Goal: Complete application form: Complete application form

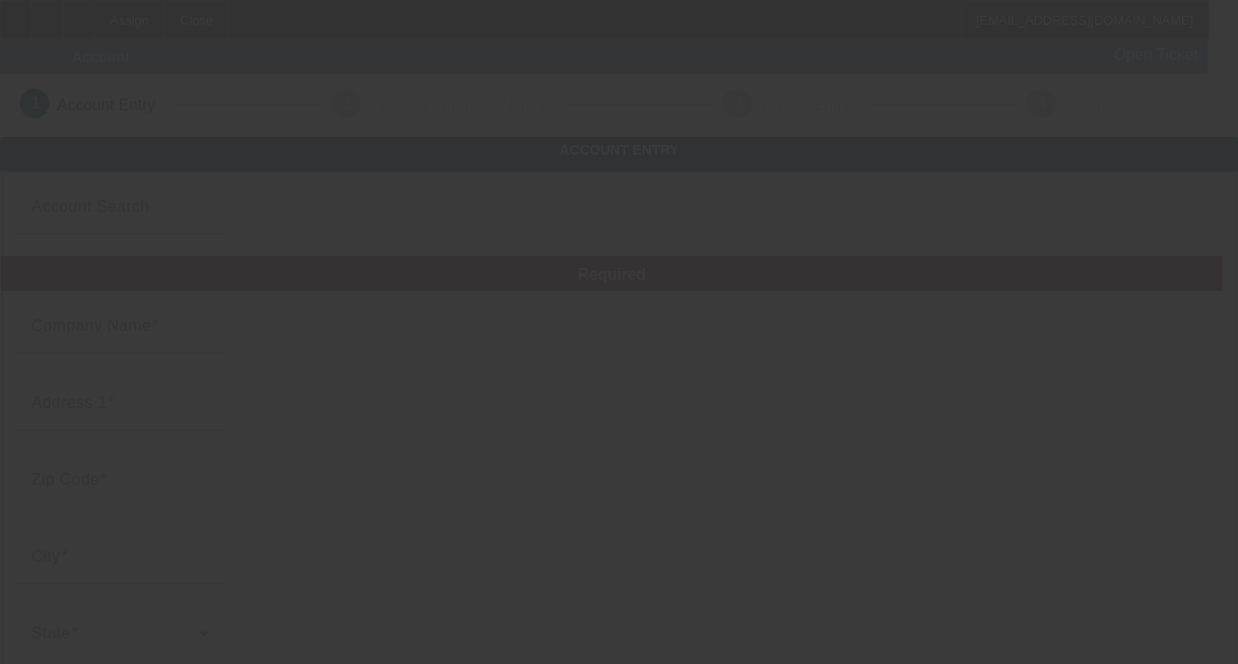
type input "8/9/2025"
type input "575 Tree Service"
type input "PO Box 2025"
type input "88317"
type input "Cloudcroft"
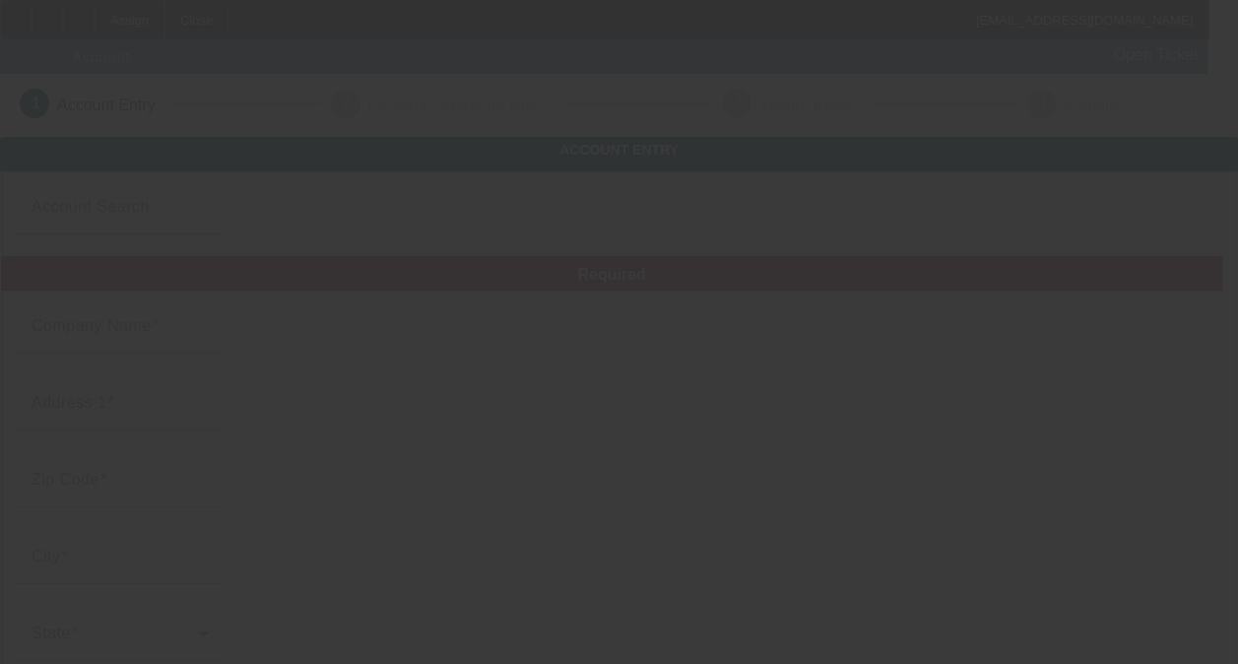
type input "[PHONE_NUMBER]"
type input "575 tree service"
type input "575treeservice@gmail.com"
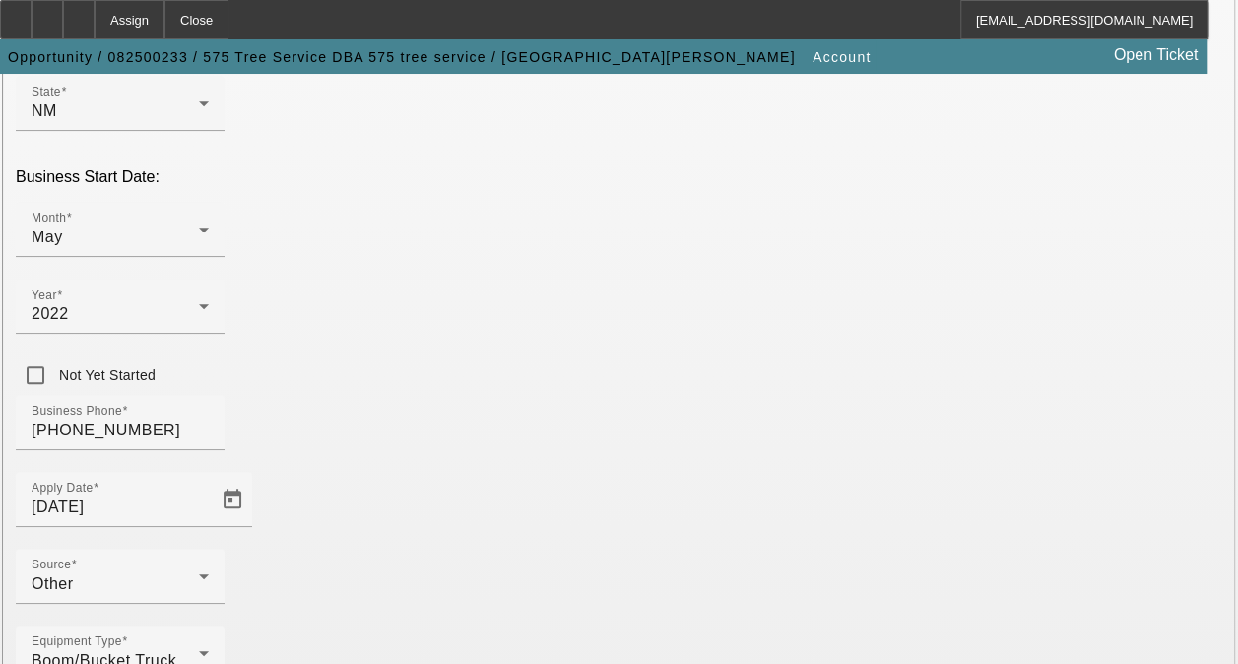
scroll to position [593, 0]
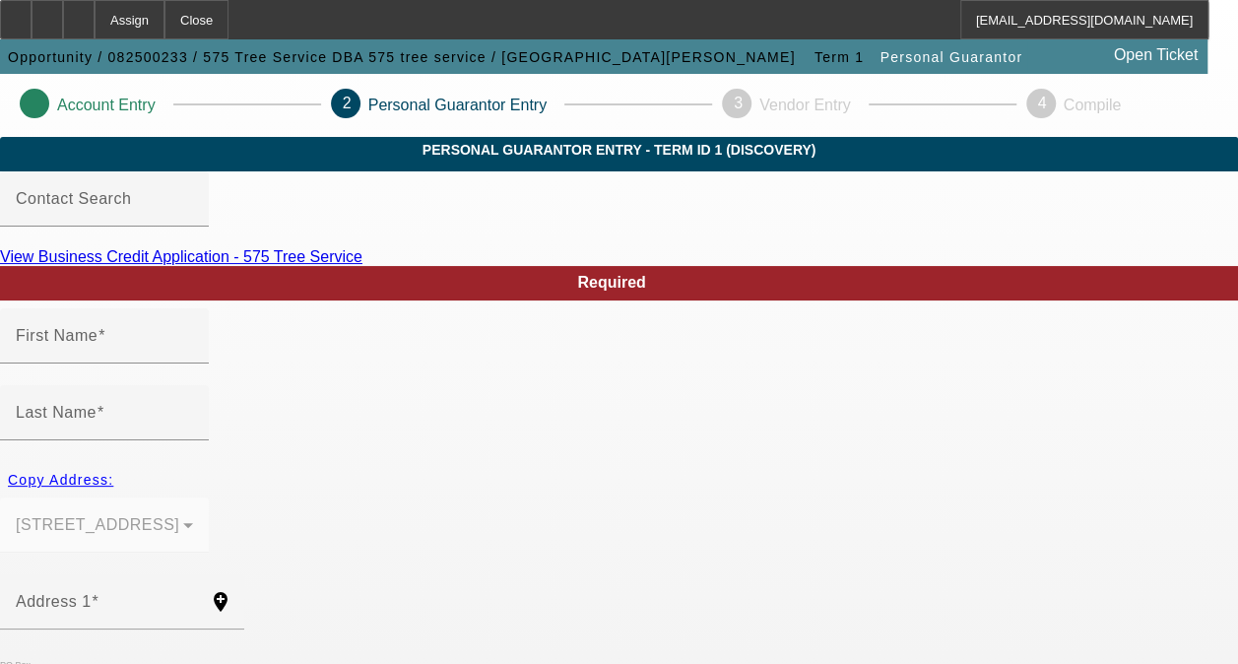
type input "Max"
type input "Preslar"
type input "PO Box 2025"
radio input "true"
type input "88317"
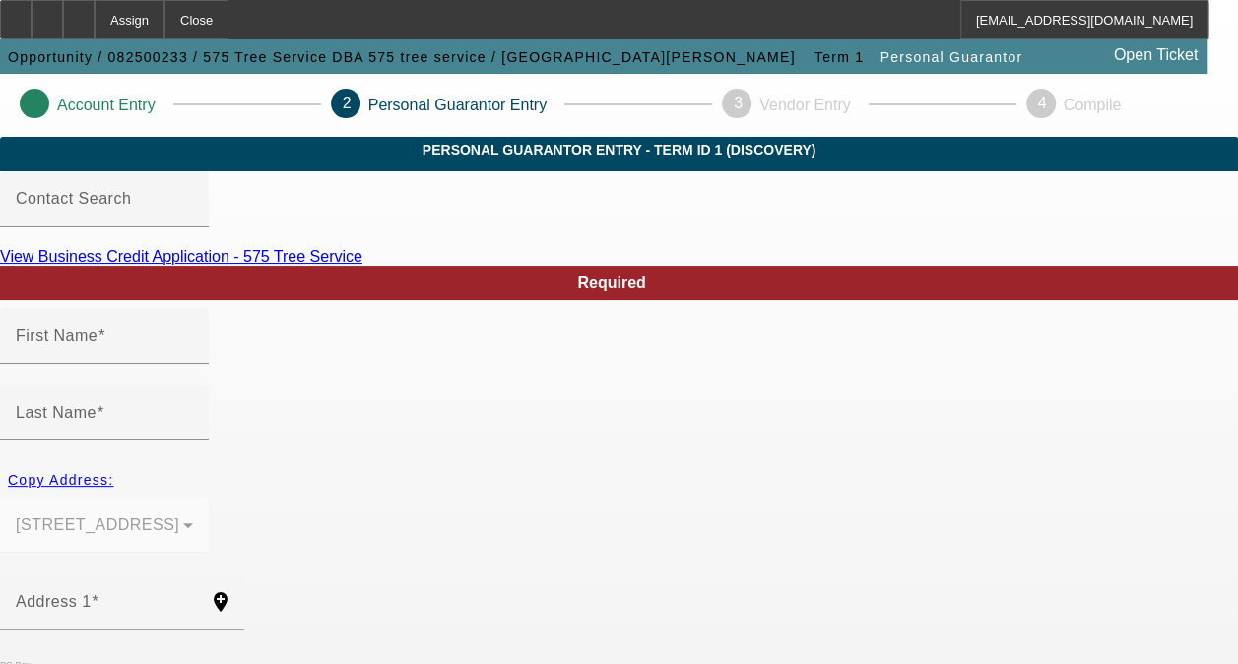
type input "Cloudcroft"
type input "[PHONE_NUMBER]"
type input "100"
type input "648-32-7947"
type input "575treeservice@gmail.com"
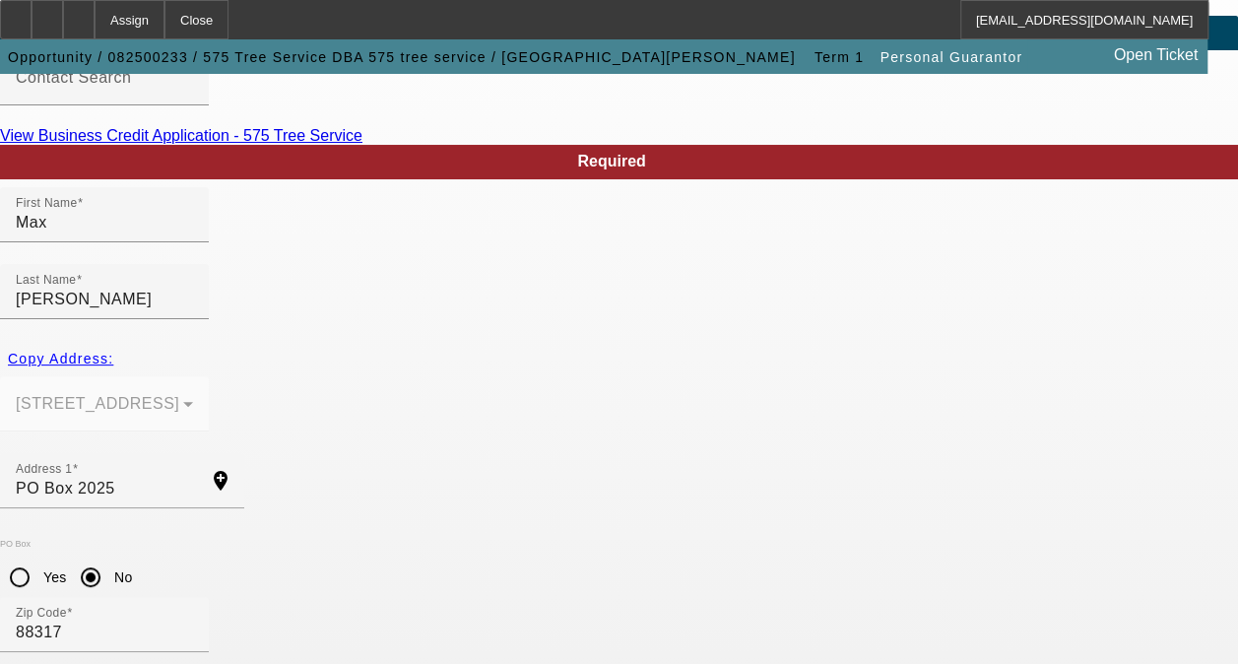
scroll to position [296, 0]
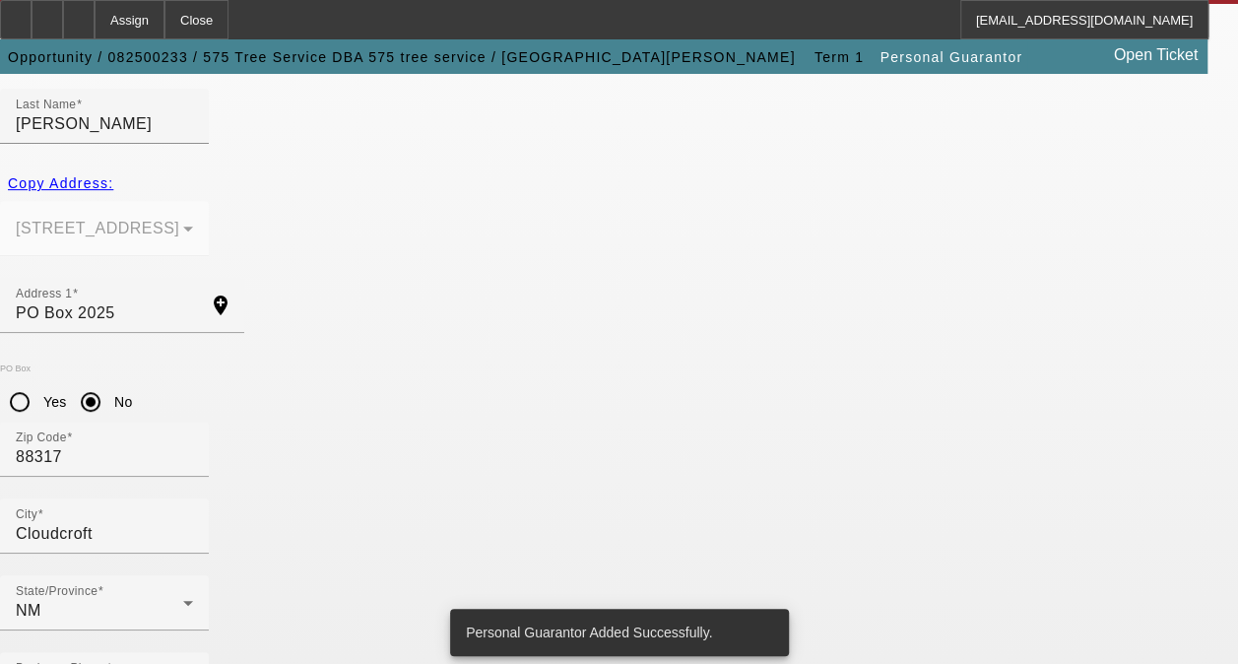
scroll to position [0, 0]
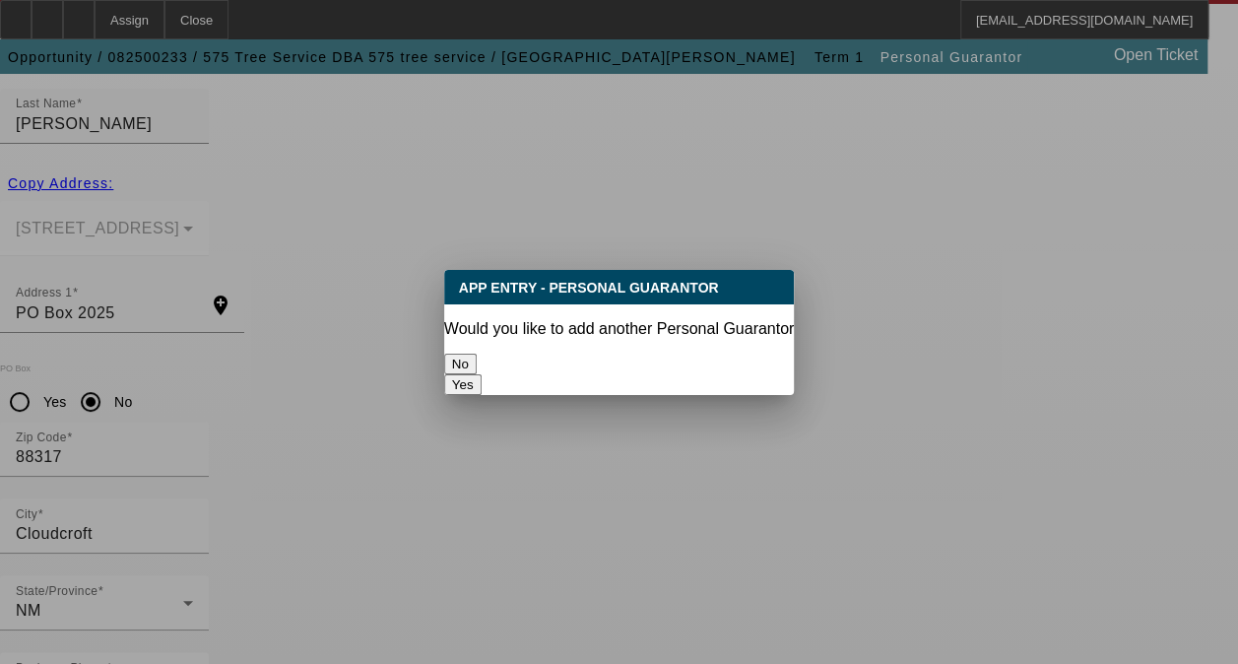
click at [477, 354] on button "No" at bounding box center [460, 364] width 32 height 21
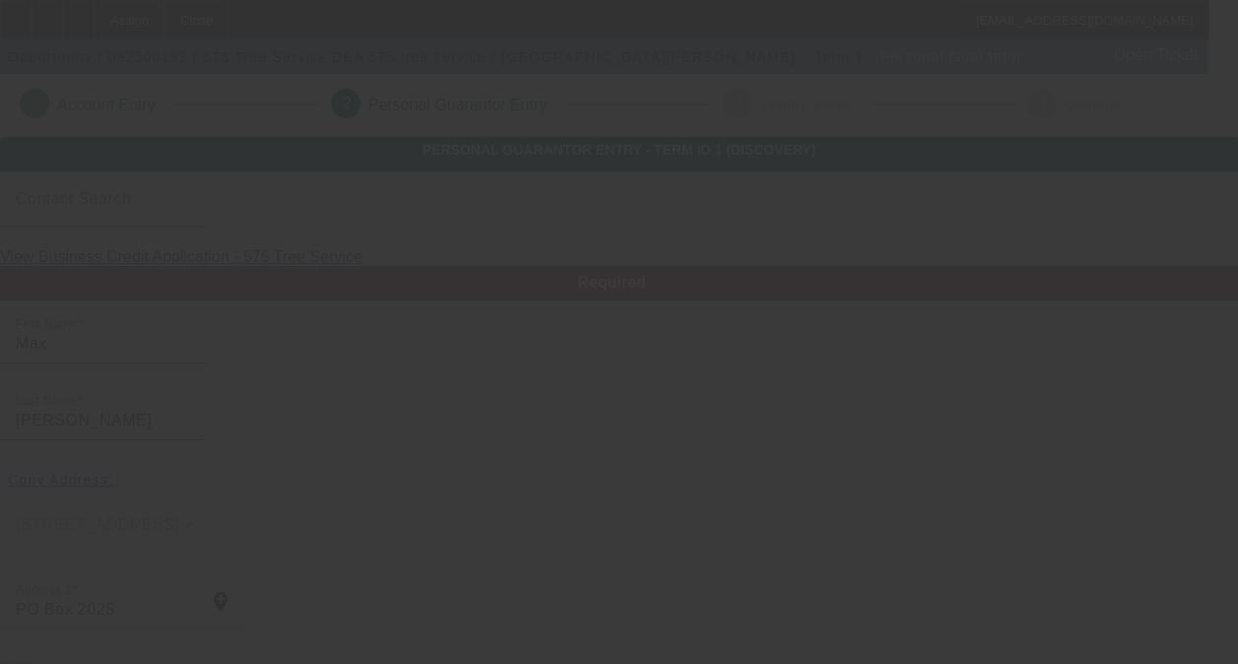
scroll to position [296, 0]
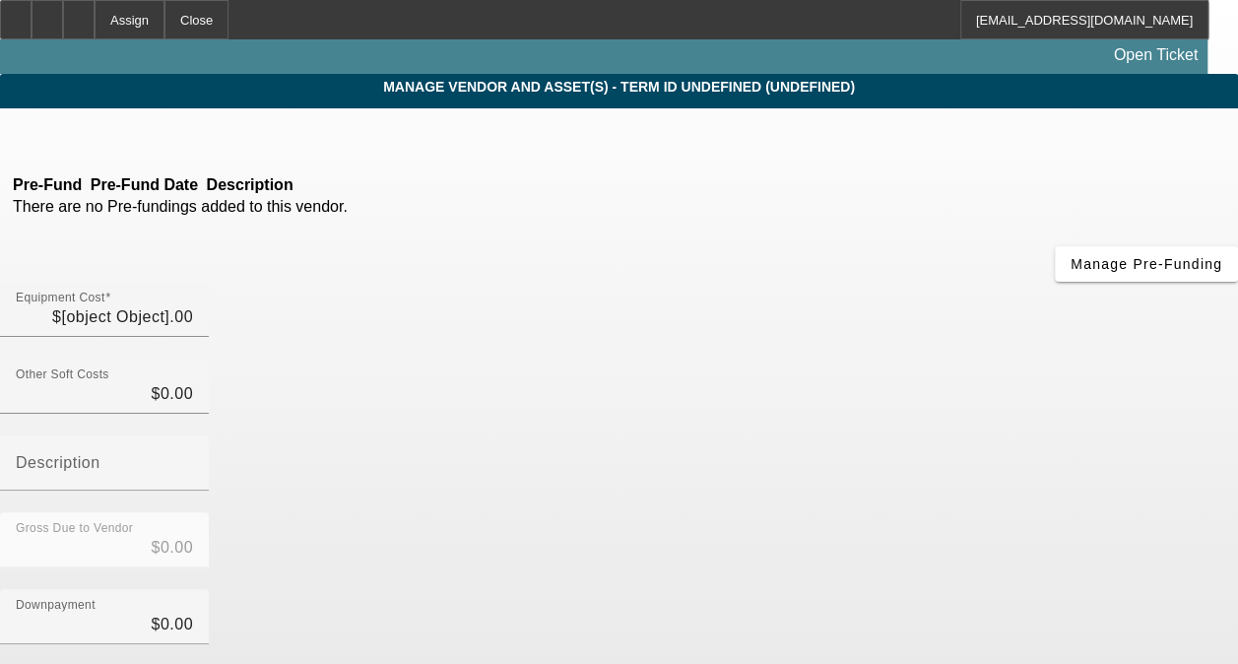
type input "$60,000.00"
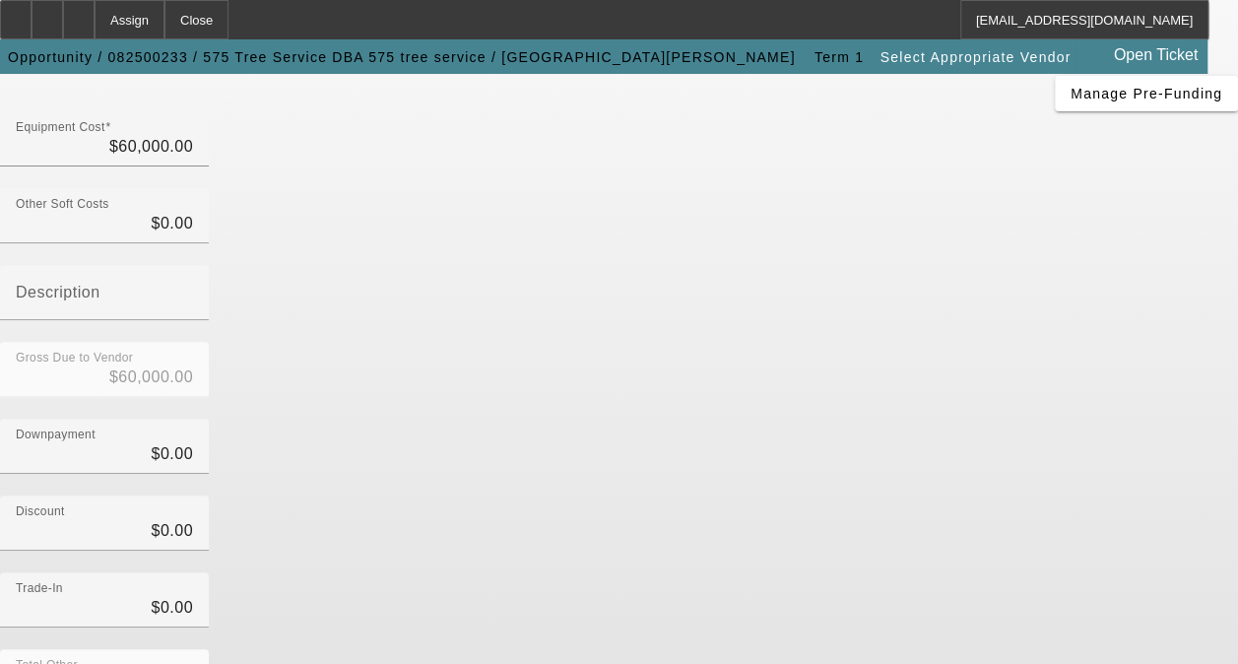
scroll to position [338, 0]
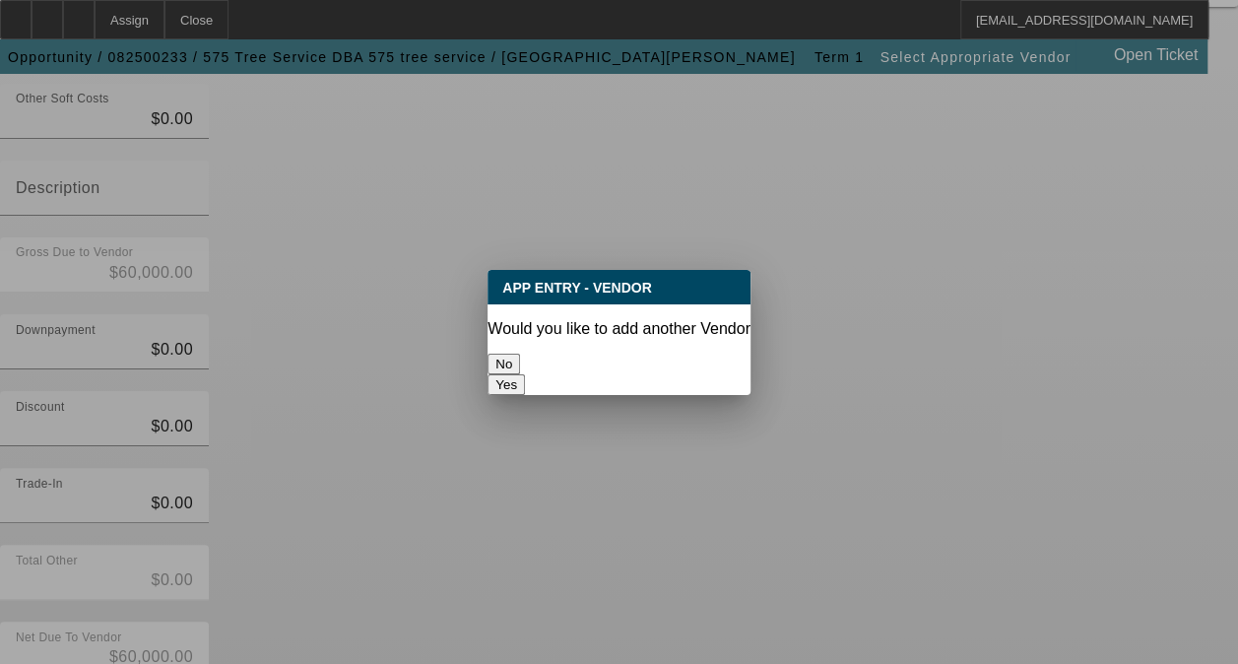
click at [520, 354] on button "No" at bounding box center [503, 364] width 32 height 21
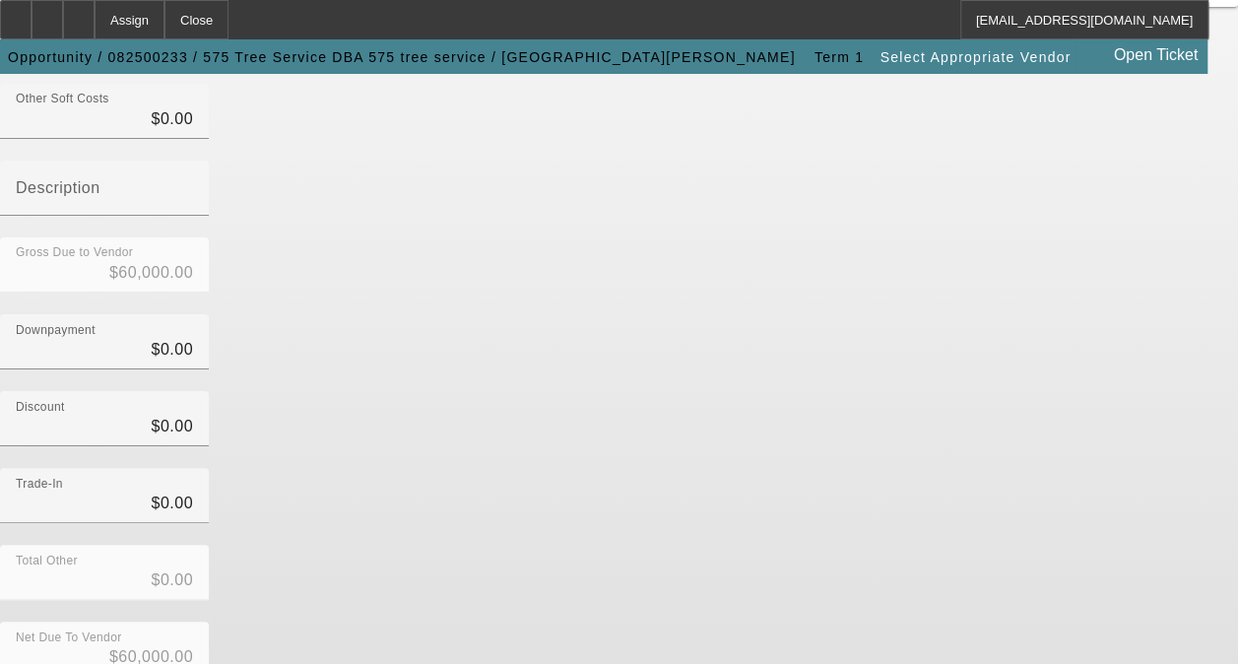
scroll to position [338, 0]
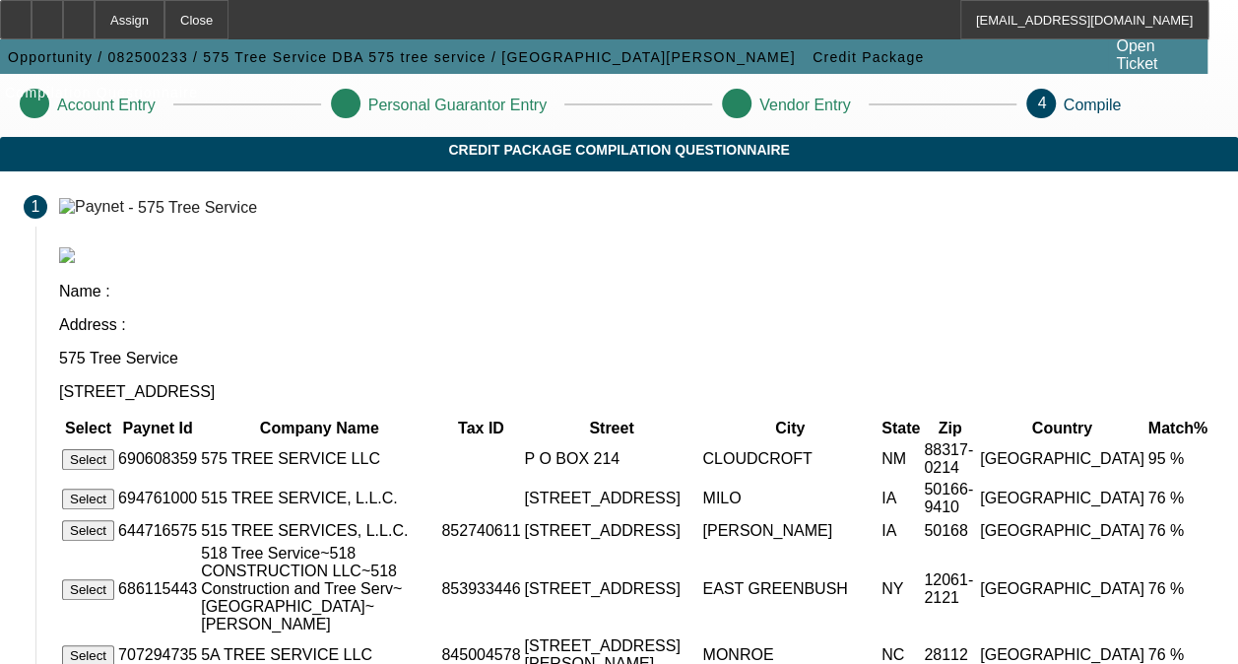
click at [113, 449] on button "Select" at bounding box center [88, 459] width 52 height 21
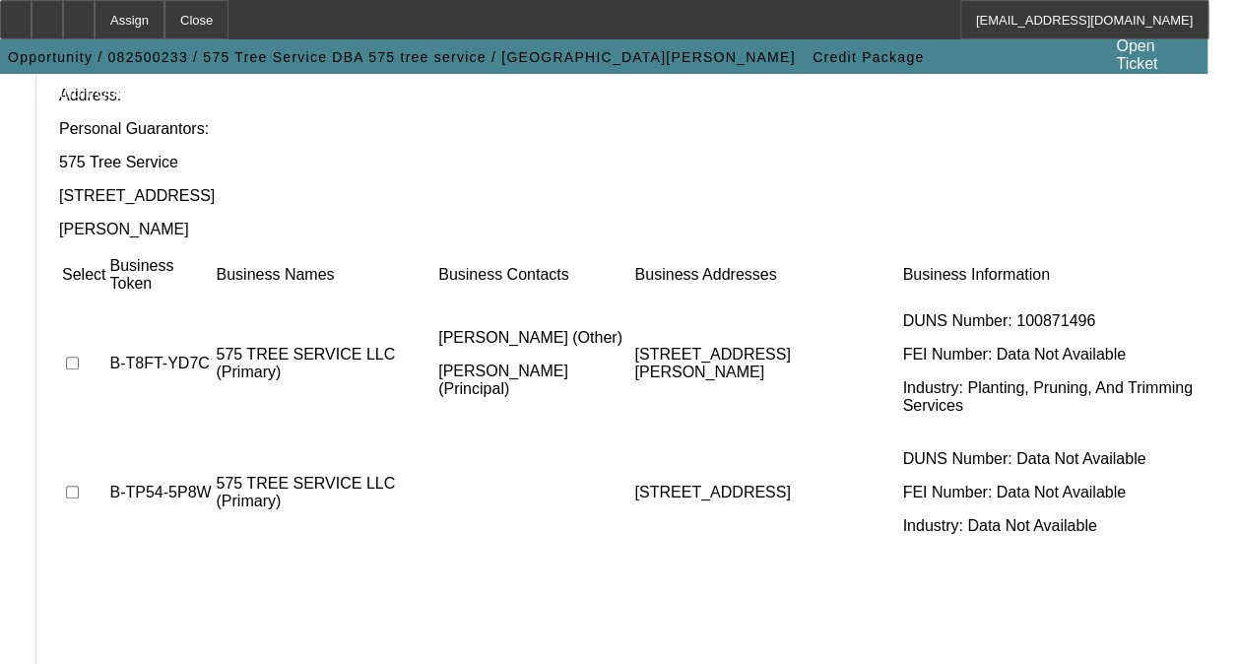
click at [79, 357] on input "checkbox" at bounding box center [72, 363] width 13 height 13
checkbox input "true"
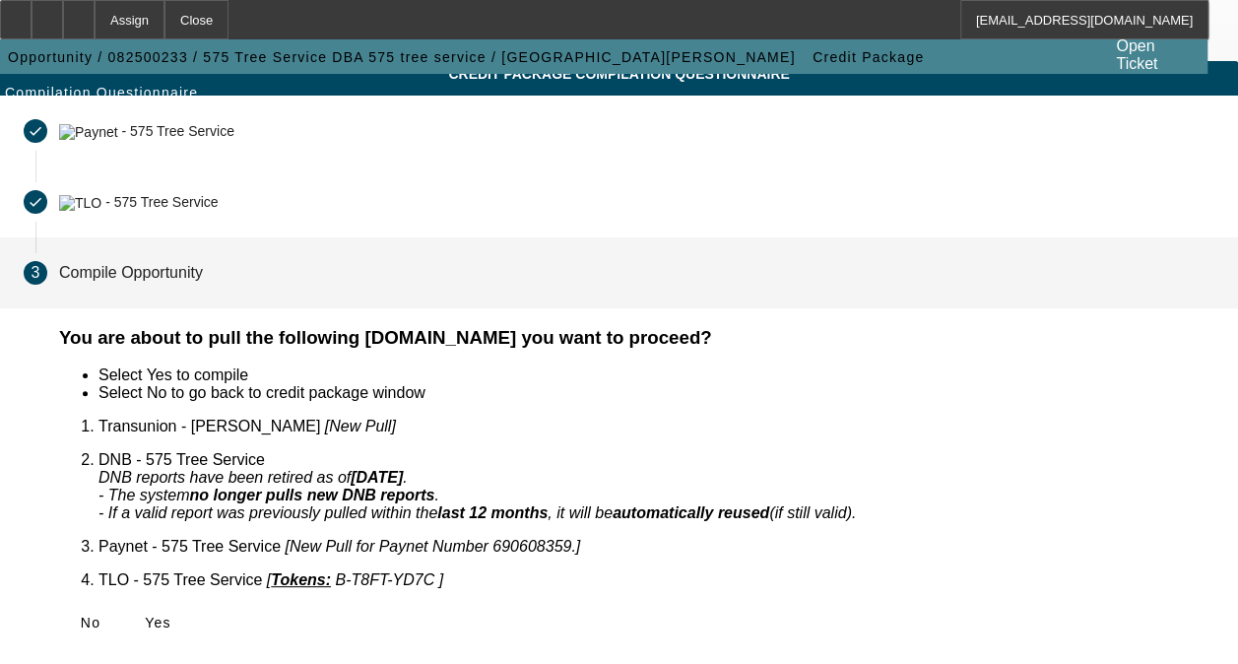
scroll to position [53, 0]
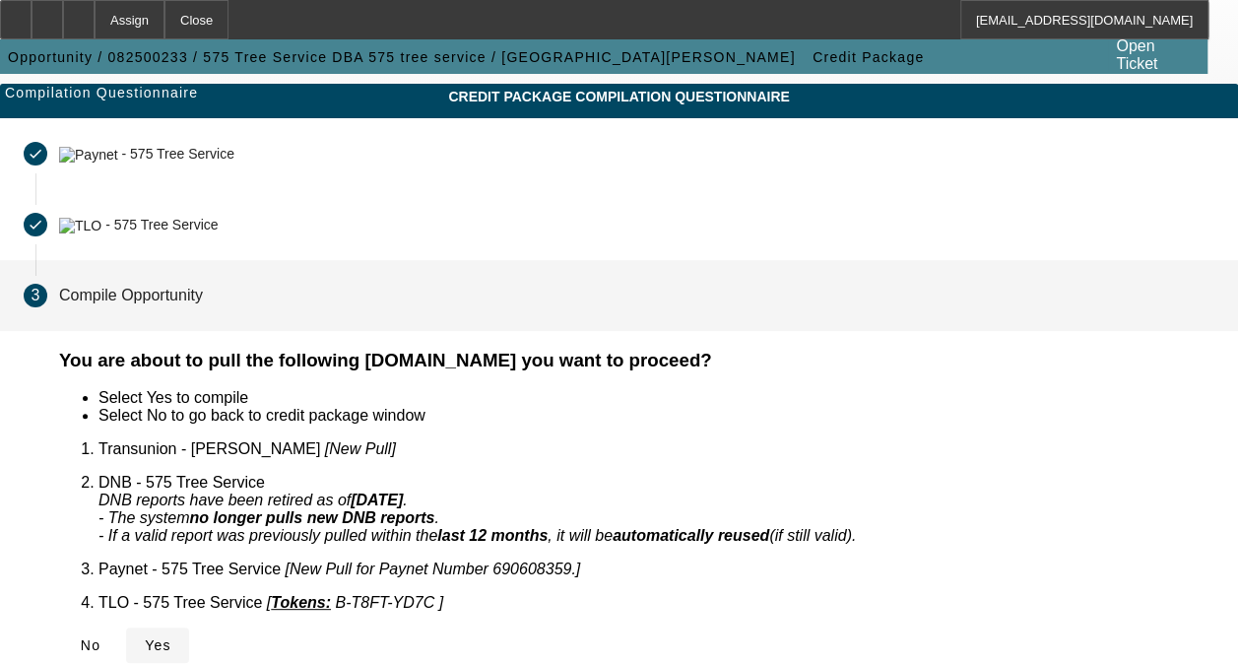
click at [171, 637] on span "Yes" at bounding box center [158, 645] width 27 height 16
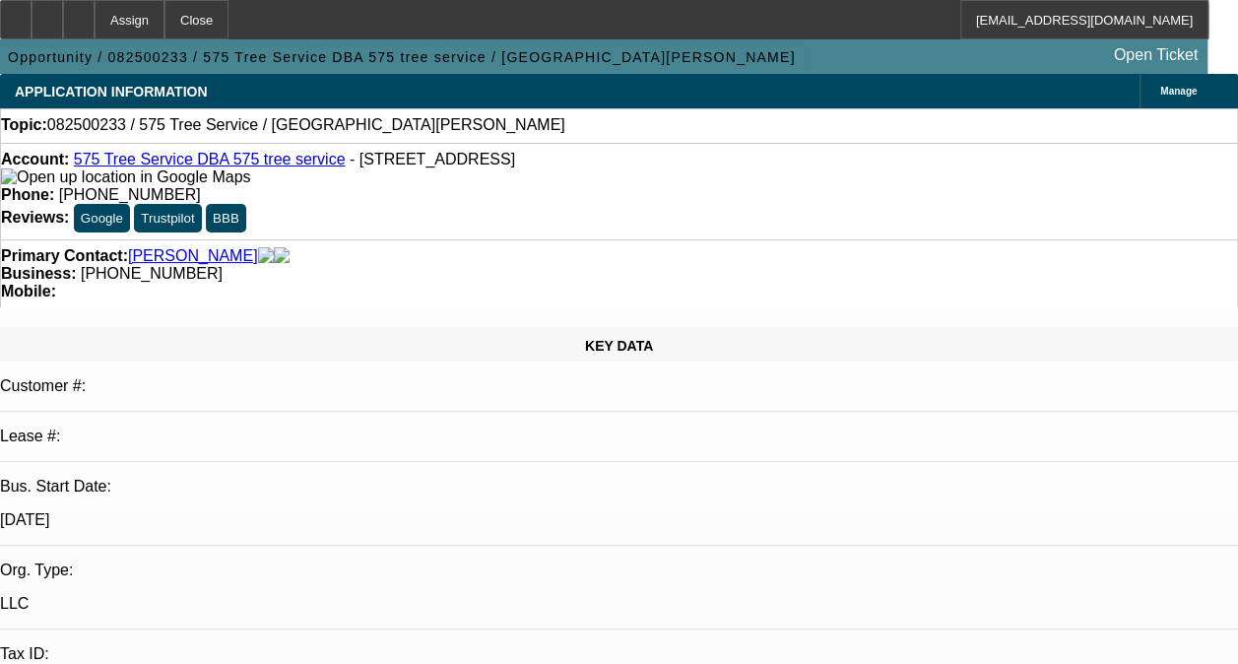
select select "0"
select select "2"
select select "0.1"
select select "4"
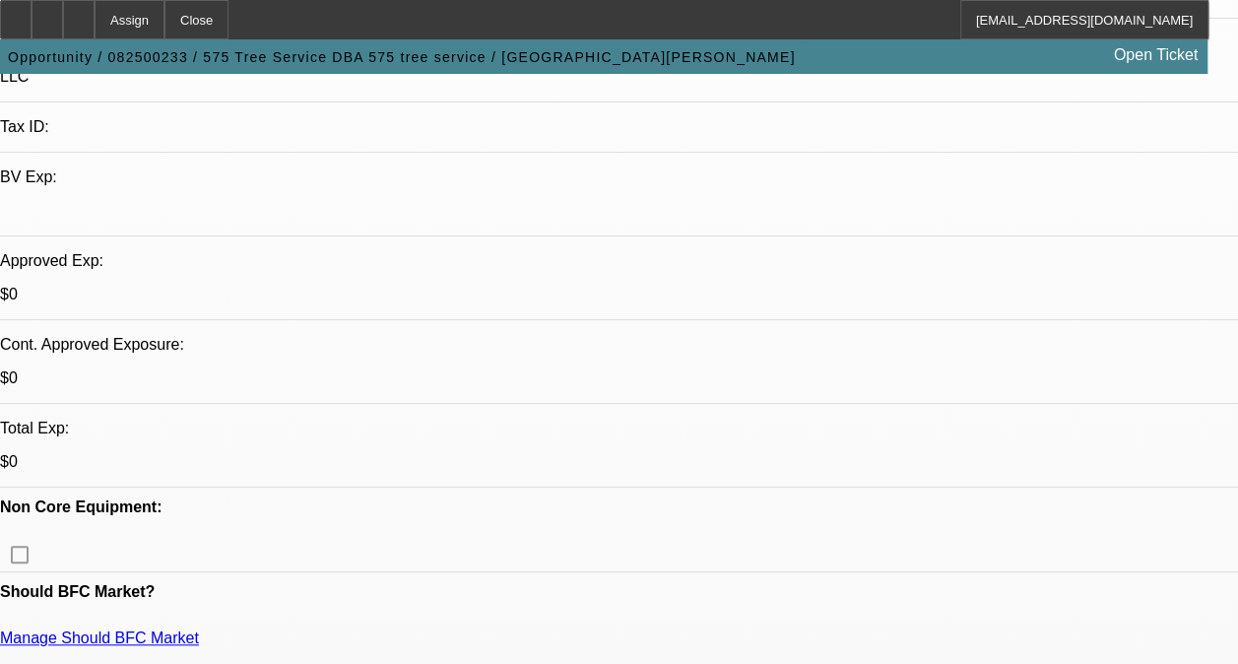
scroll to position [689, 0]
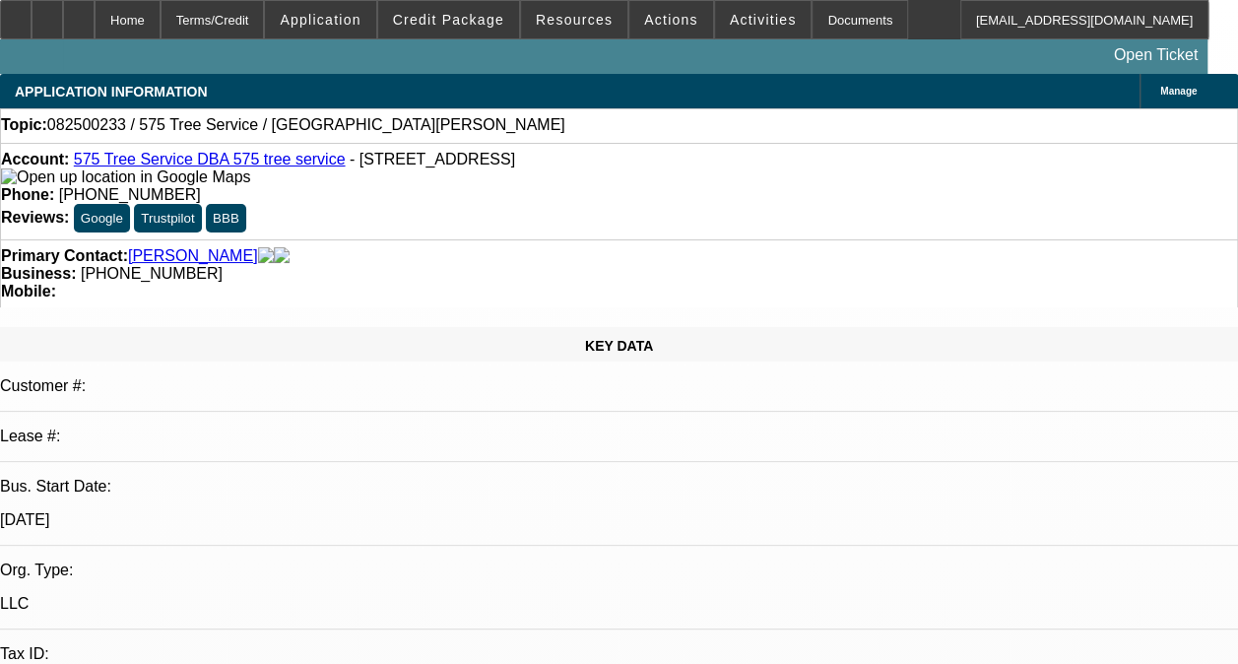
select select "0"
select select "2"
select select "0.1"
select select "1"
select select "2"
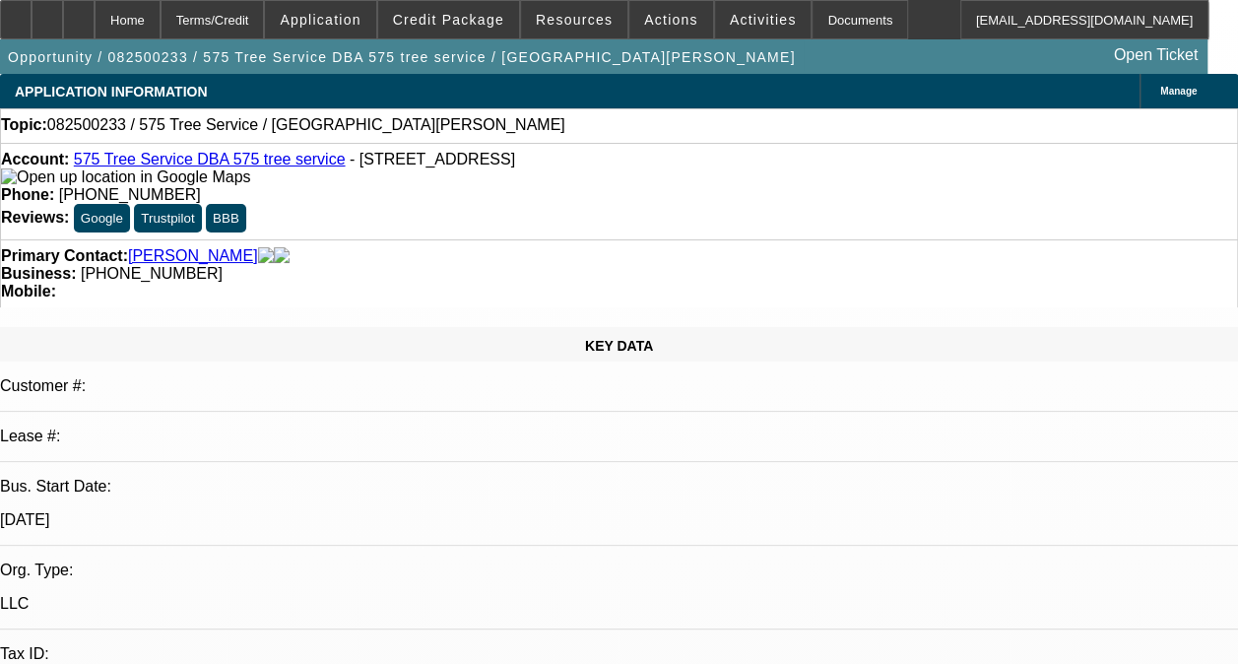
select select "4"
click at [244, 165] on link "575 Tree Service DBA 575 tree service" at bounding box center [210, 159] width 272 height 17
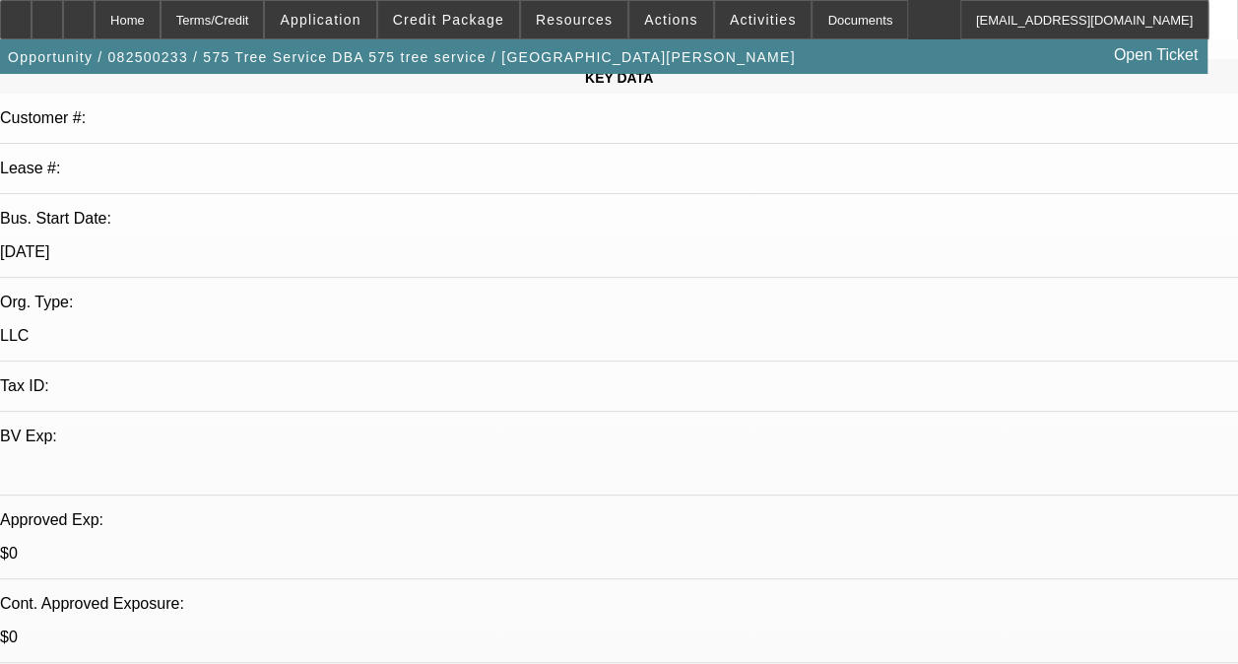
scroll to position [492, 0]
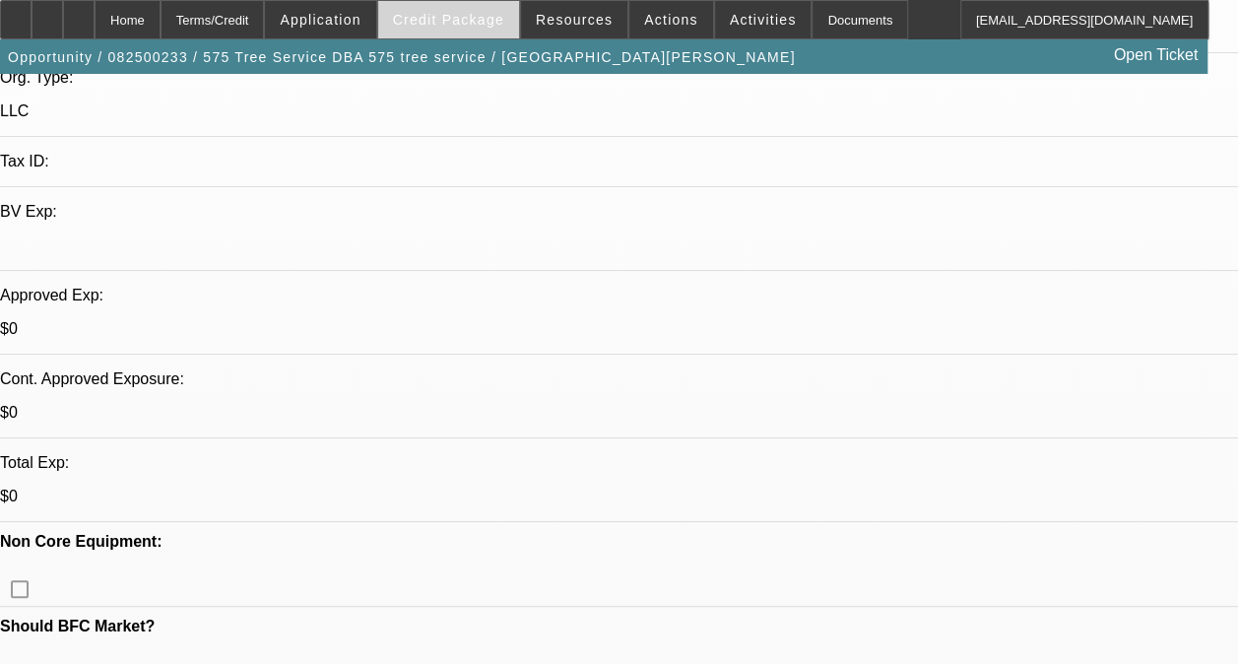
click at [487, 24] on span "Credit Package" at bounding box center [448, 20] width 111 height 16
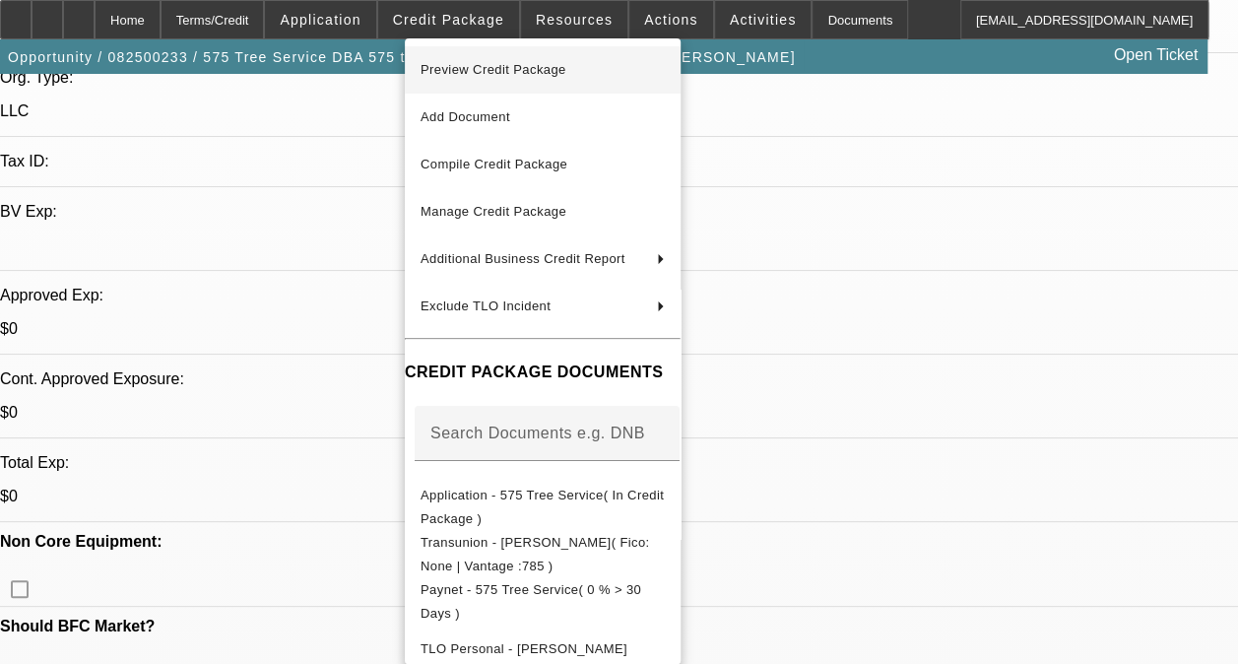
click at [511, 72] on span "Preview Credit Package" at bounding box center [494, 69] width 146 height 15
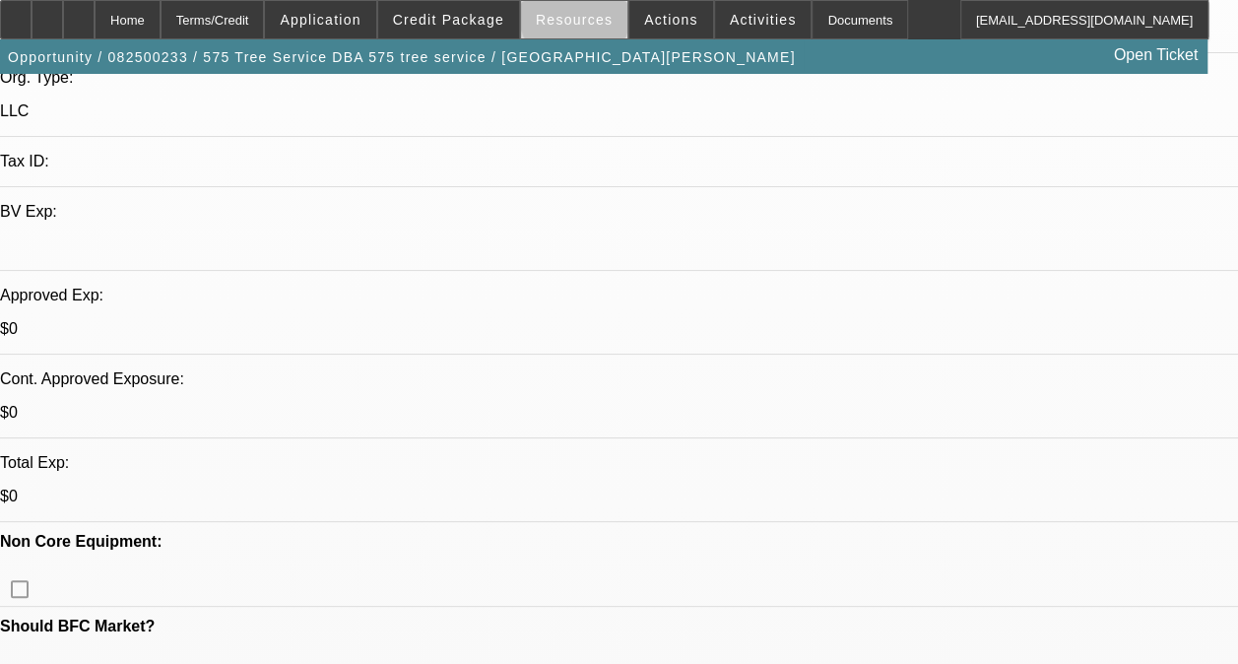
click at [577, 20] on span "Resources" at bounding box center [574, 20] width 77 height 16
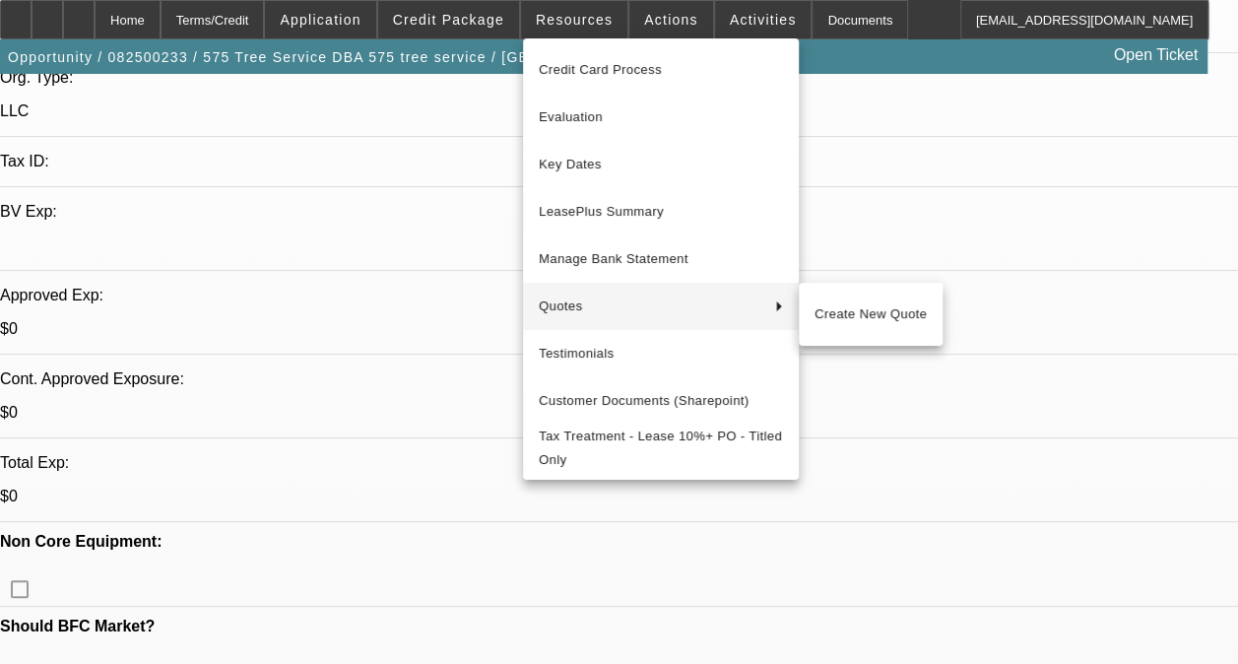
click at [431, 211] on div at bounding box center [619, 332] width 1238 height 664
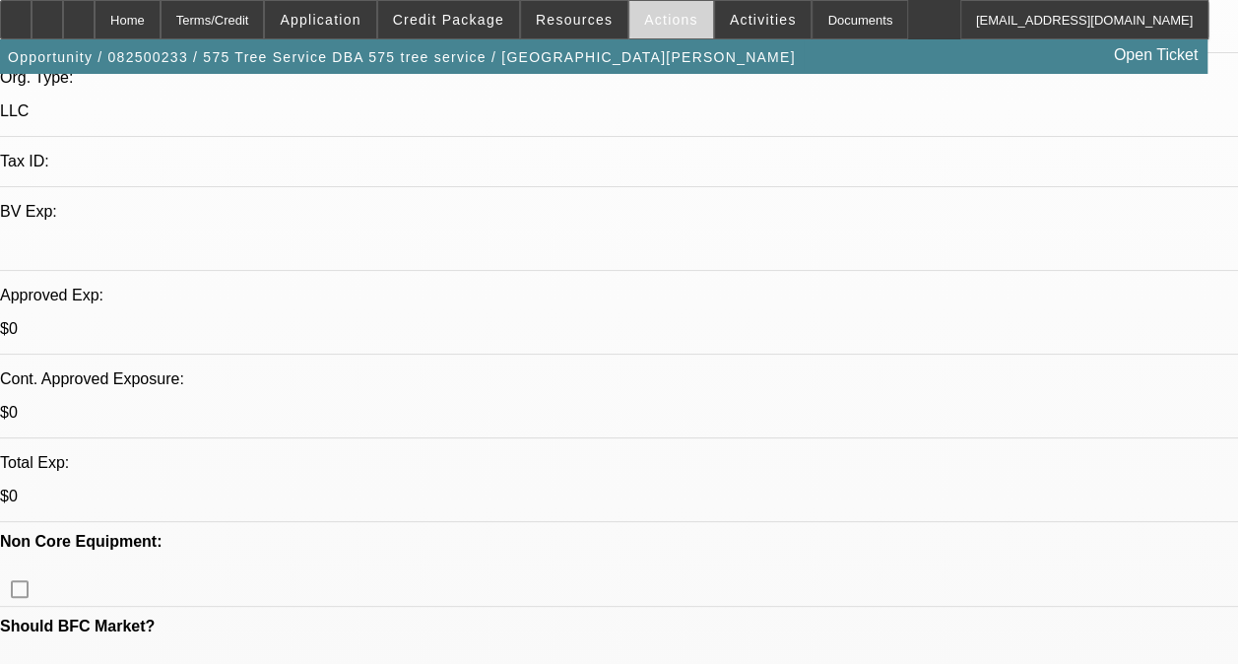
click at [653, 15] on span "Actions" at bounding box center [671, 20] width 54 height 16
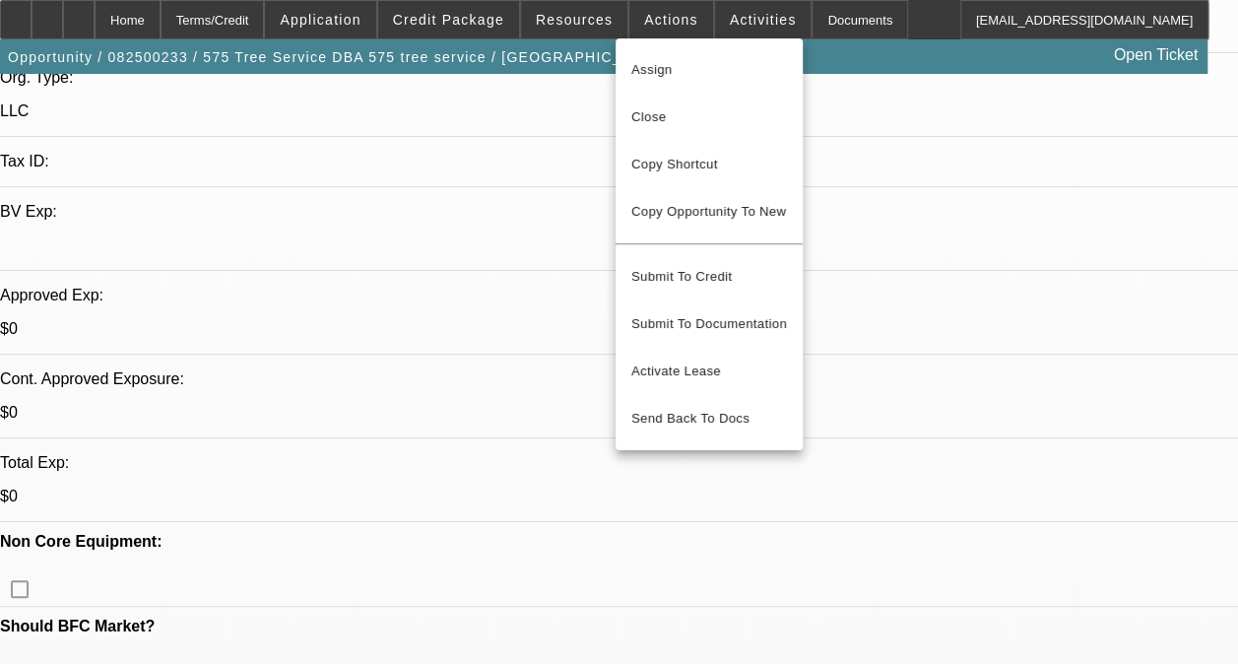
click at [717, 12] on div at bounding box center [619, 332] width 1238 height 664
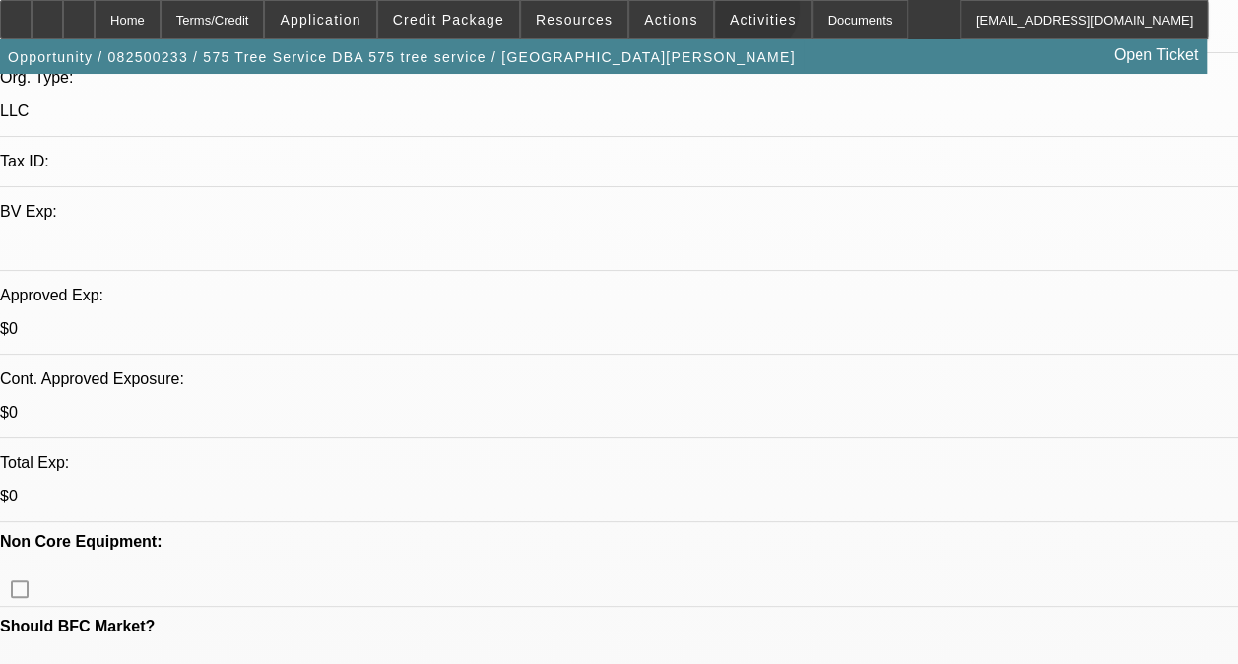
click at [730, 12] on span "Activities" at bounding box center [763, 20] width 67 height 16
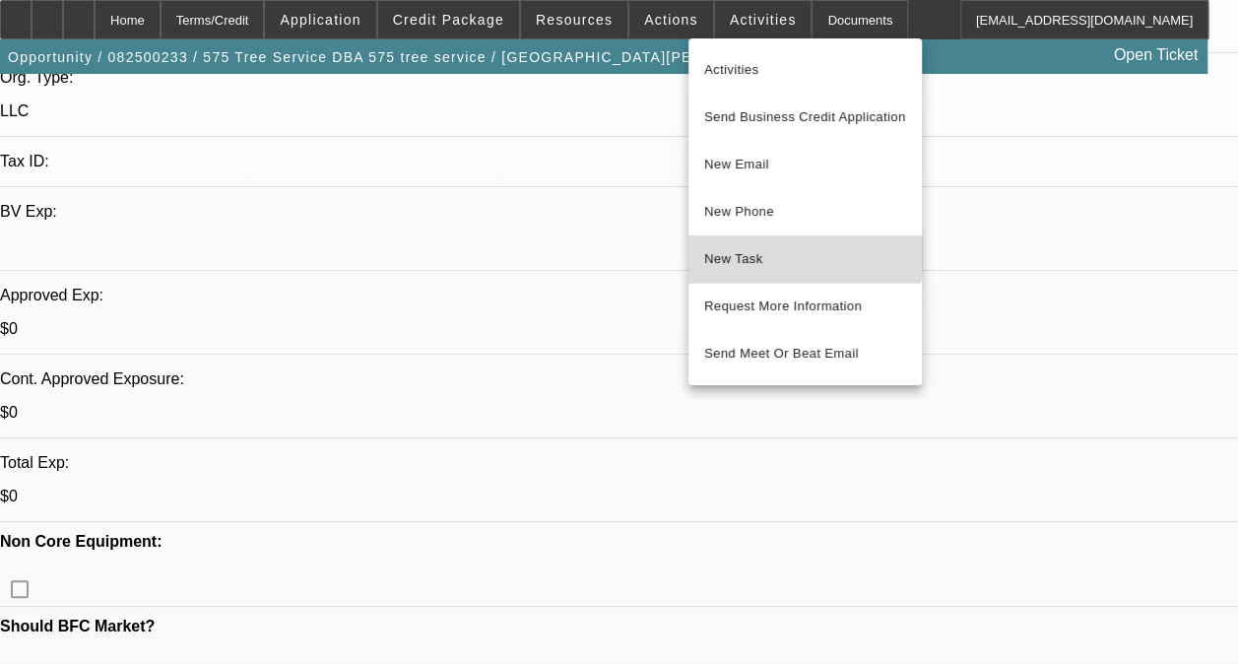
click at [769, 253] on span "New Task" at bounding box center [805, 259] width 202 height 24
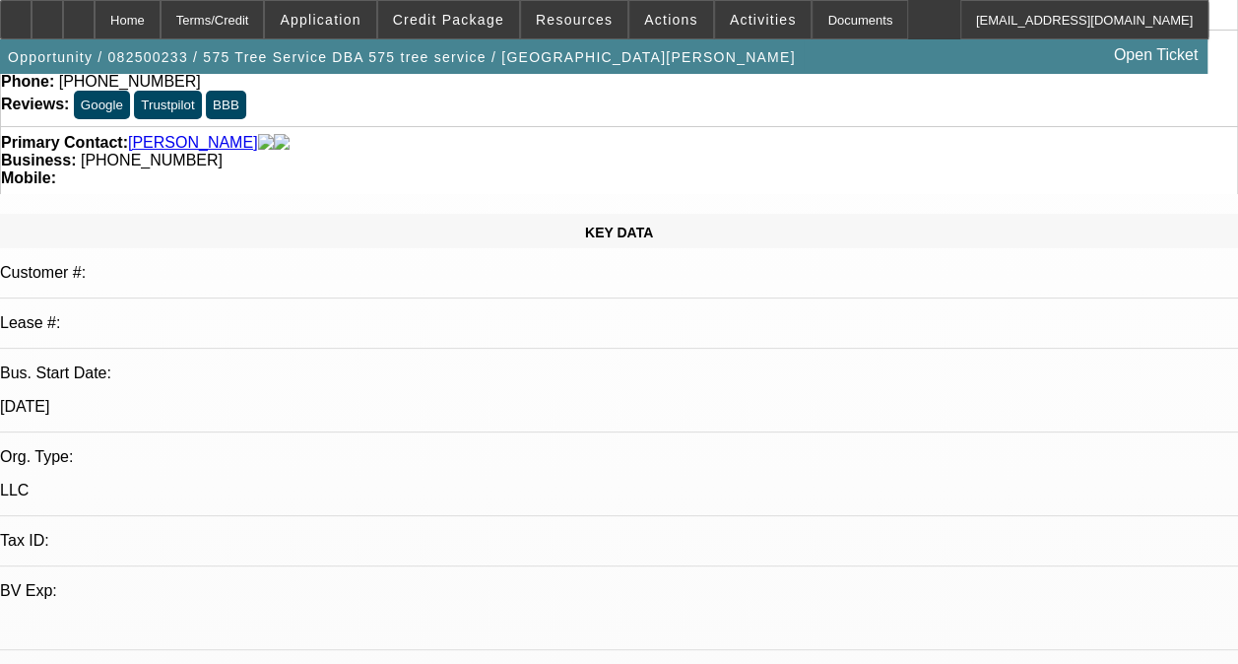
scroll to position [0, 0]
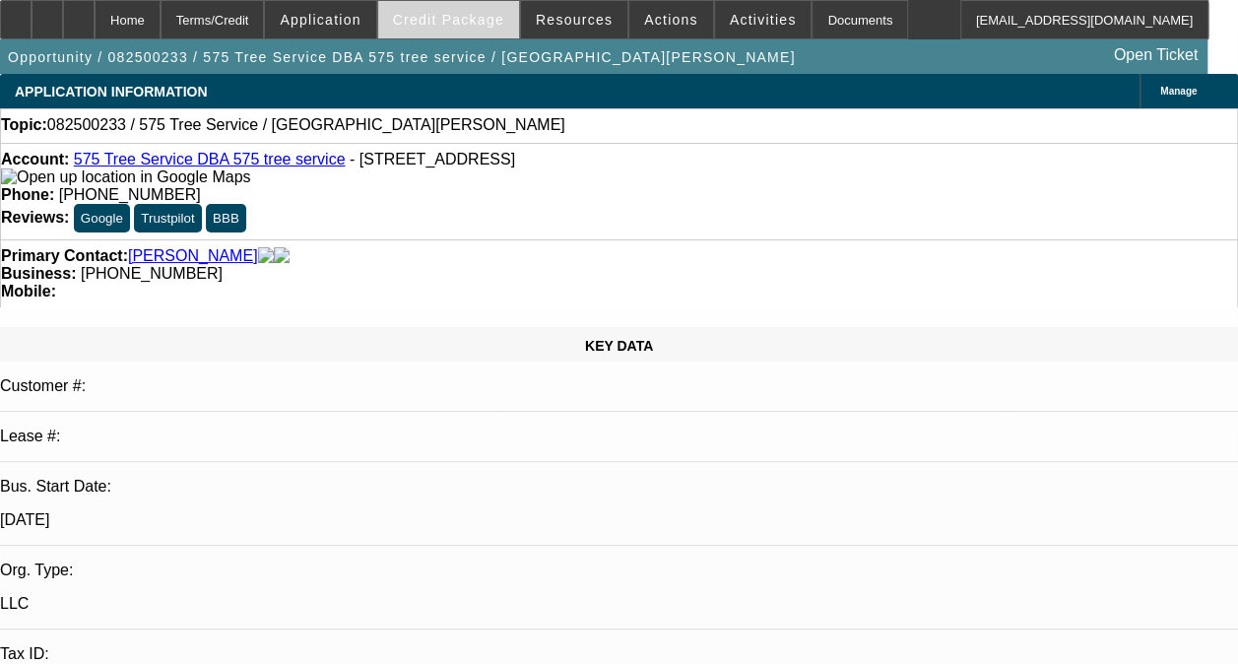
click at [469, 26] on span "Credit Package" at bounding box center [448, 20] width 111 height 16
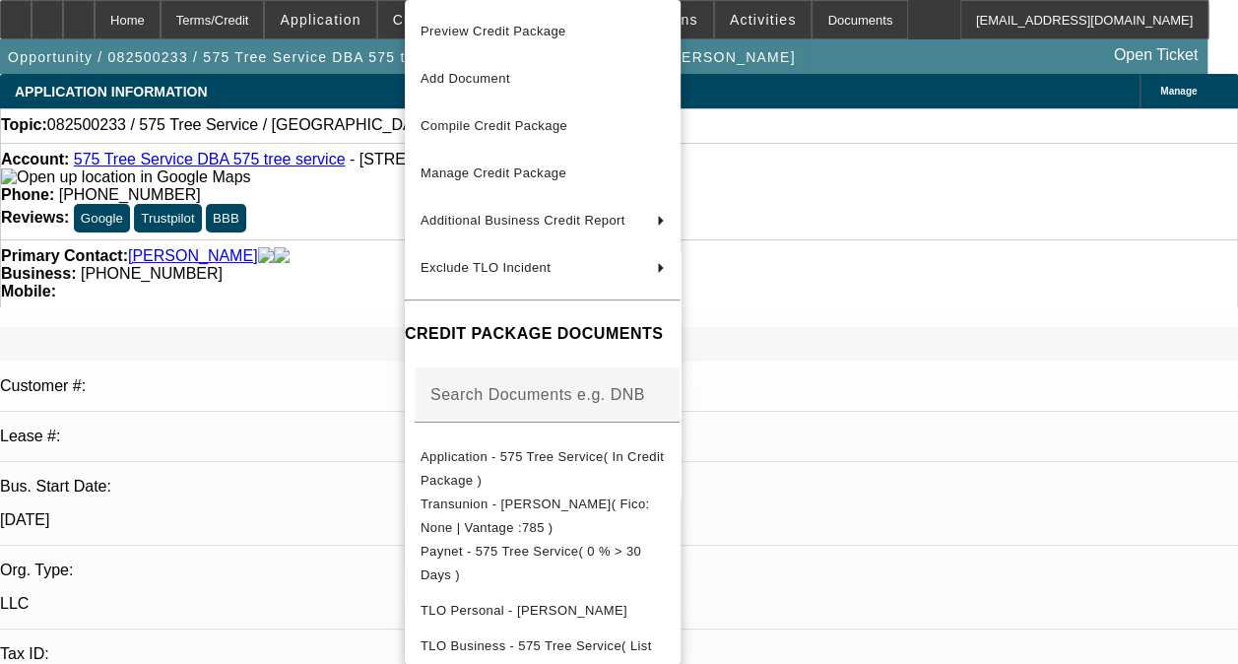
click at [266, 28] on div at bounding box center [619, 332] width 1238 height 664
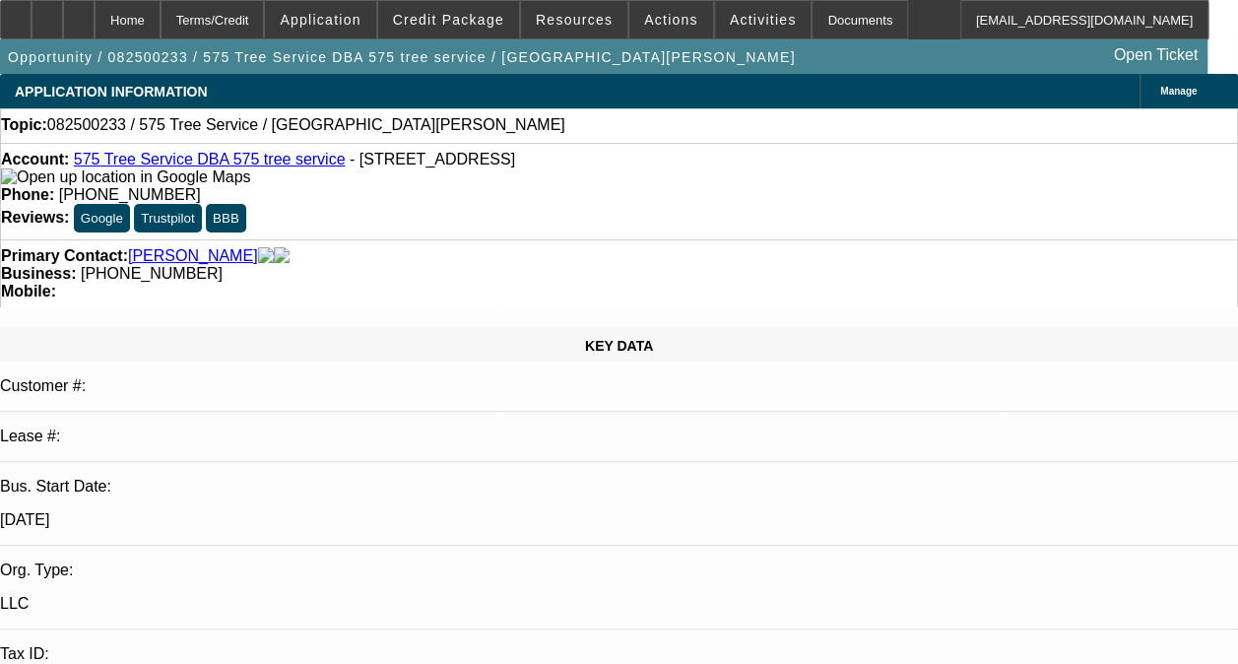
click at [265, 28] on div "Terms/Credit" at bounding box center [213, 19] width 104 height 39
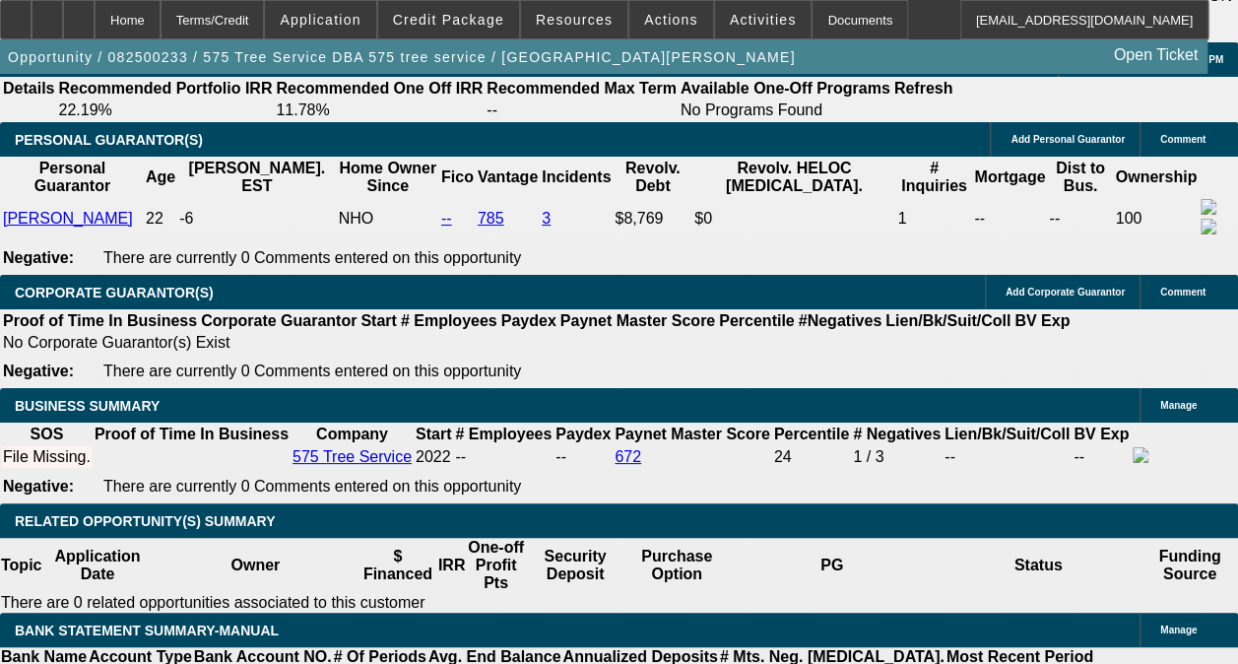
drag, startPoint x: 266, startPoint y: 28, endPoint x: 536, endPoint y: 205, distance: 322.9
click at [375, 35] on span at bounding box center [320, 19] width 110 height 47
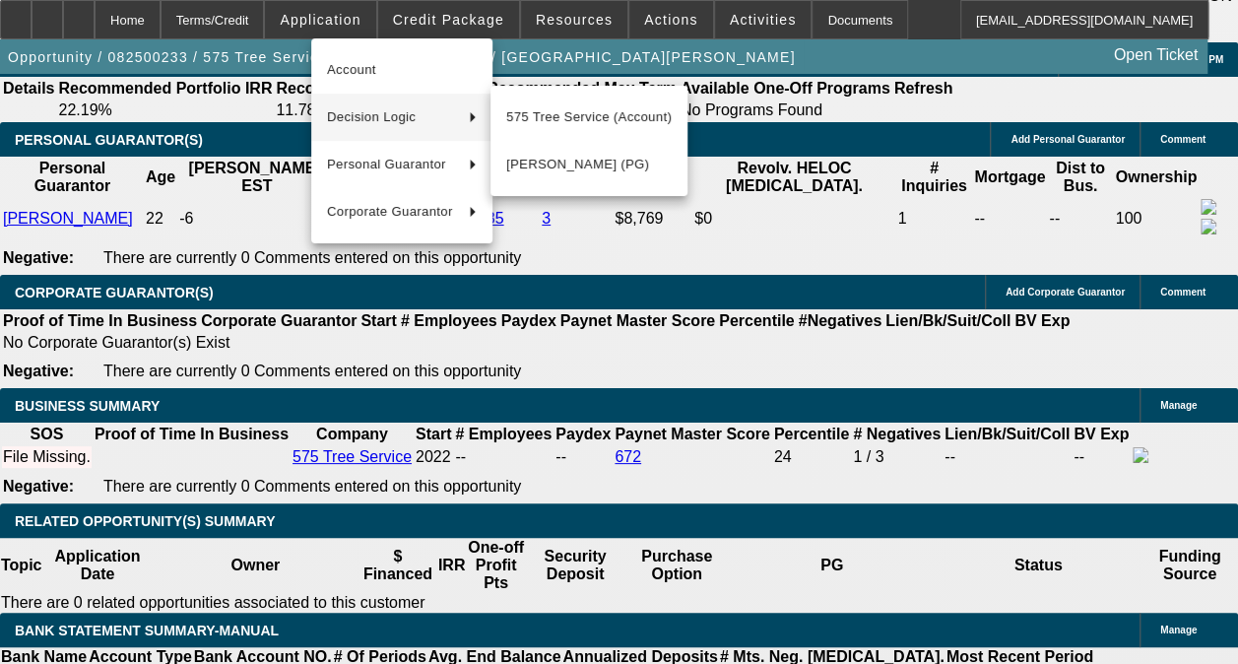
drag, startPoint x: 623, startPoint y: 252, endPoint x: 638, endPoint y: 244, distance: 16.7
click at [626, 258] on div at bounding box center [619, 332] width 1238 height 664
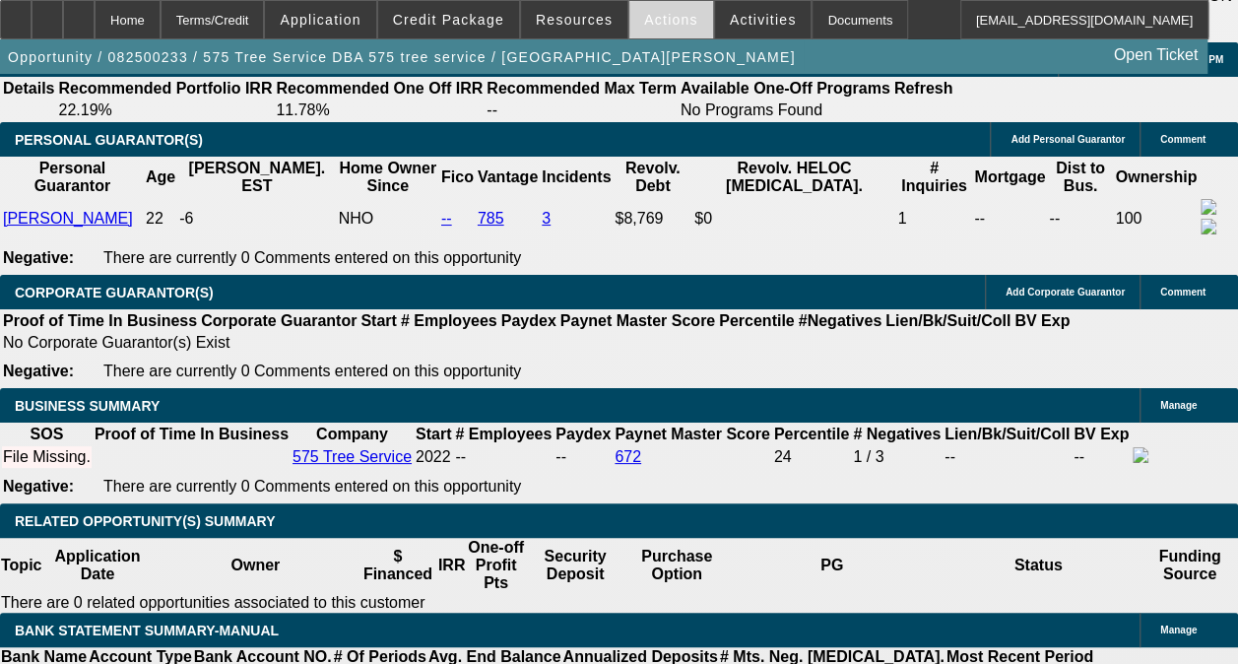
click at [672, 25] on span "Actions" at bounding box center [671, 20] width 54 height 16
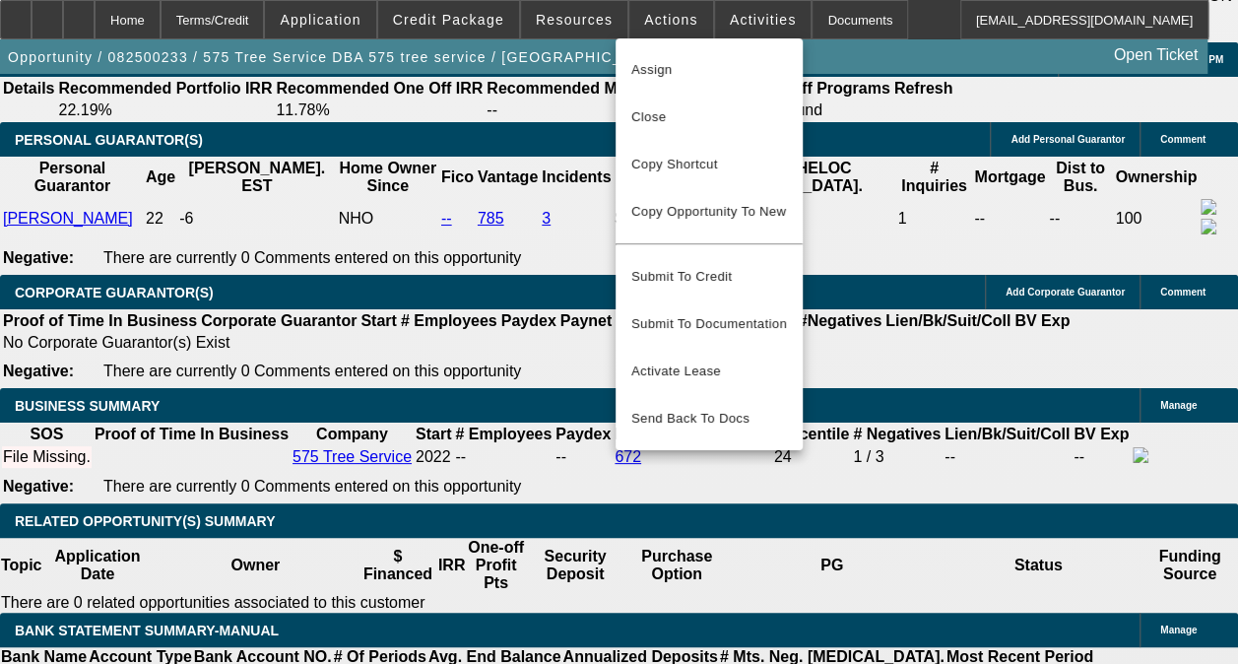
click at [711, 28] on div at bounding box center [619, 332] width 1238 height 664
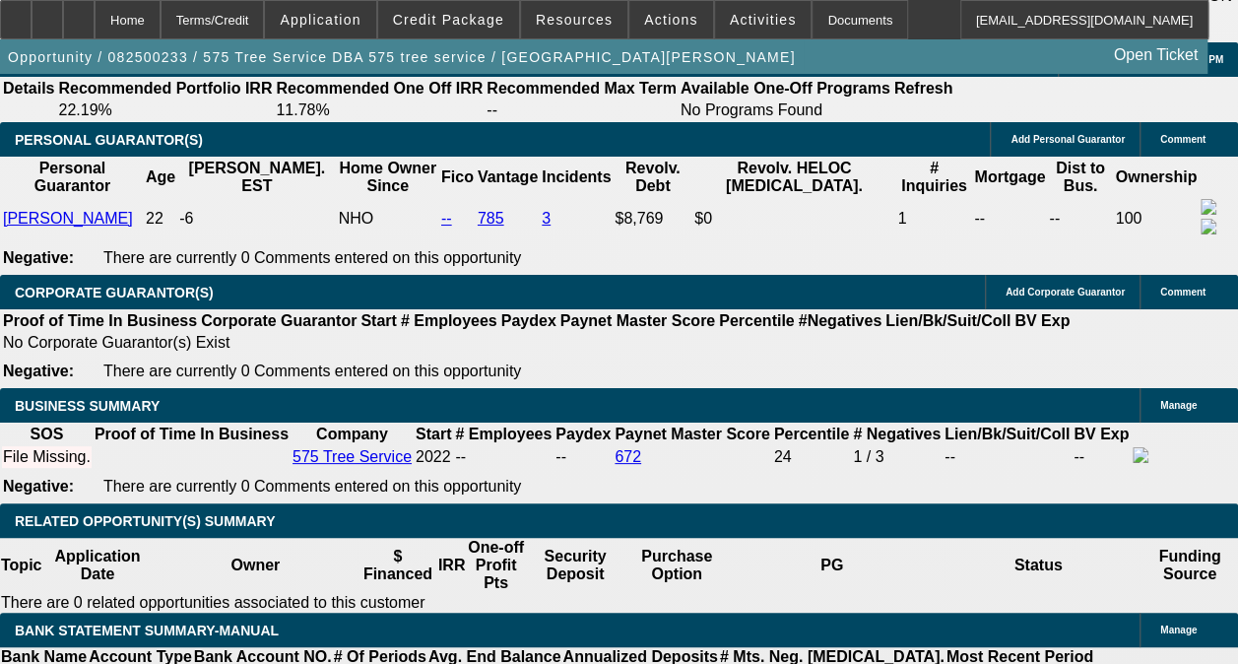
click at [715, 28] on span at bounding box center [763, 19] width 97 height 47
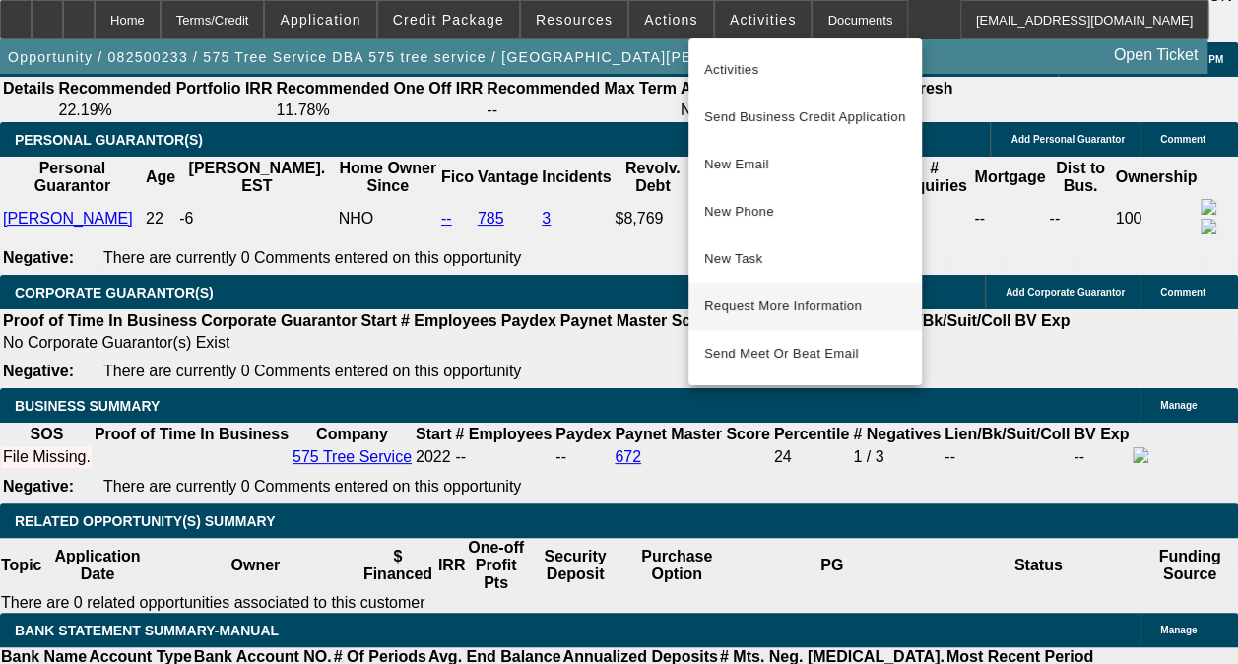
click at [787, 309] on span "Request More Information" at bounding box center [805, 306] width 202 height 24
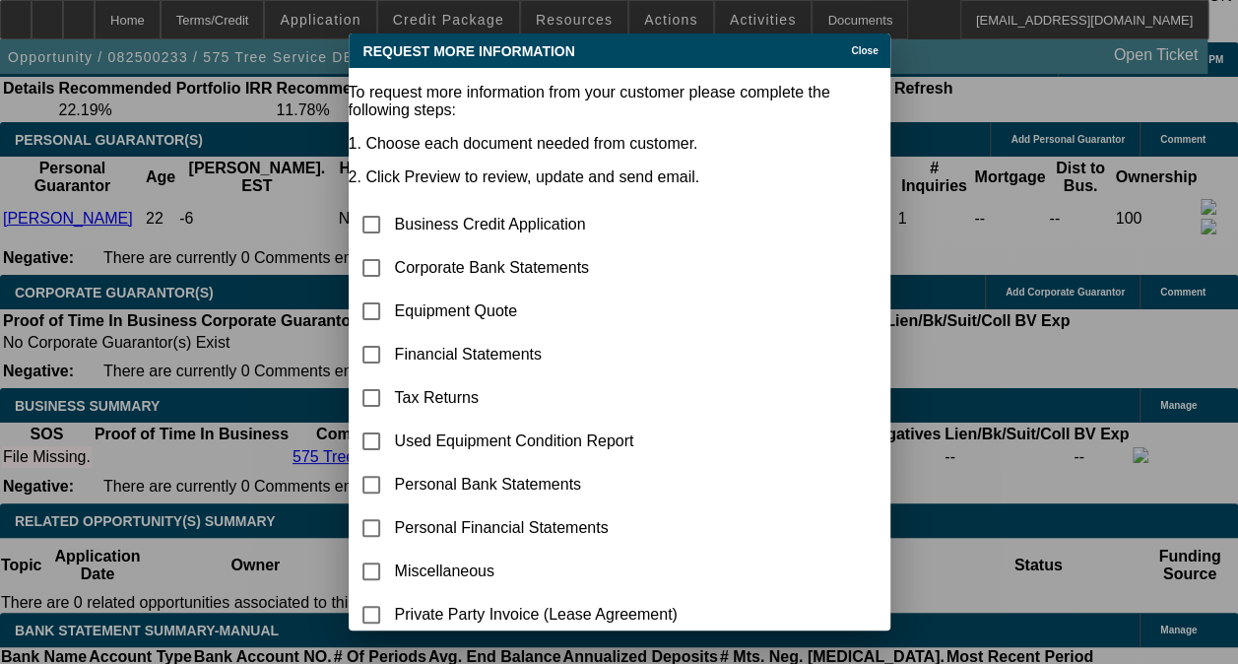
scroll to position [0, 0]
click at [391, 292] on input "checkbox" at bounding box center [371, 311] width 39 height 39
checkbox input "true"
click at [391, 248] on input "checkbox" at bounding box center [371, 267] width 39 height 39
checkbox input "true"
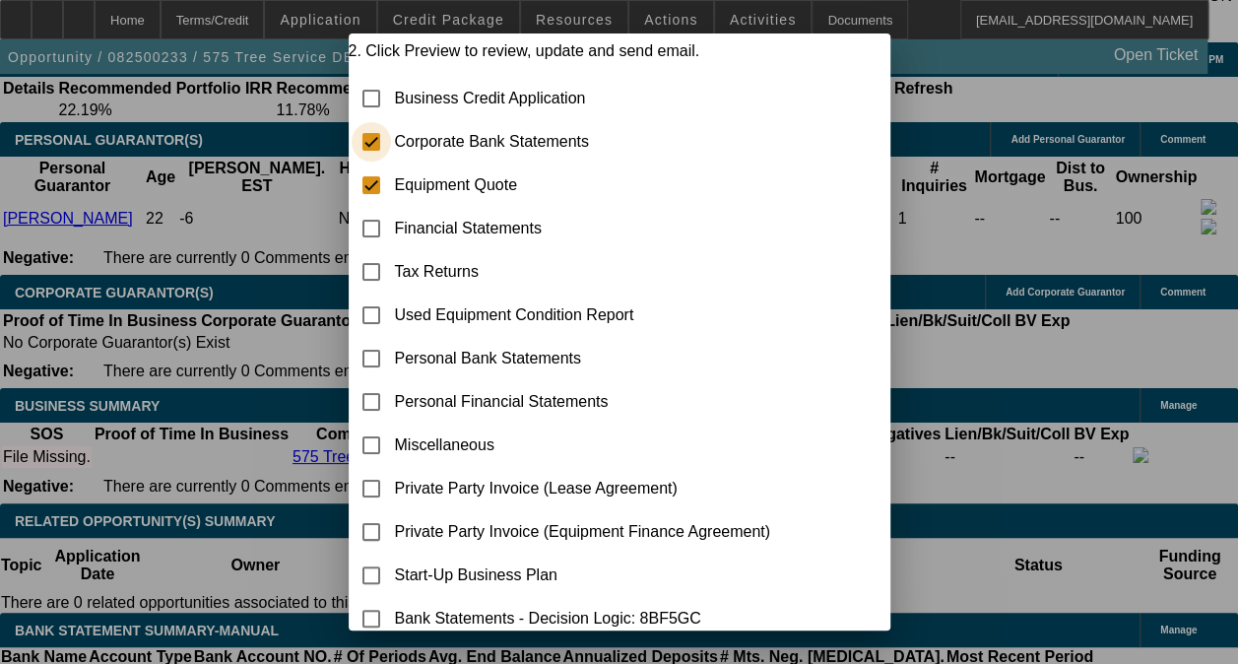
scroll to position [211, 0]
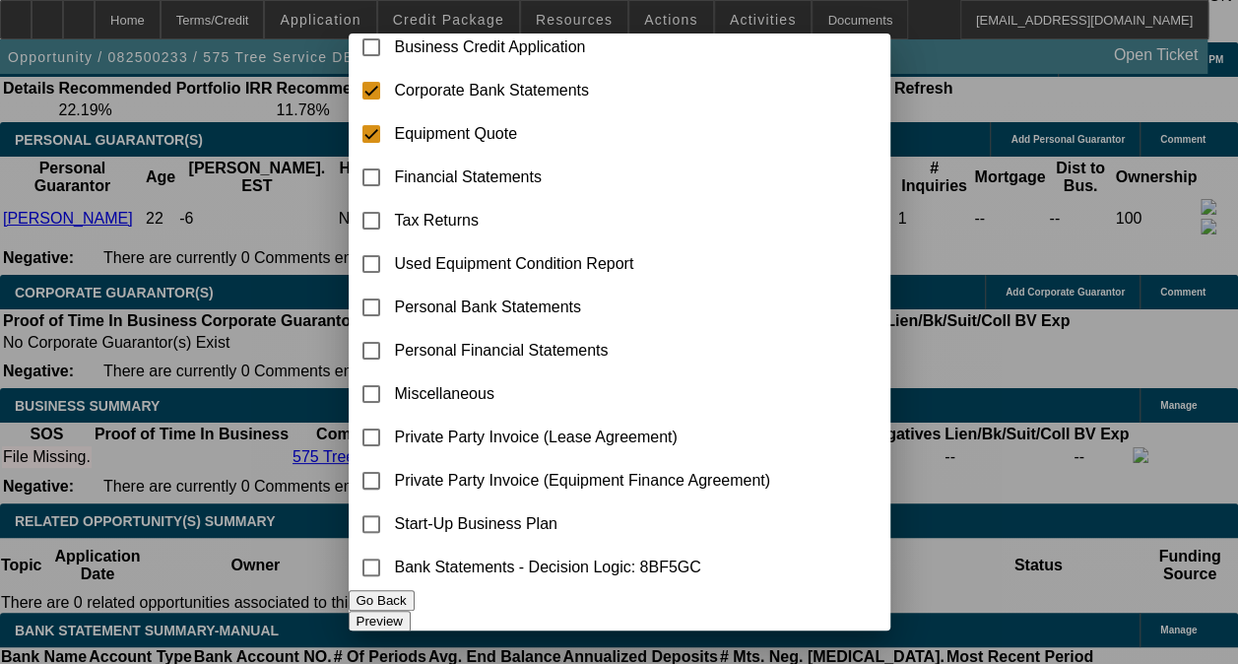
click at [411, 611] on button "Preview" at bounding box center [380, 621] width 62 height 21
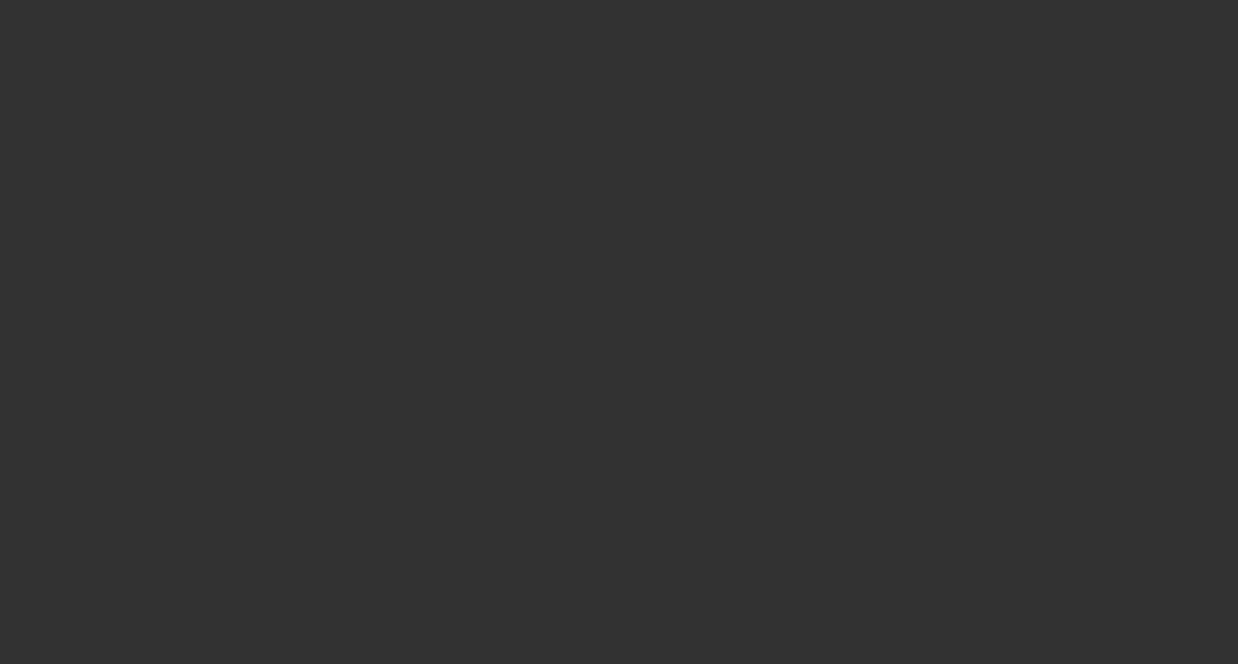
scroll to position [2891, 0]
type input "8/8/2025"
type input "Cortes Tree Service"
type input "476 Ashland Ave"
type input "60123"
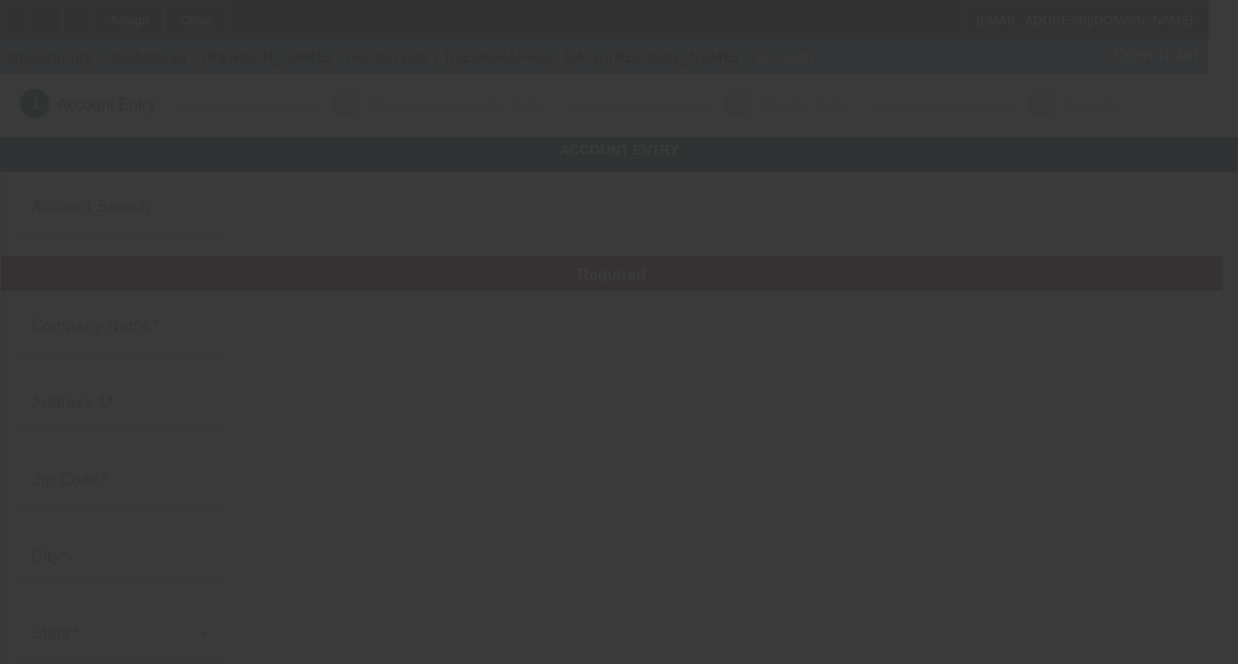
type input "Elgin"
type input "(847) 608-7823"
type input "cortestreeremoval@yahoo.com"
type input "83-3278596"
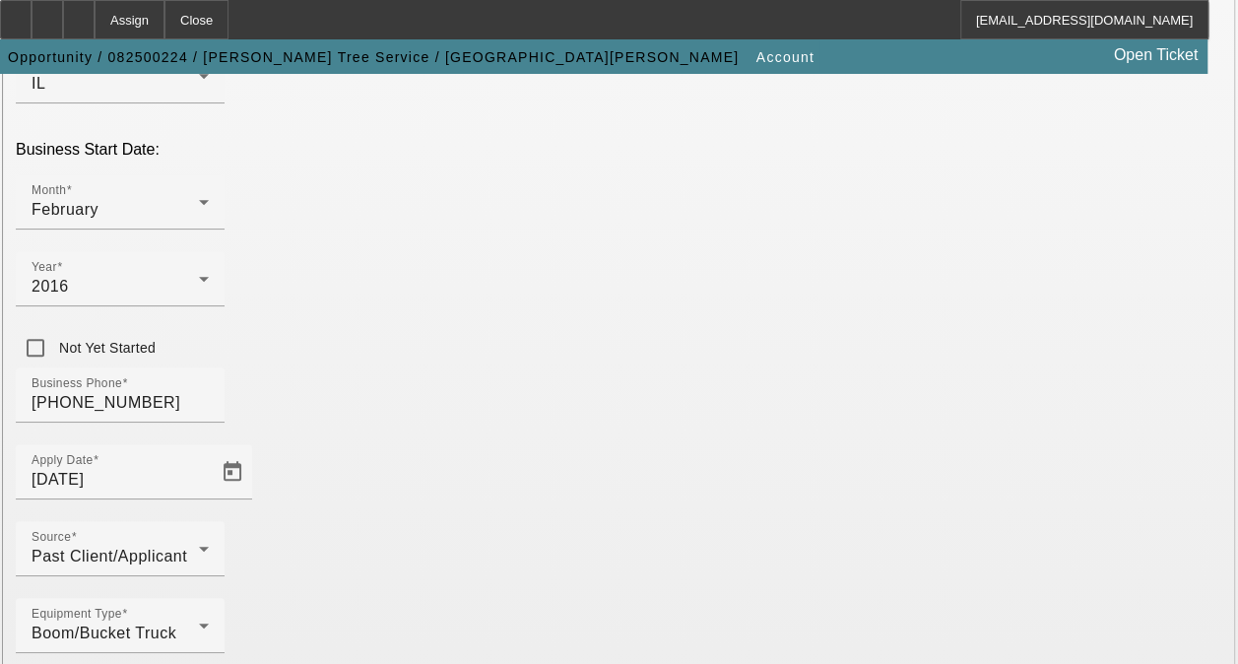
scroll to position [593, 0]
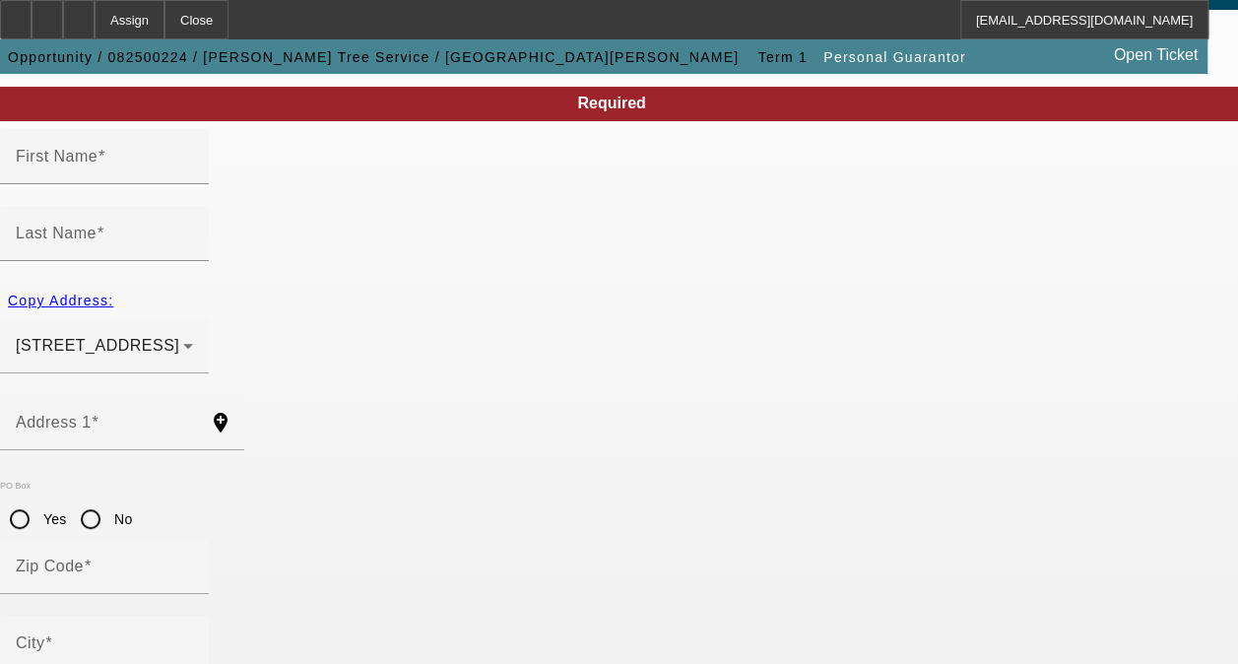
scroll to position [278, 0]
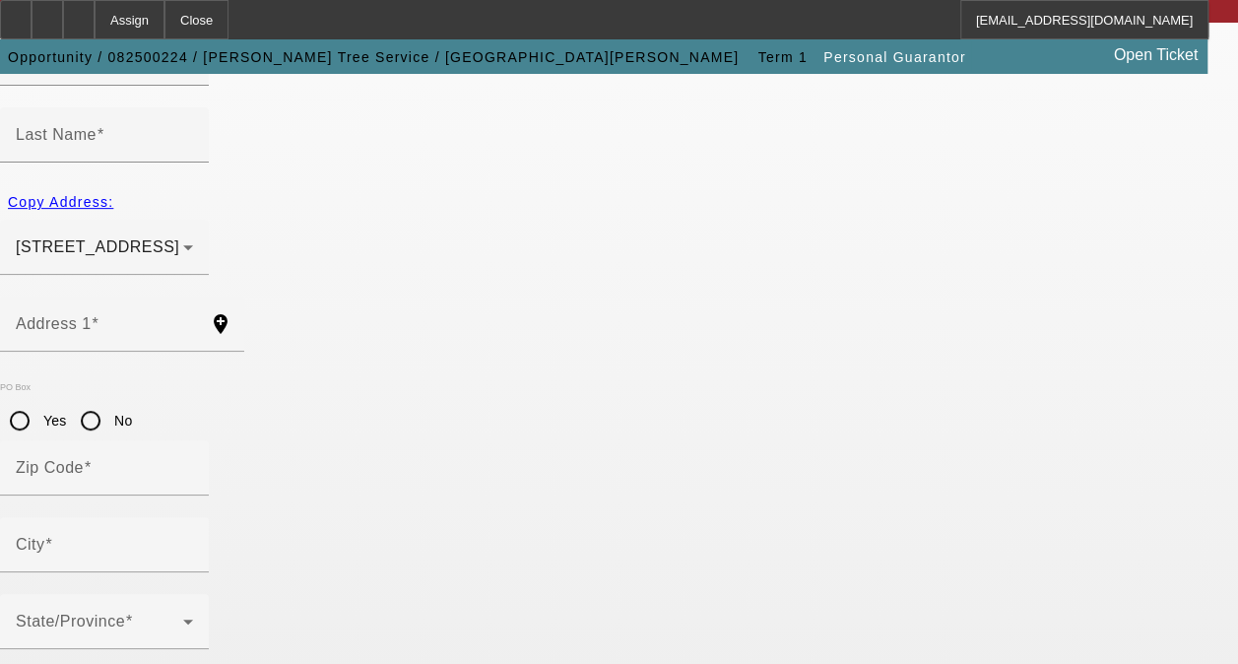
type input "Lucio"
type input "Castillo"
type input "476 Ashland Avenue"
radio input "true"
type input "60123"
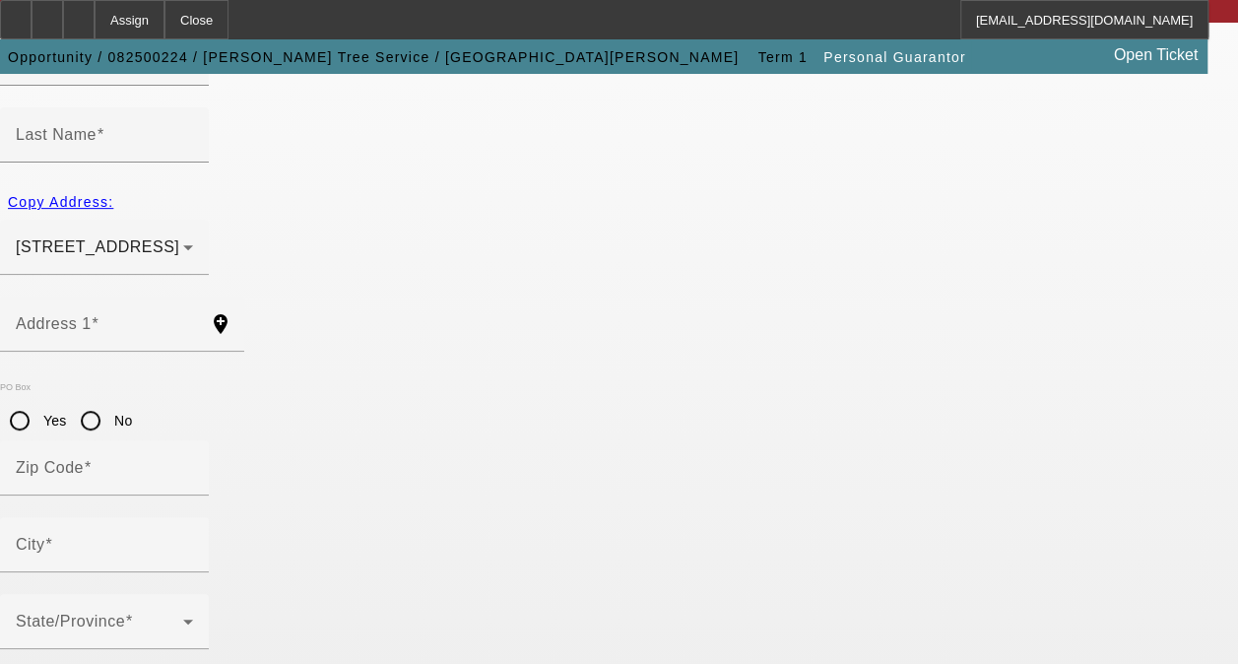
type input "Elgin"
type input "(847) 507-2690"
type input "100"
type input "645-12-2211"
type input "cortestreeremoval@yahoo.com"
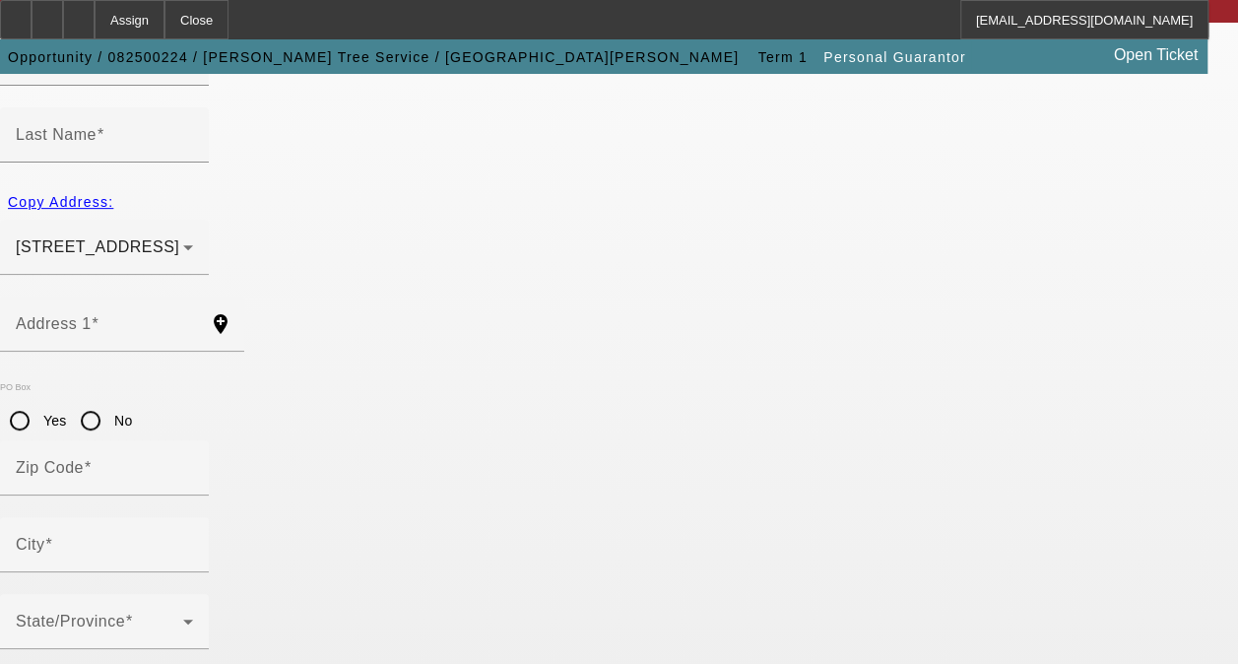
type input "(847) 608-7823"
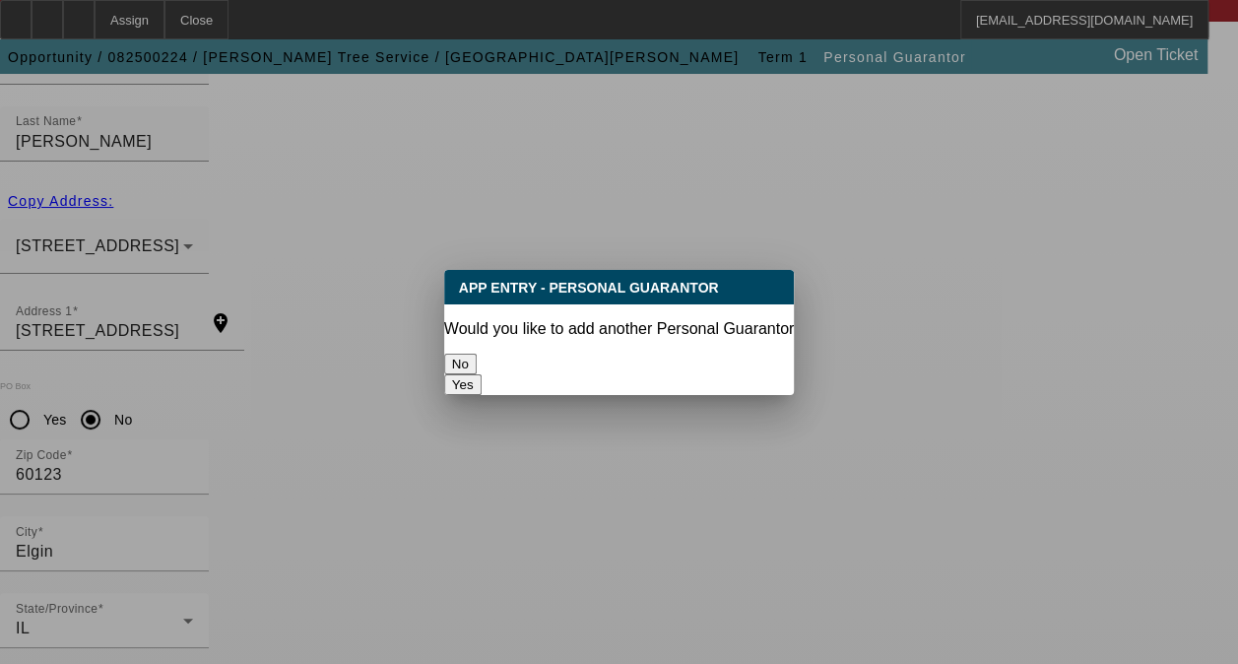
click at [477, 357] on button "No" at bounding box center [460, 364] width 32 height 21
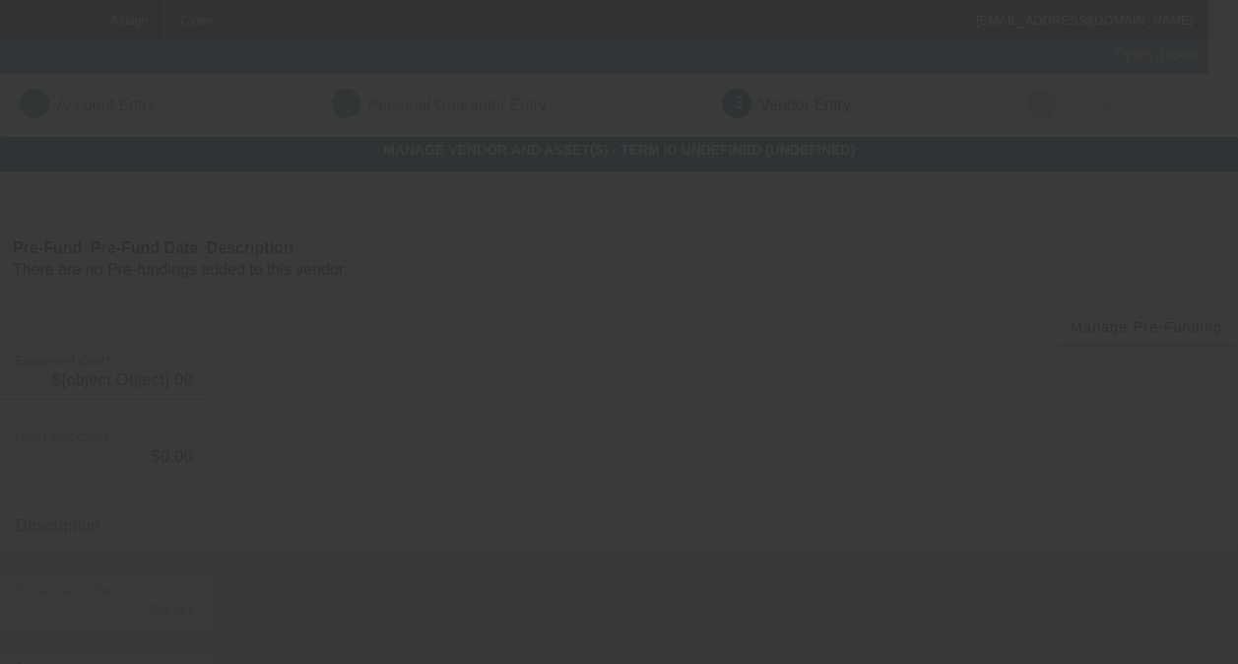
type input "$75,000.00"
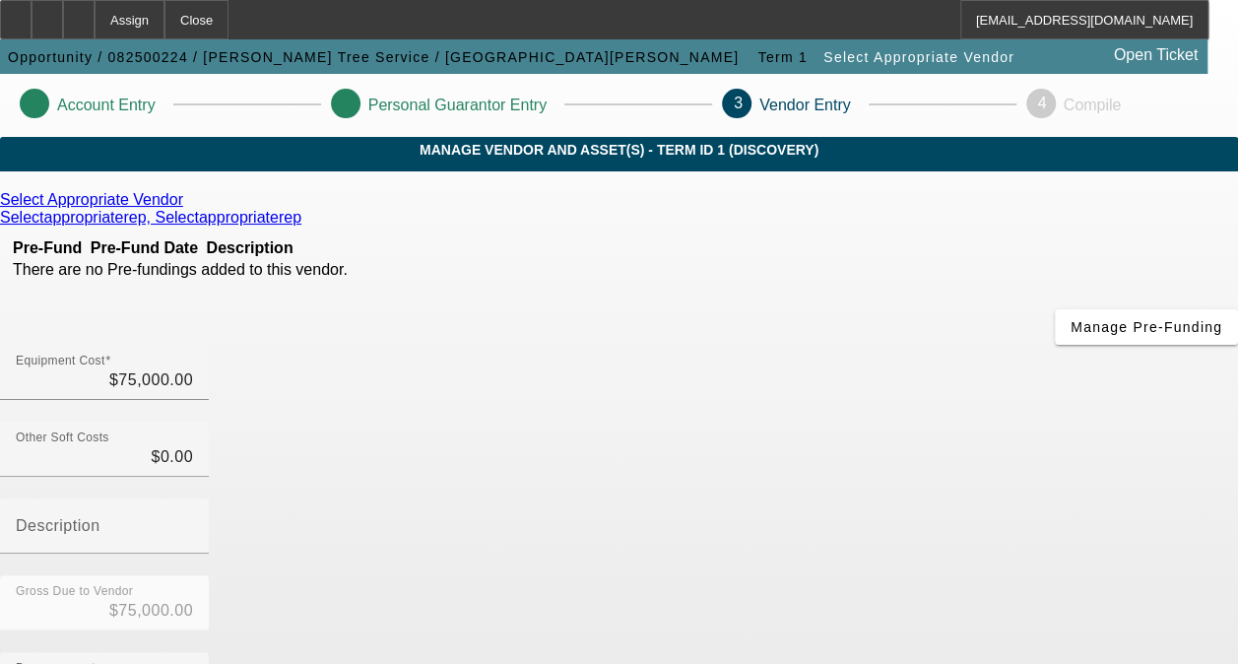
scroll to position [338, 0]
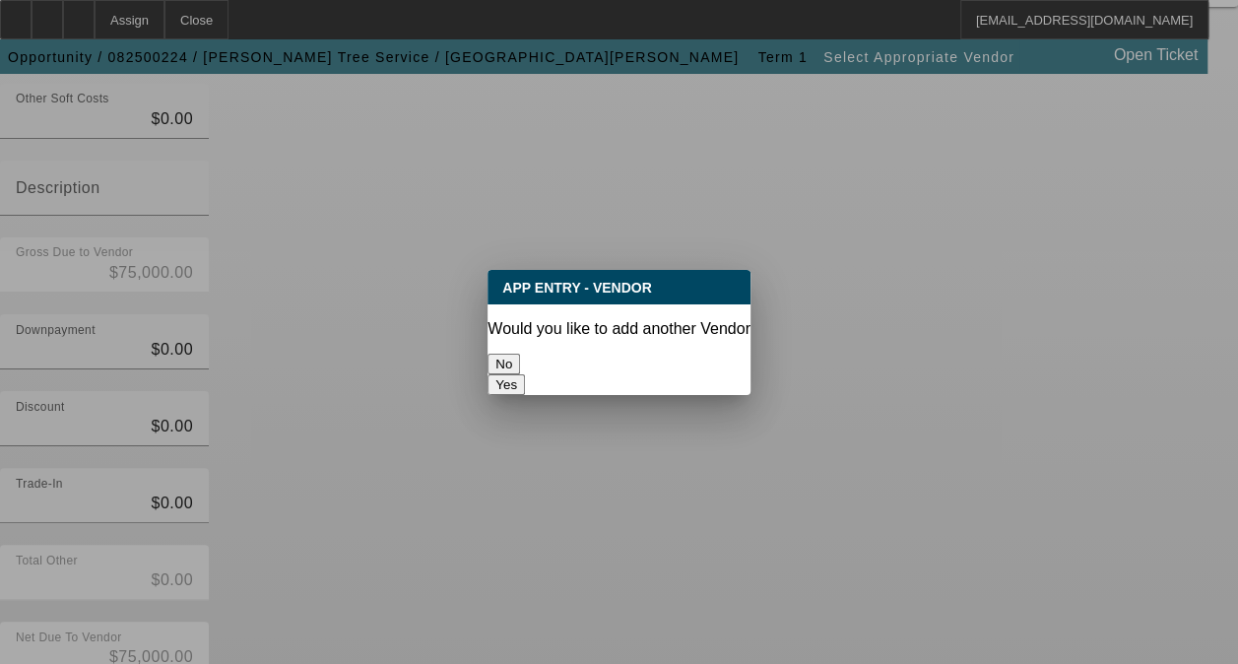
click at [520, 354] on button "No" at bounding box center [503, 364] width 32 height 21
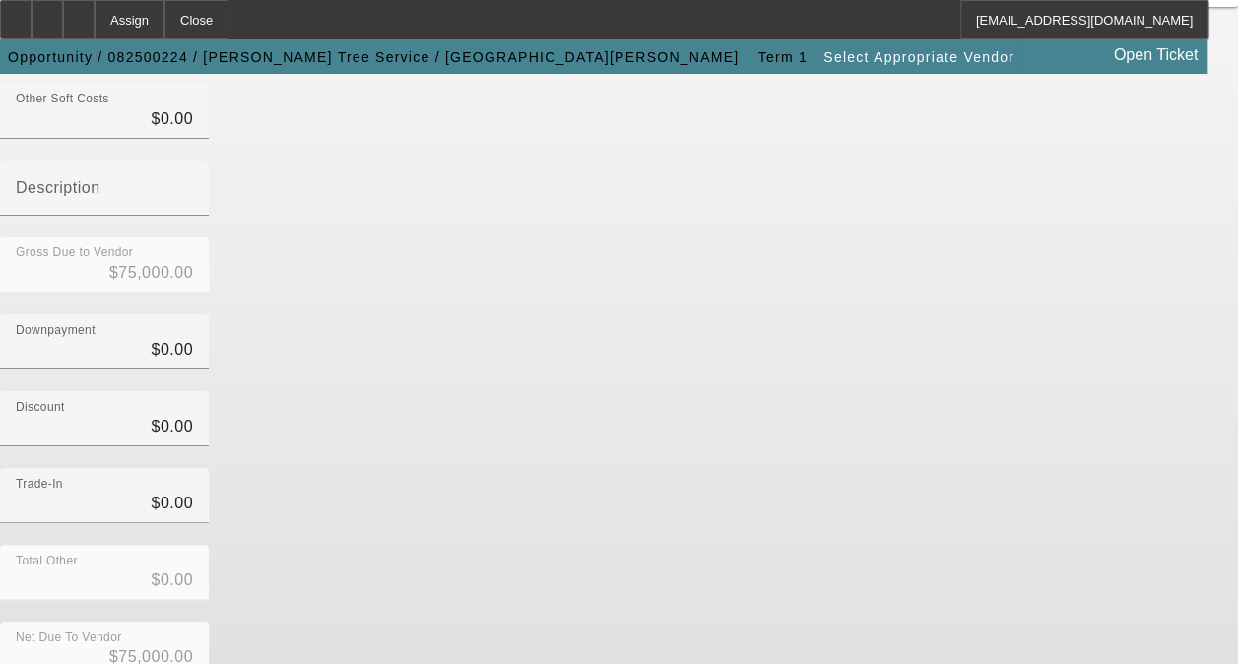
scroll to position [338, 0]
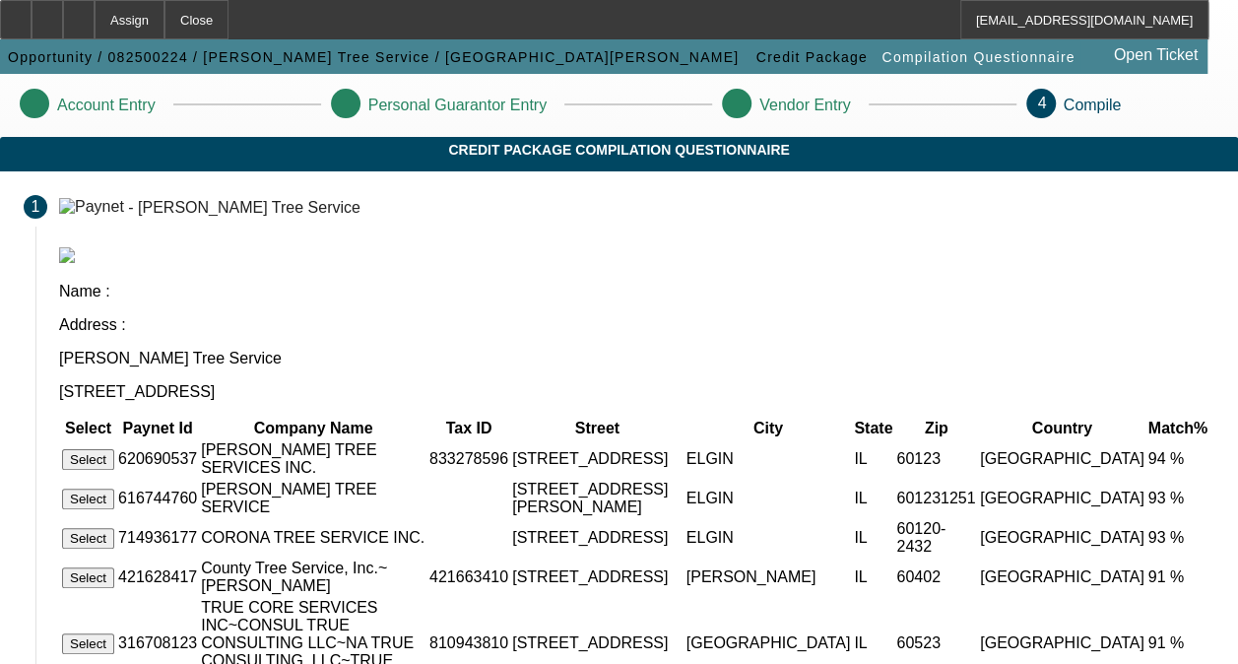
click at [114, 449] on button "Select" at bounding box center [88, 459] width 52 height 21
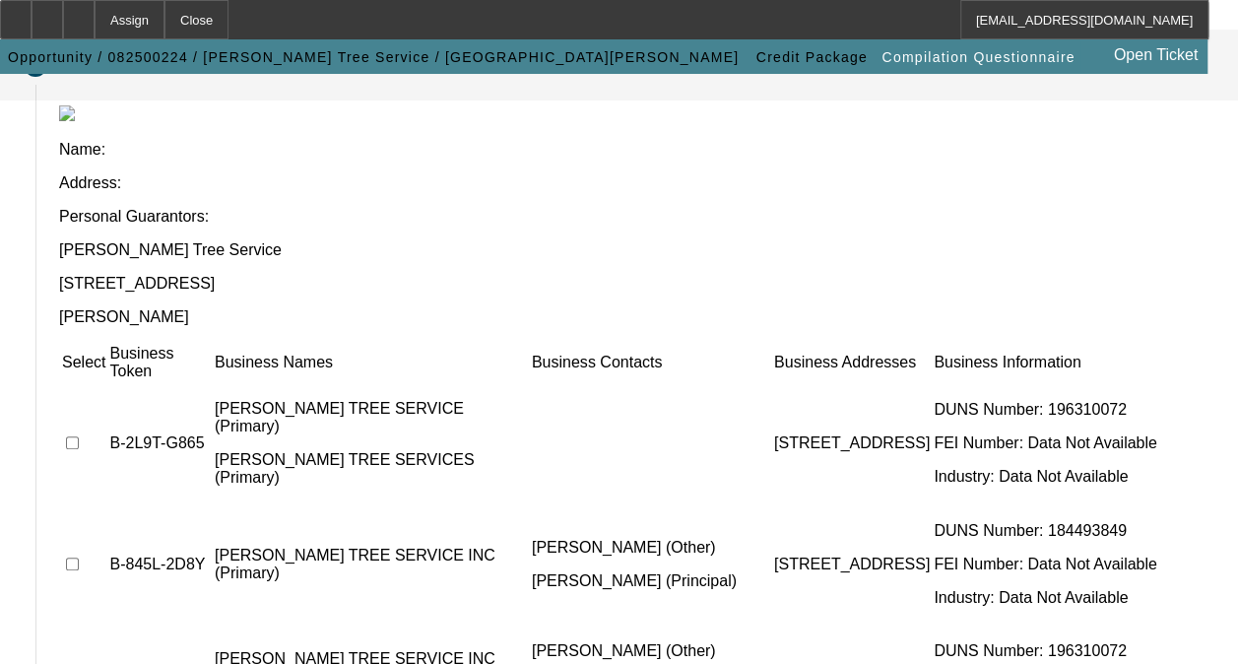
scroll to position [183, 0]
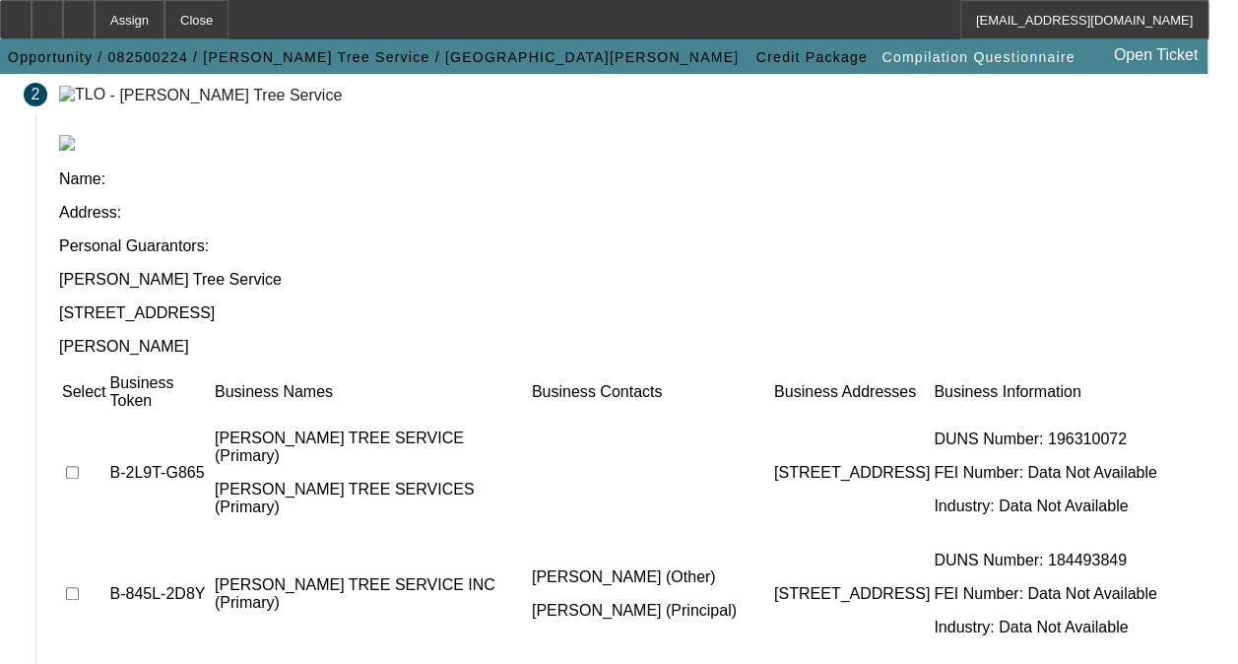
click at [79, 466] on input "checkbox" at bounding box center [72, 472] width 13 height 13
checkbox input "true"
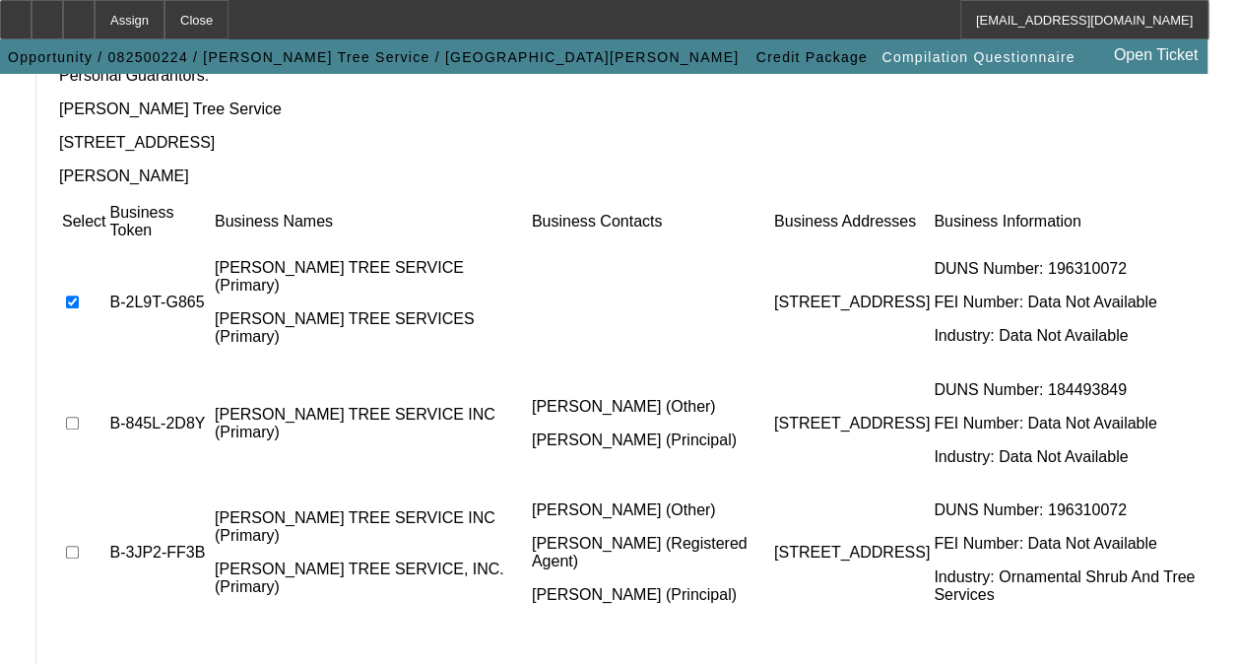
scroll to position [425, 0]
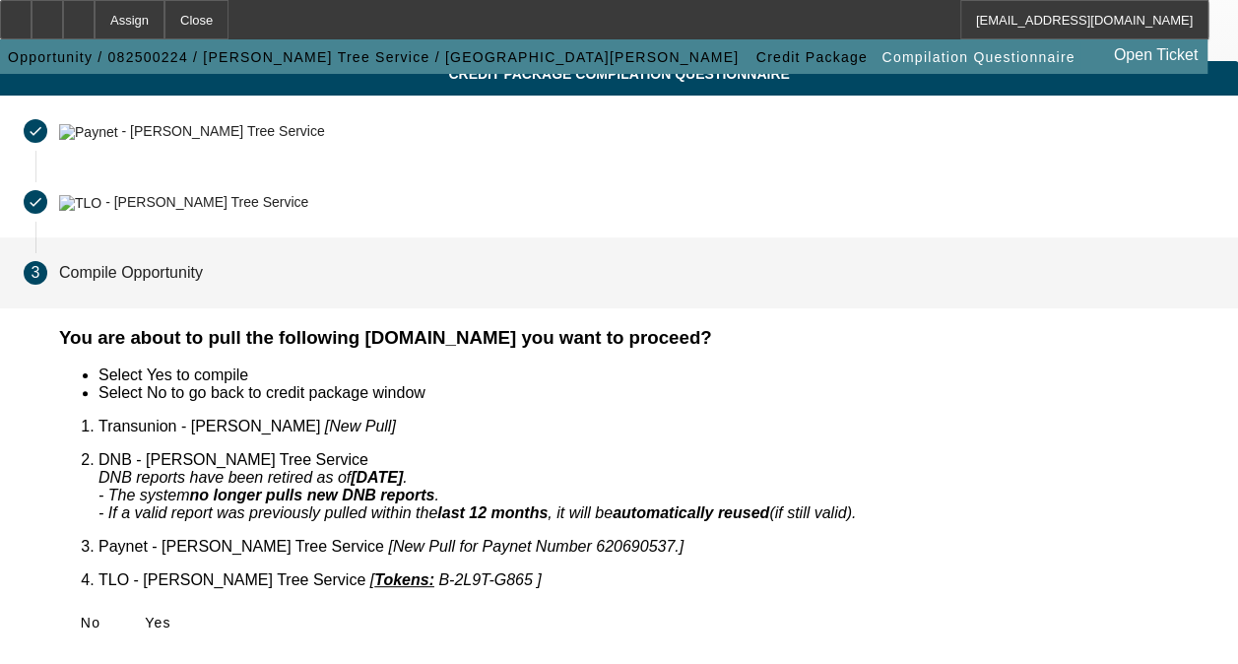
scroll to position [53, 0]
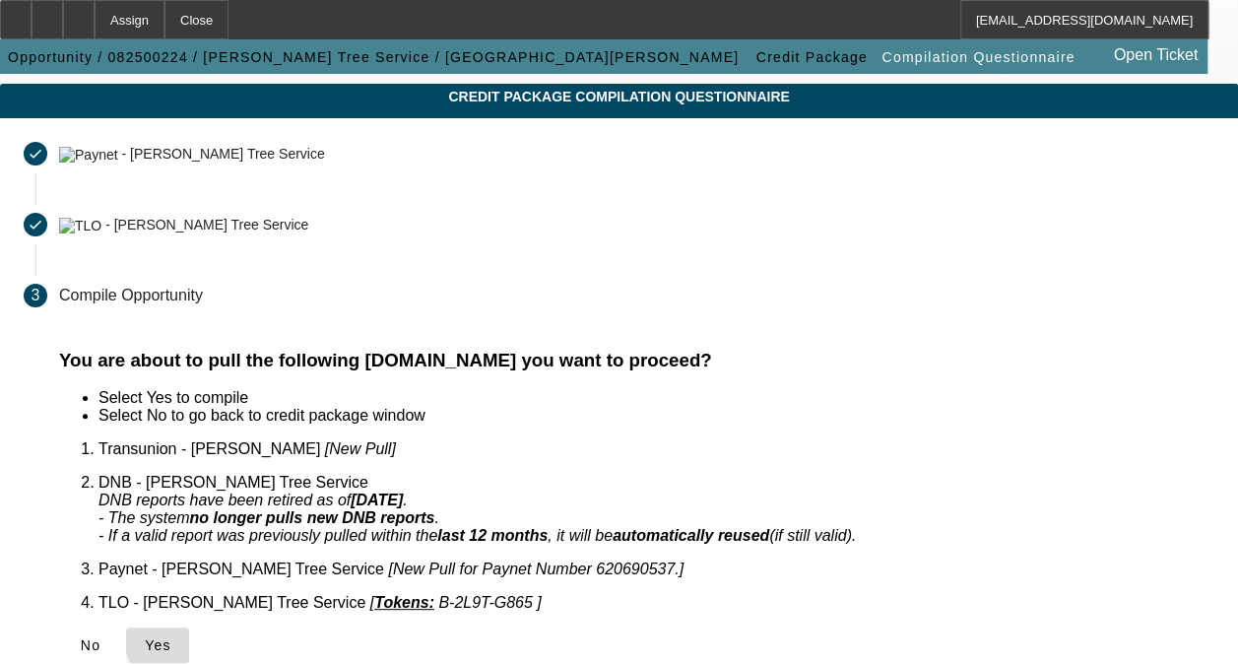
click at [171, 637] on span "Yes" at bounding box center [158, 645] width 27 height 16
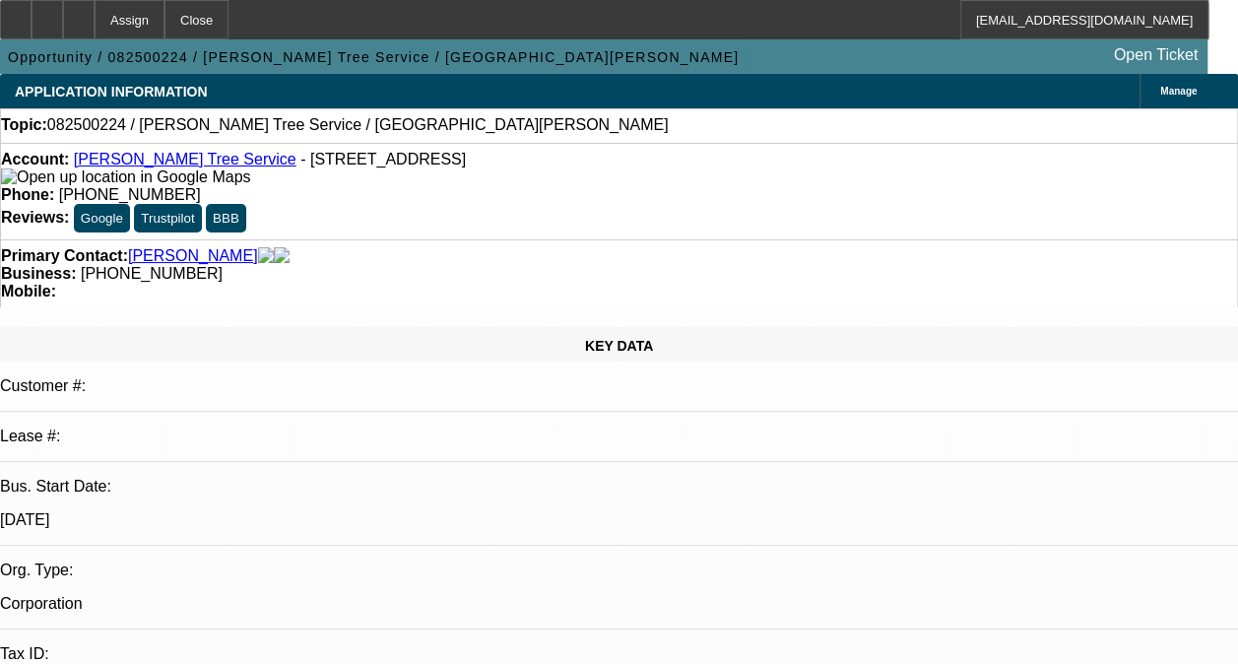
select select "0"
select select "2"
select select "0.1"
select select "1"
select select "2"
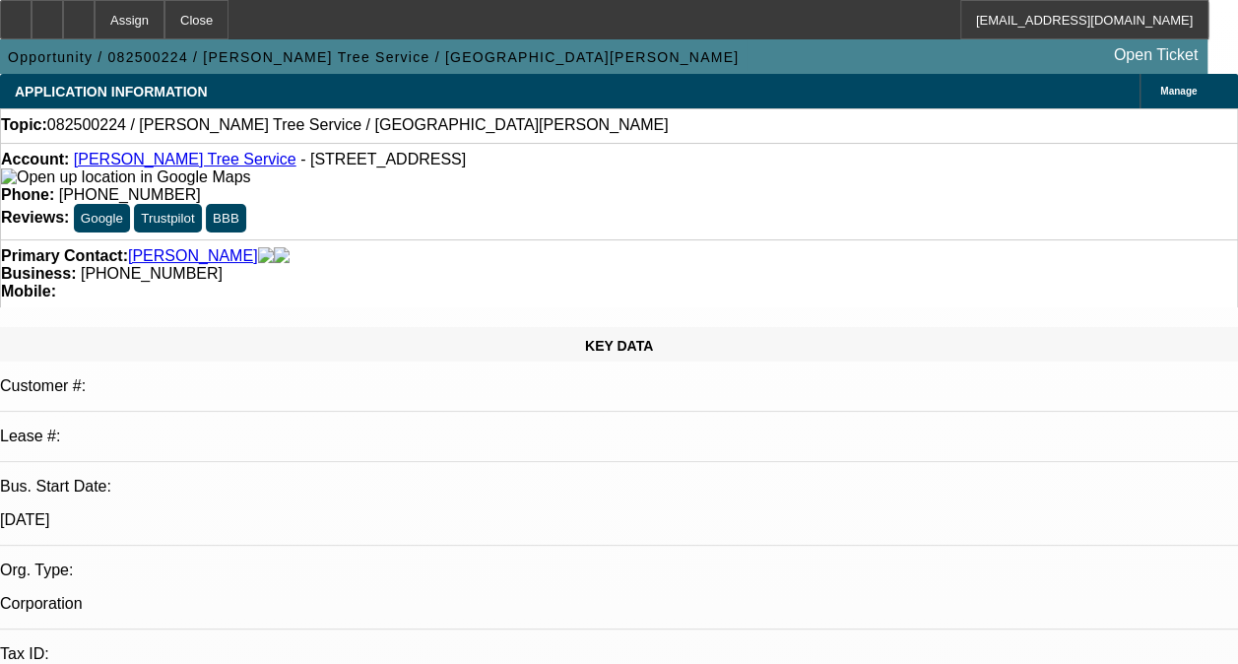
select select "4"
click at [95, 22] on div at bounding box center [79, 19] width 32 height 39
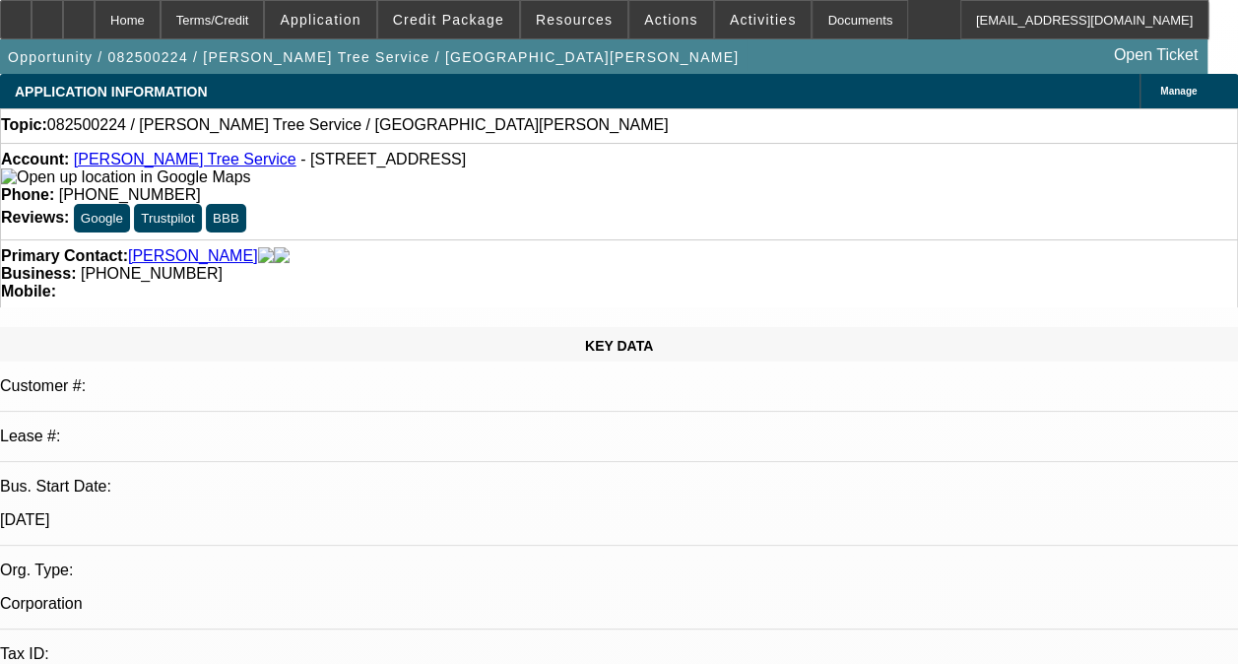
select select "0"
select select "2"
select select "0.1"
select select "2"
select select "4"
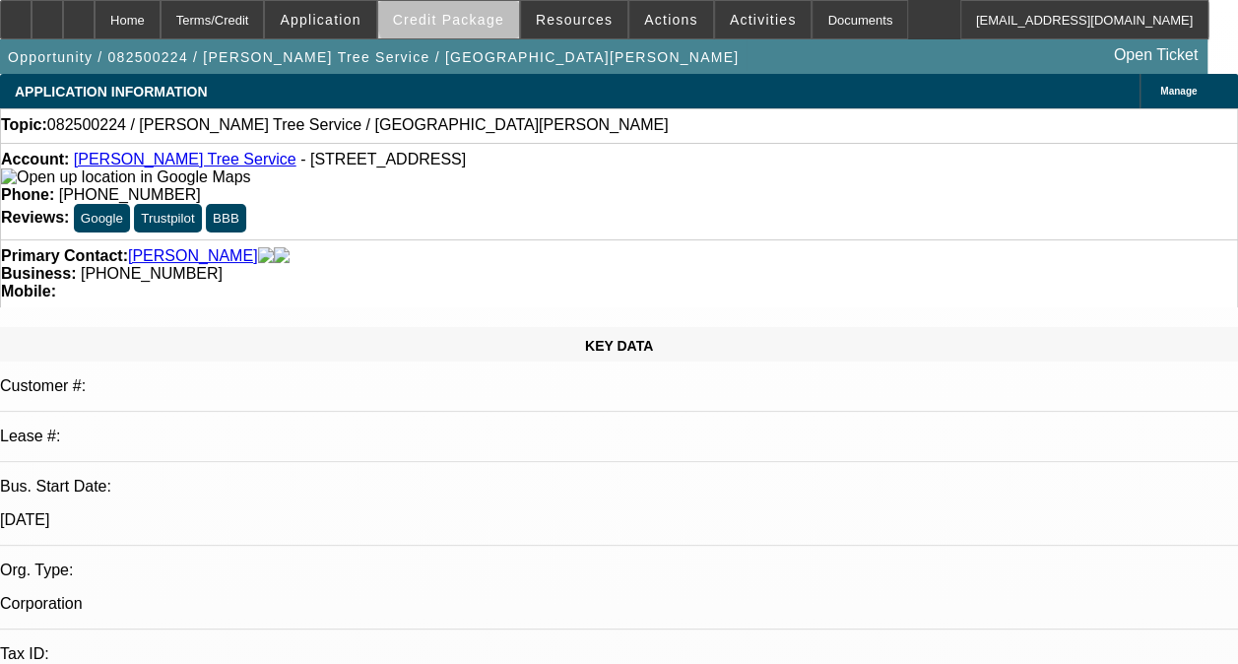
click at [481, 11] on span at bounding box center [448, 19] width 141 height 47
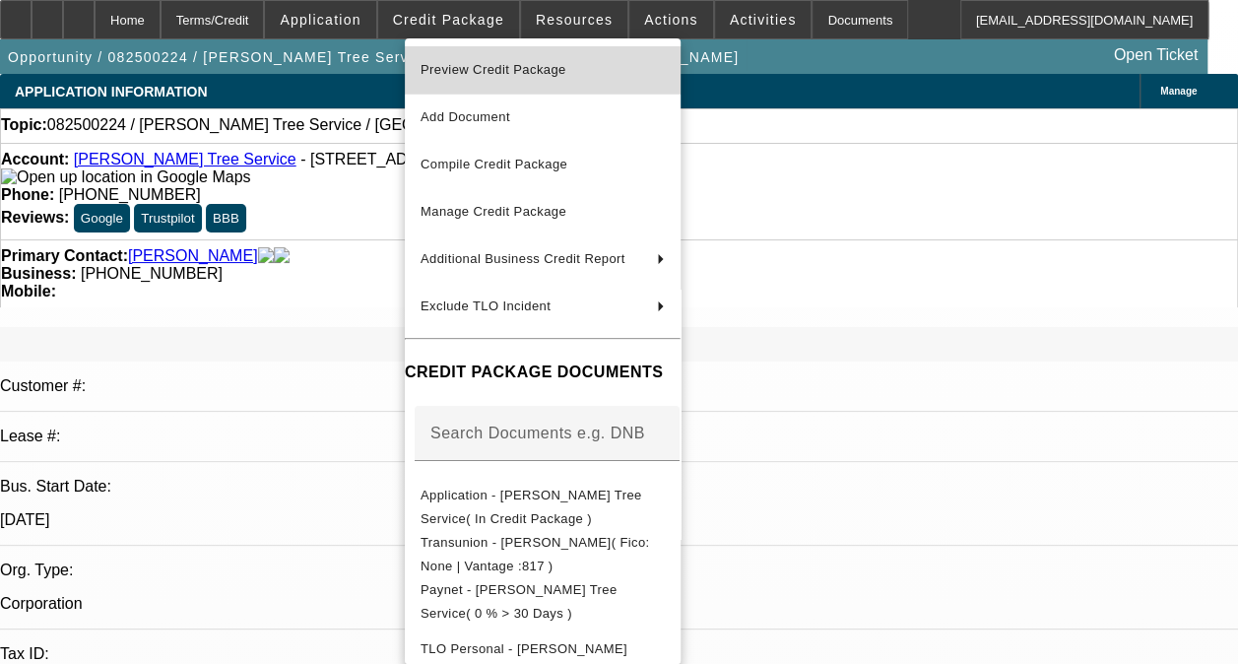
click at [509, 69] on span "Preview Credit Package" at bounding box center [494, 69] width 146 height 15
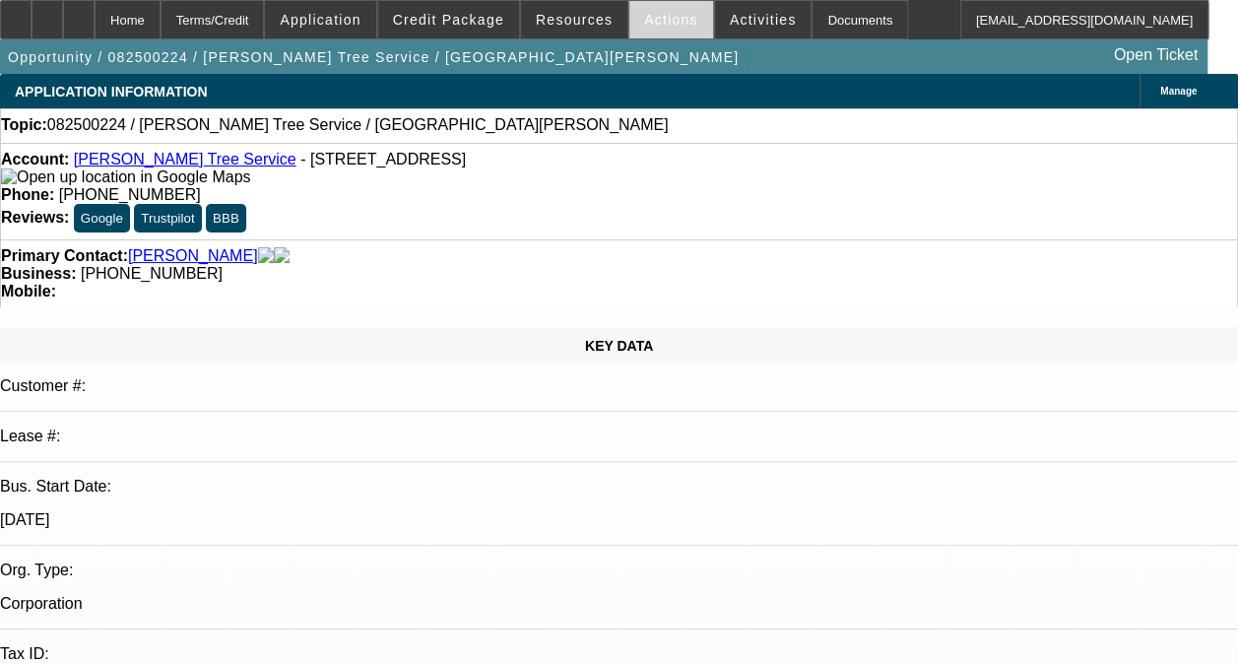
click at [658, 22] on span "Actions" at bounding box center [671, 20] width 54 height 16
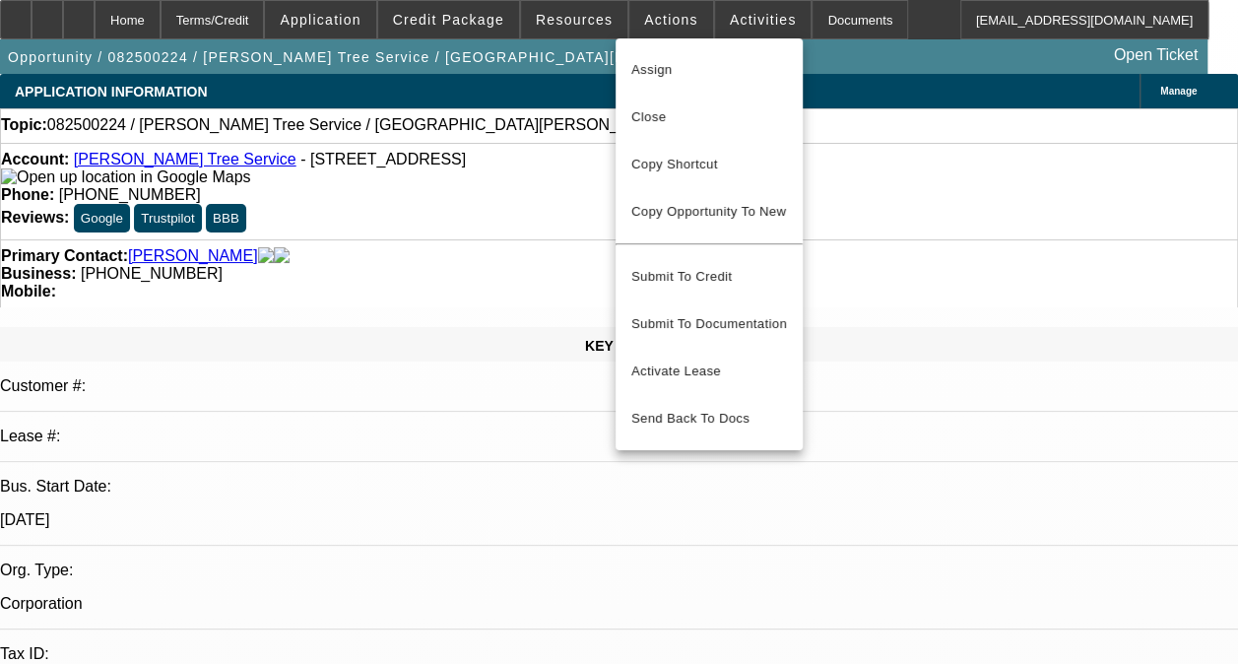
click at [713, 20] on div at bounding box center [619, 332] width 1238 height 664
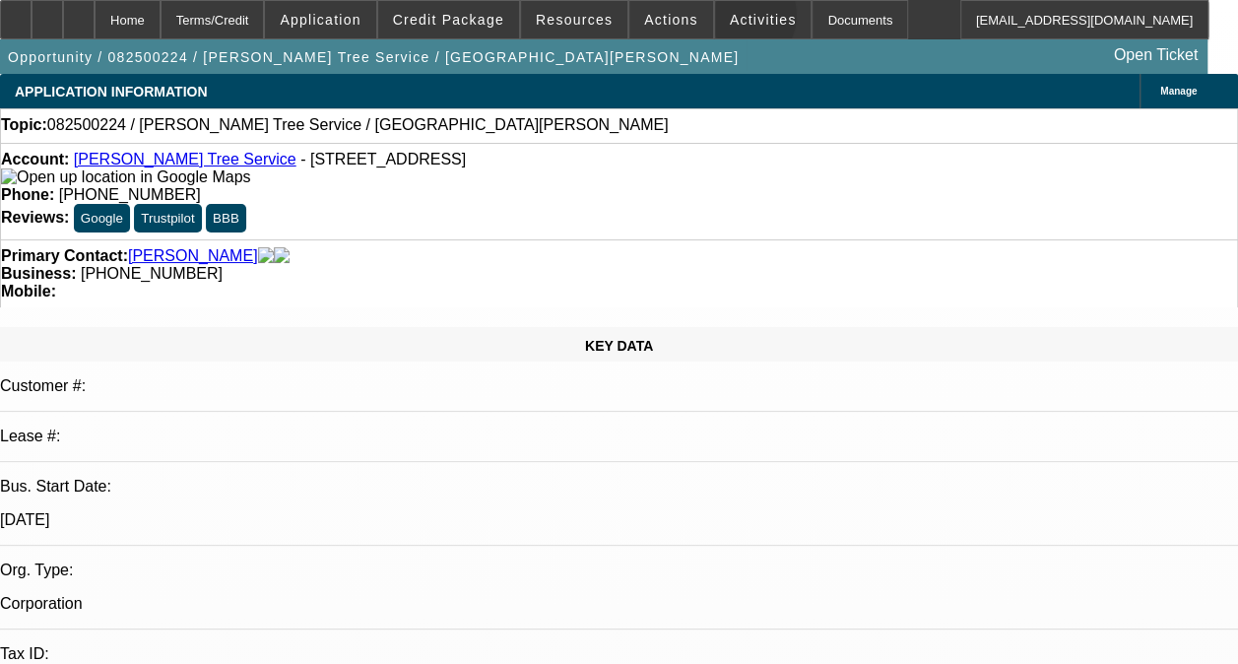
click at [730, 20] on span "Activities" at bounding box center [763, 20] width 67 height 16
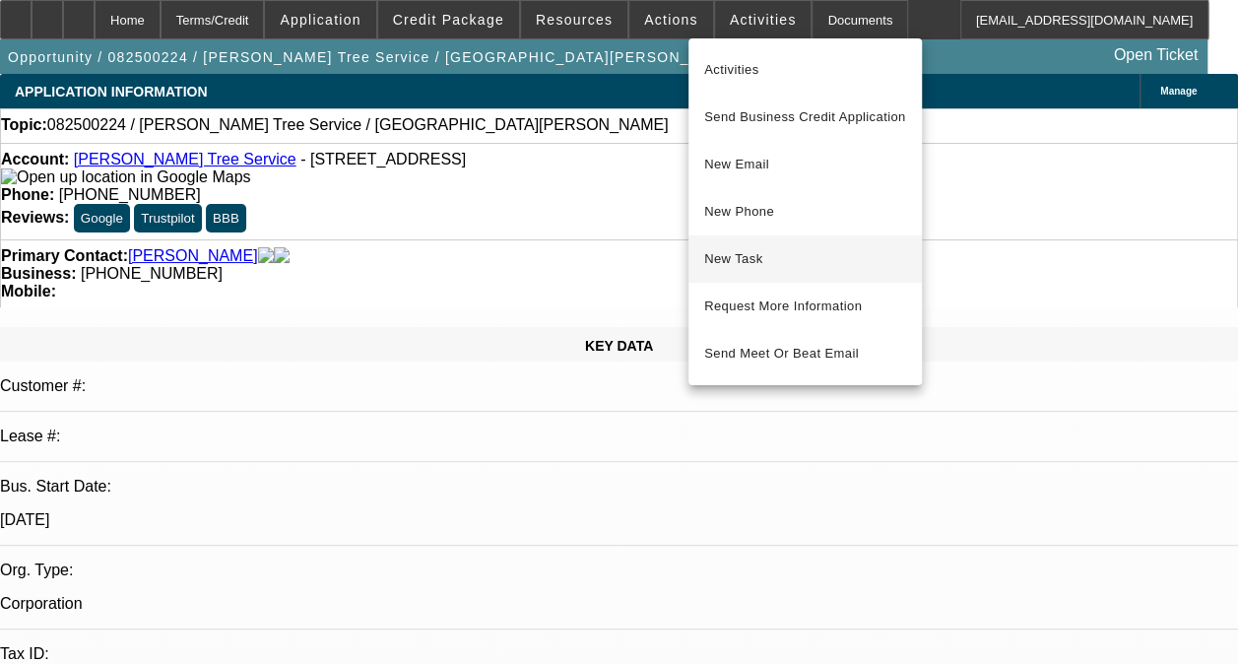
click at [772, 254] on span "New Task" at bounding box center [805, 259] width 202 height 24
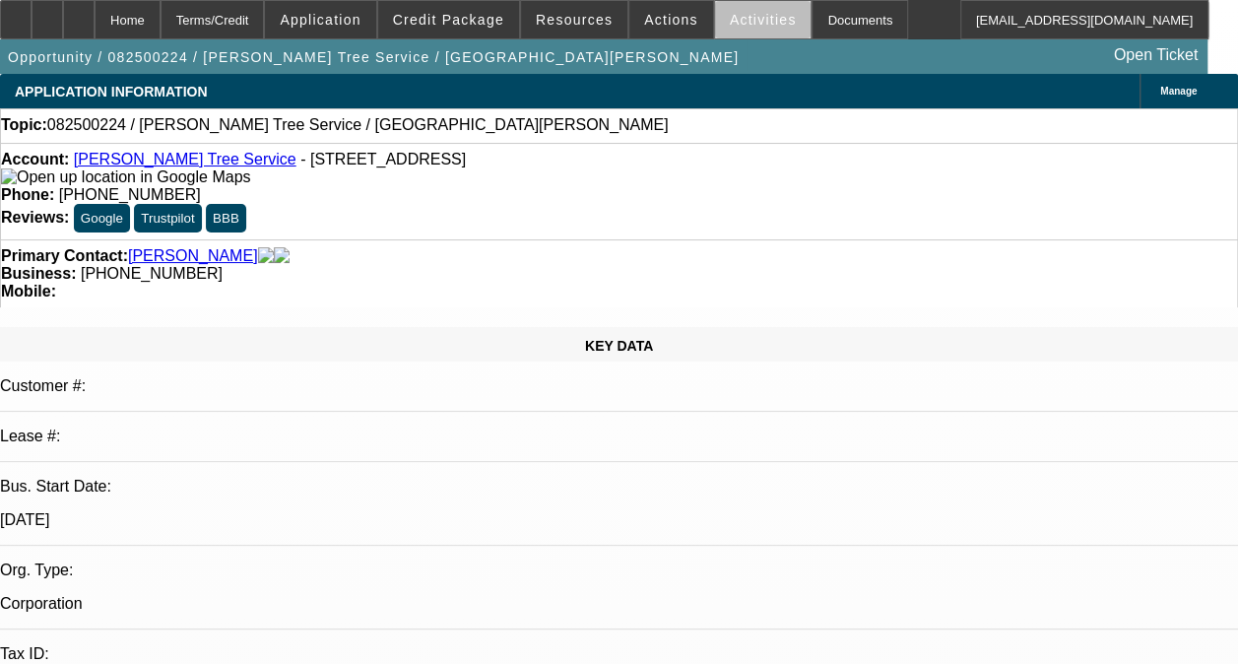
click at [754, 28] on span at bounding box center [763, 19] width 97 height 47
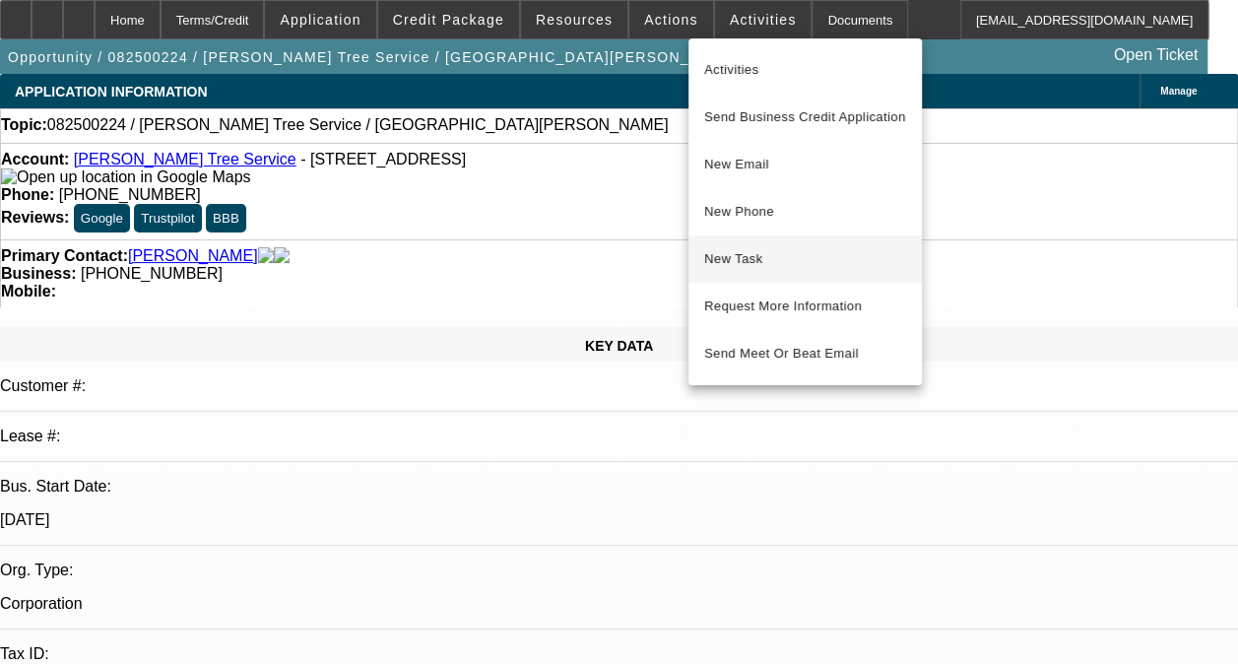
click at [743, 266] on span "New Task" at bounding box center [805, 259] width 202 height 24
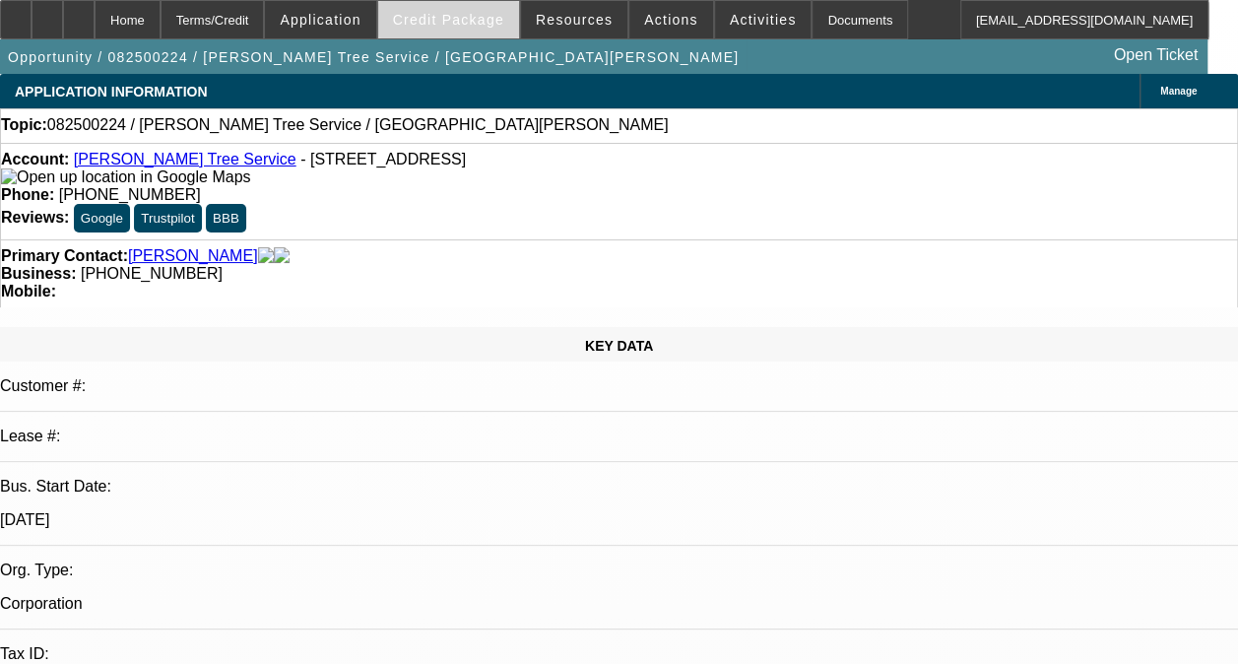
click at [514, 17] on span at bounding box center [448, 19] width 141 height 47
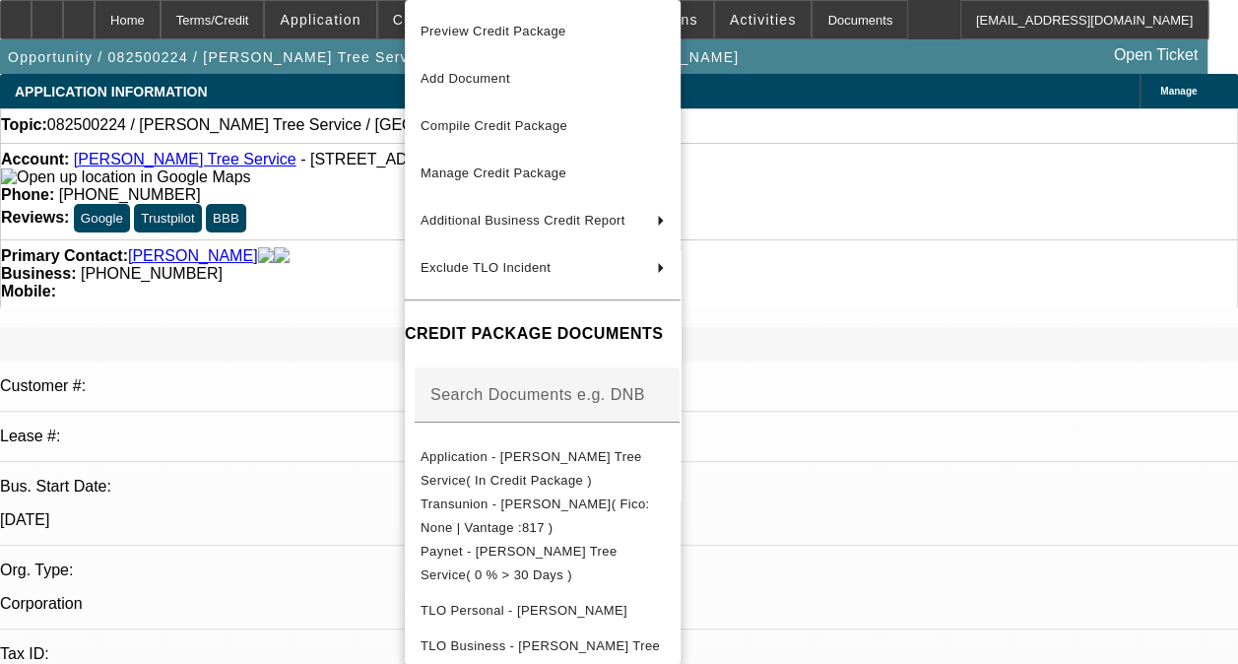
click at [485, 6] on div "Preview Credit Package Add Document Compile Credit Package Manage Credit Packag…" at bounding box center [543, 404] width 276 height 808
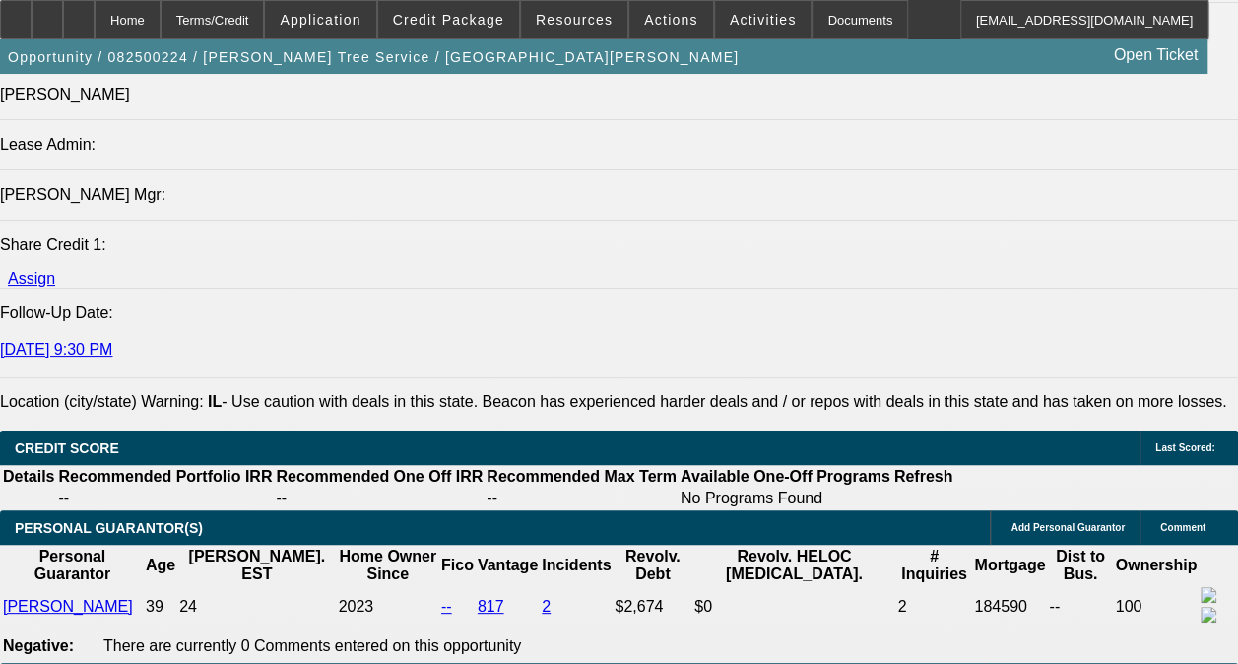
scroll to position [2659, 0]
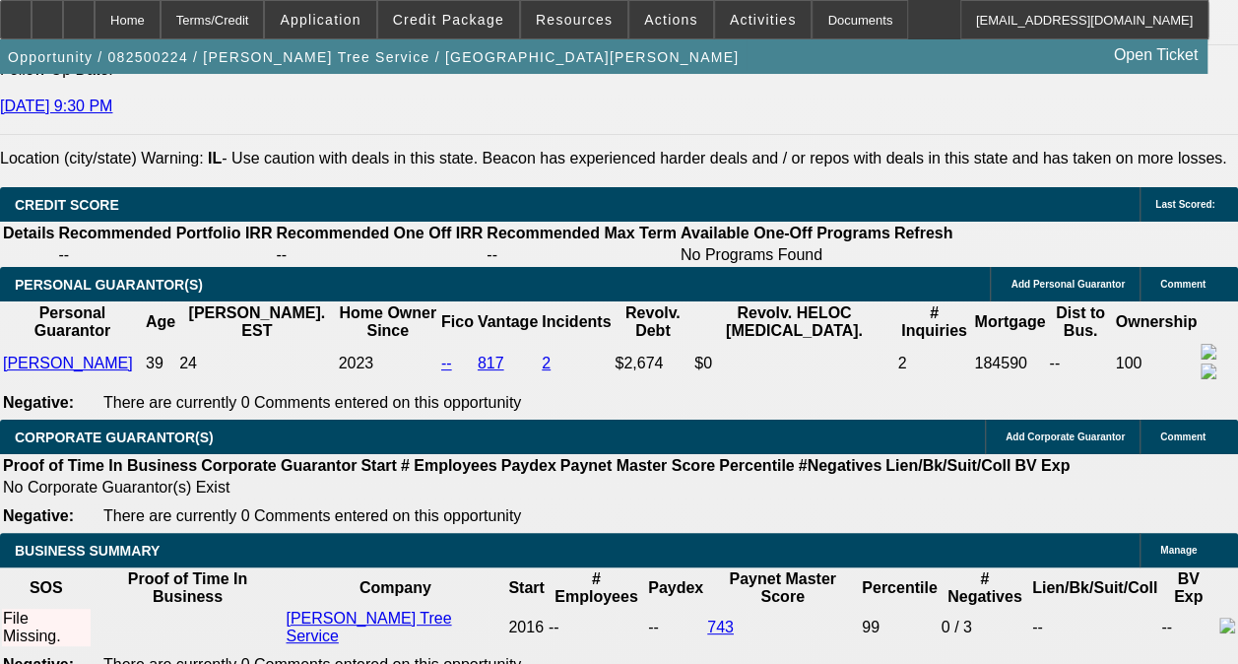
scroll to position [2954, 0]
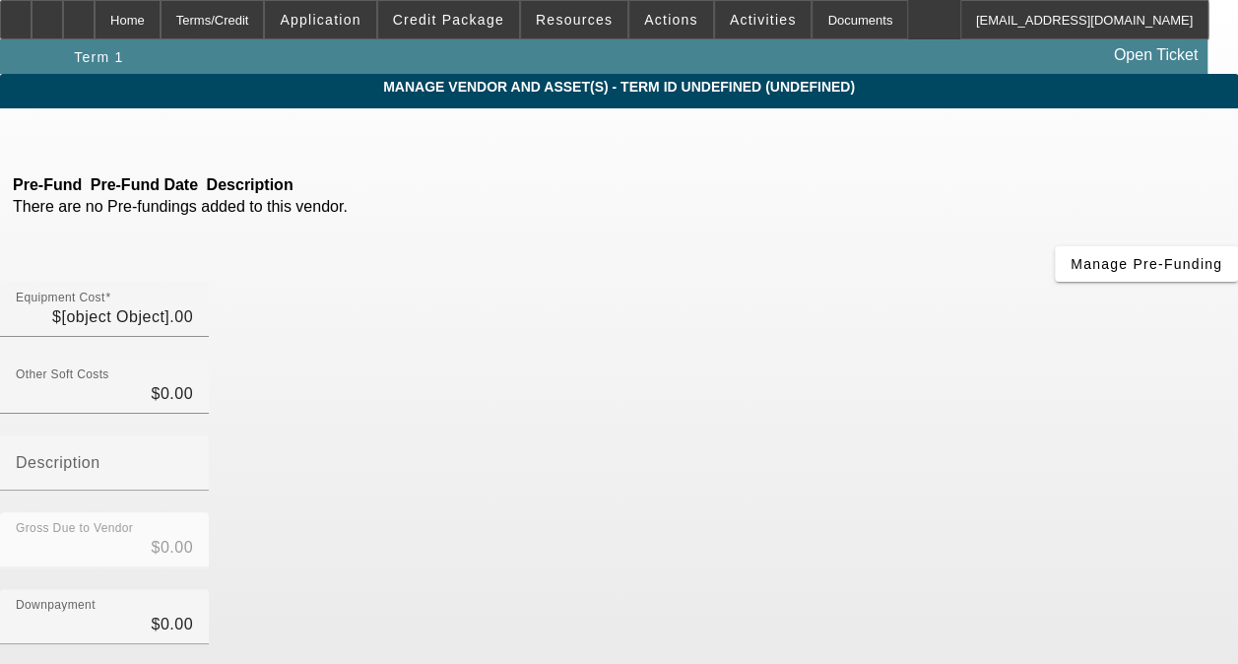
type input "$75,000.00"
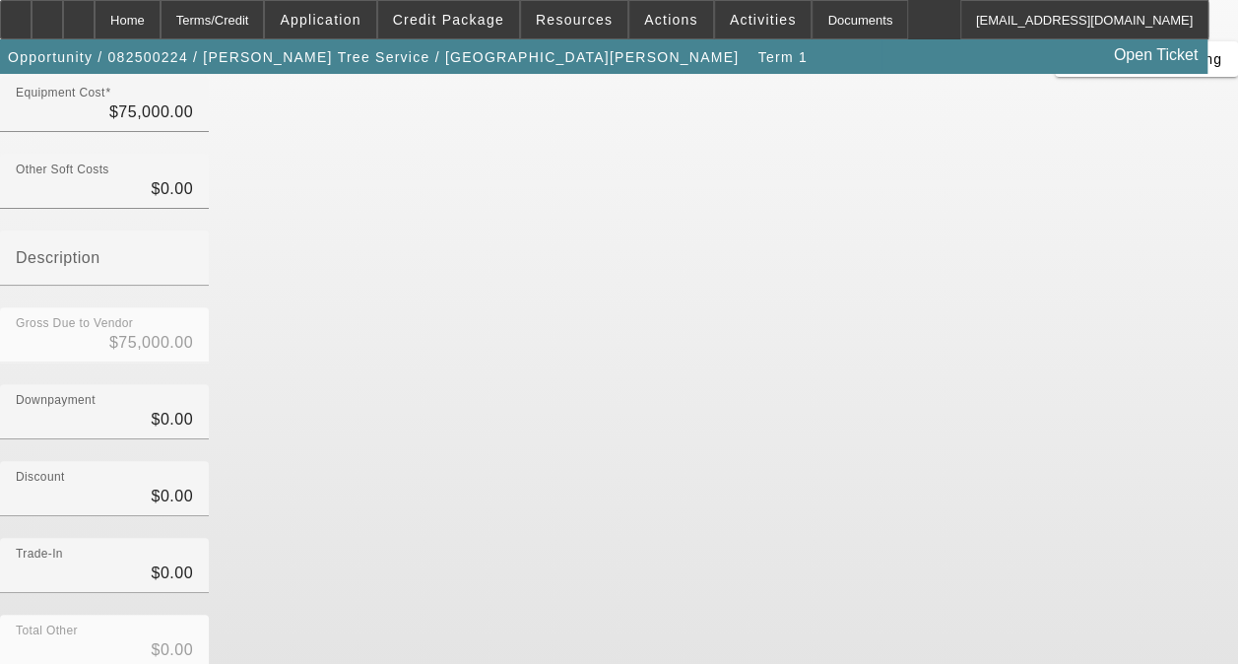
scroll to position [256, 0]
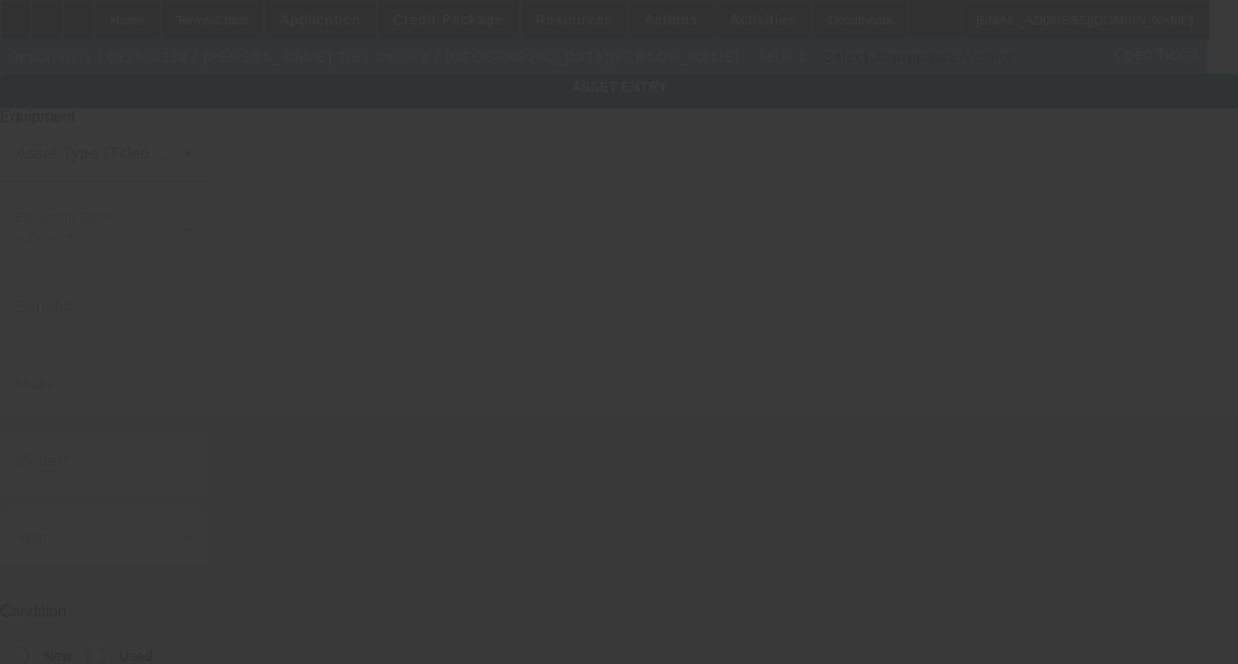
type input "476 Ashland Avenue"
type input "Elgin"
type input "60123"
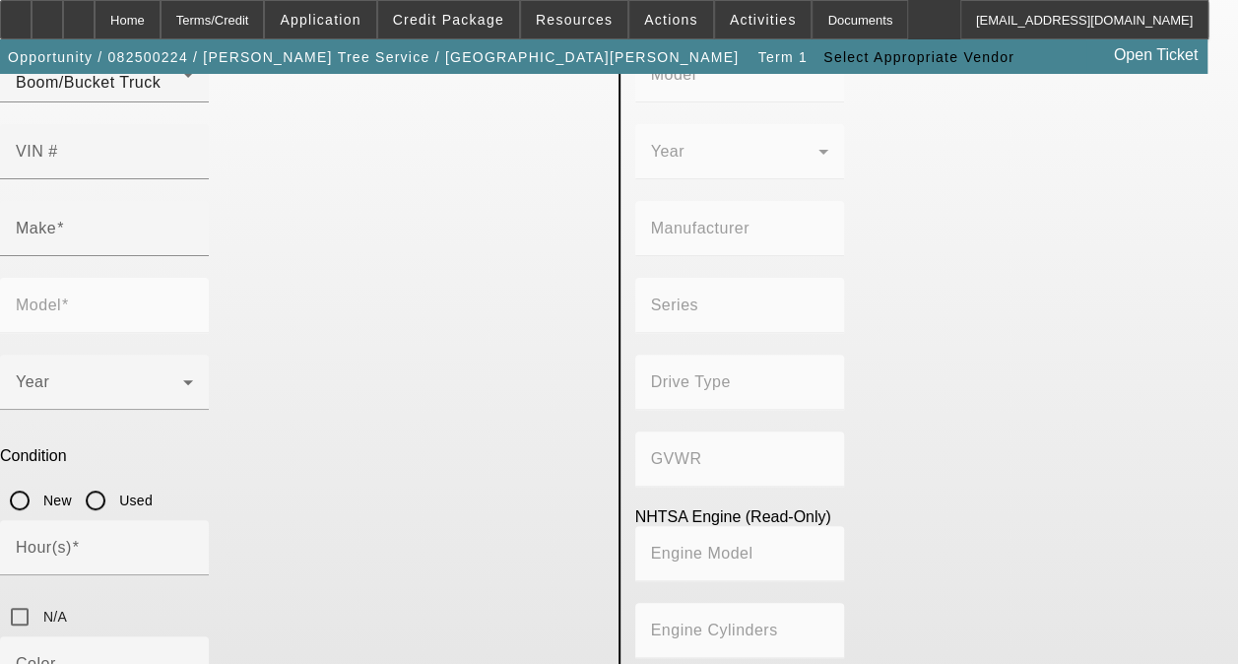
scroll to position [268, 0]
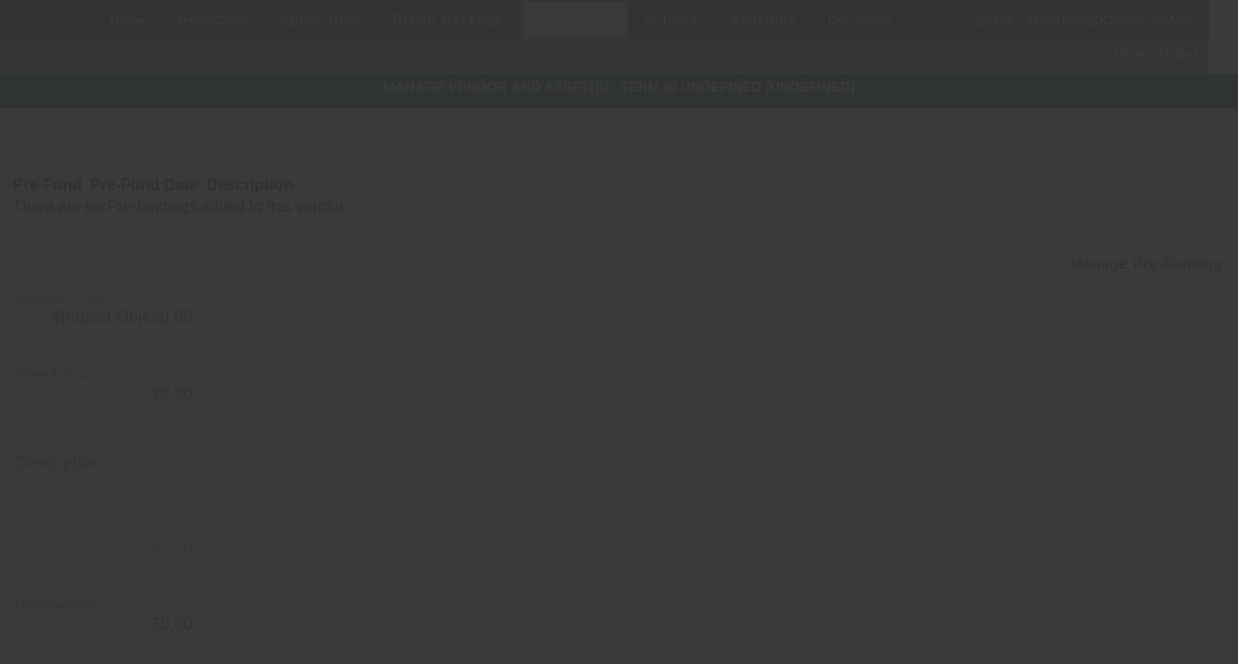
type input "$75,000.00"
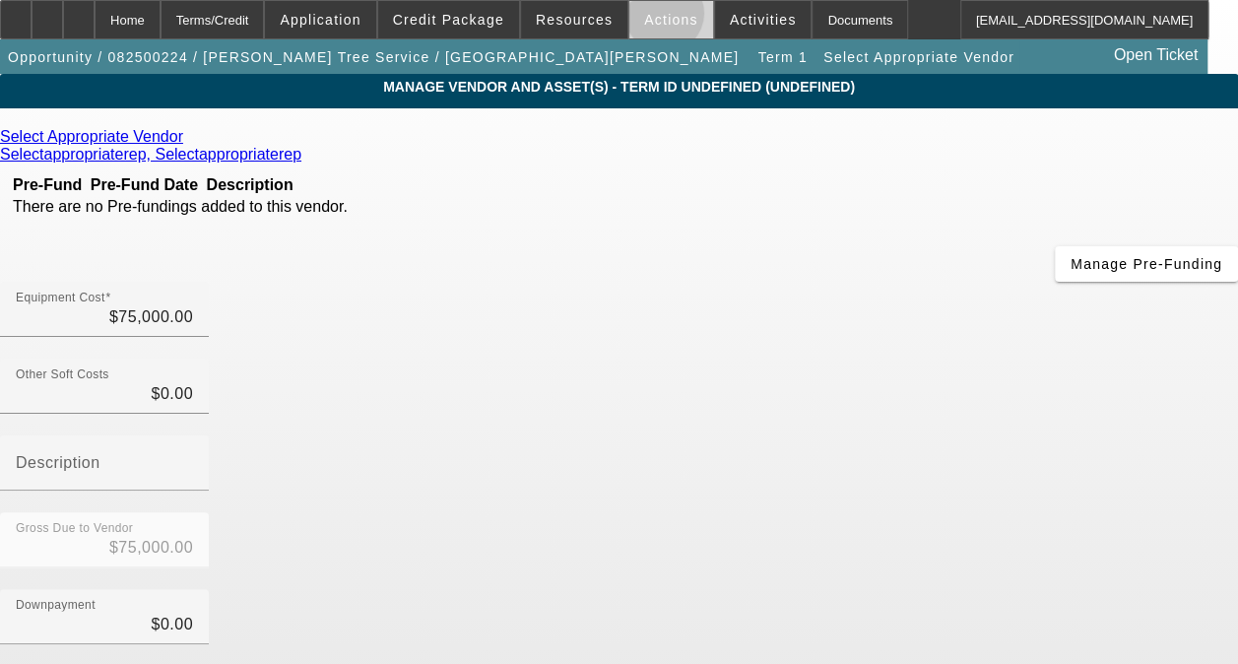
click at [650, 18] on span "Actions" at bounding box center [671, 20] width 54 height 16
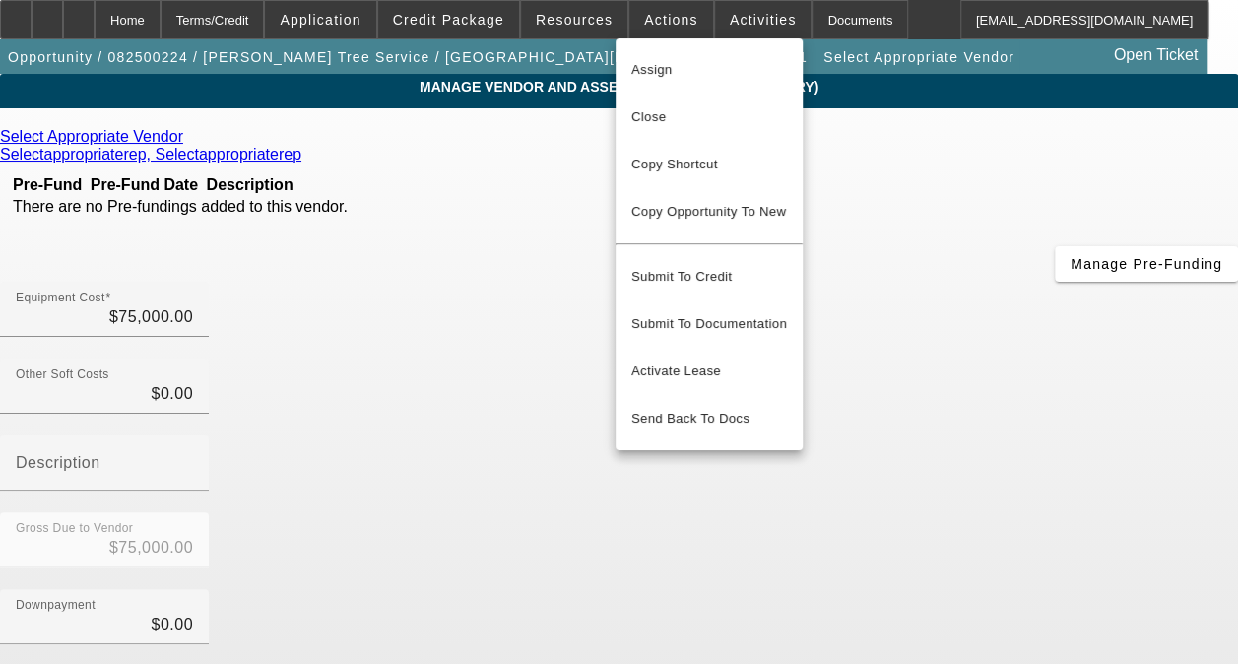
click at [727, 22] on div at bounding box center [619, 332] width 1238 height 664
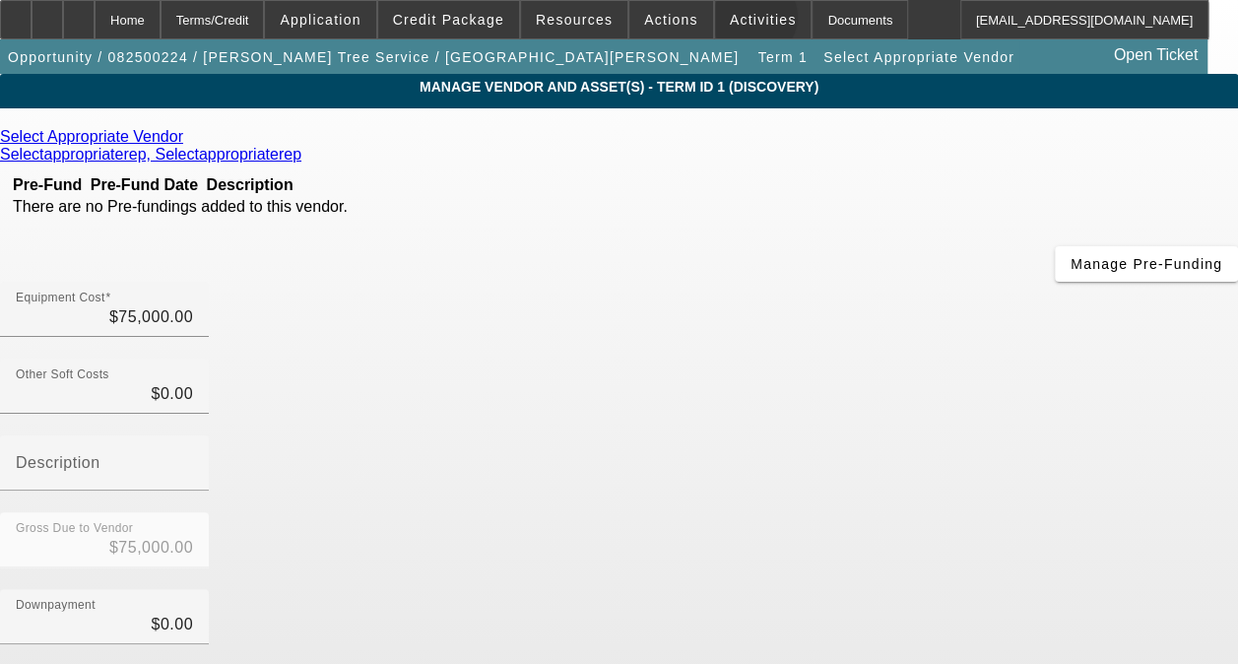
click at [730, 22] on span "Activities" at bounding box center [763, 20] width 67 height 16
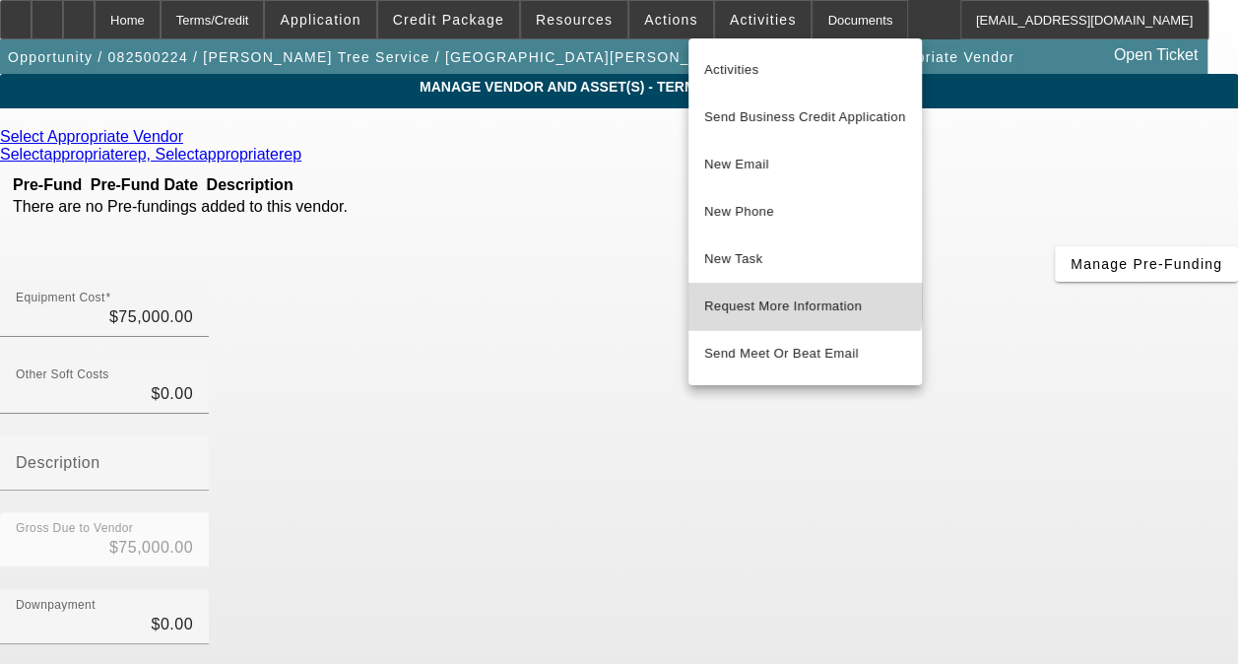
click at [800, 301] on span "Request More Information" at bounding box center [805, 306] width 202 height 24
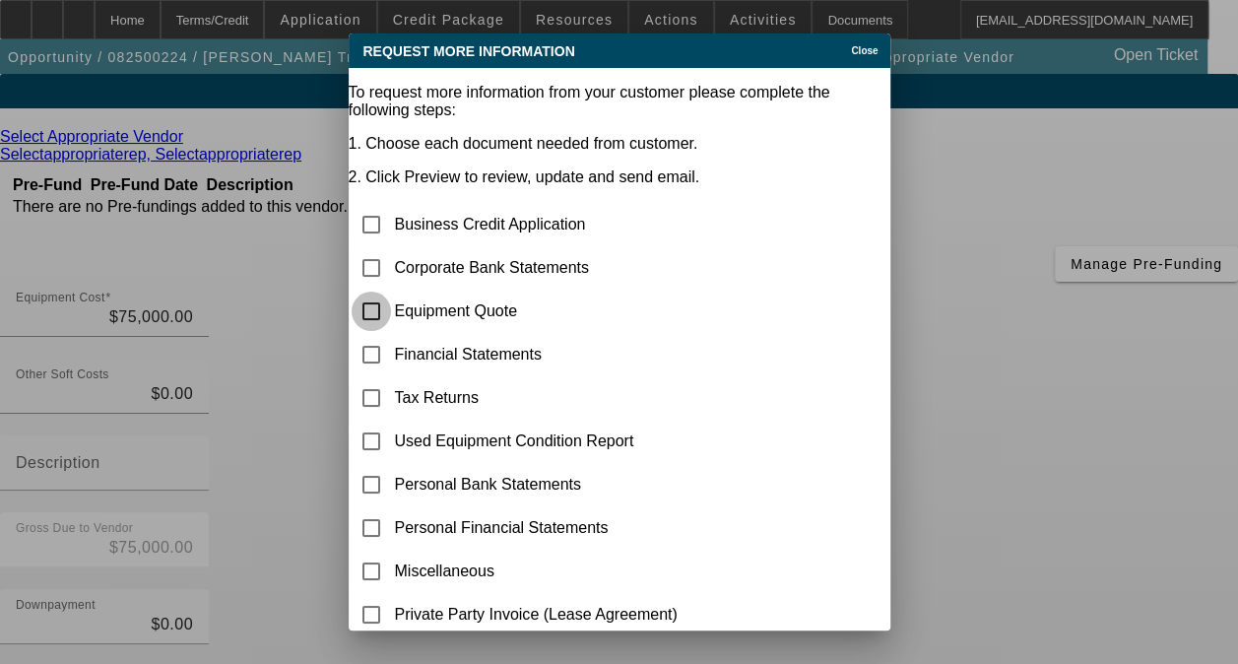
click at [391, 292] on input "checkbox" at bounding box center [371, 311] width 39 height 39
checkbox input "true"
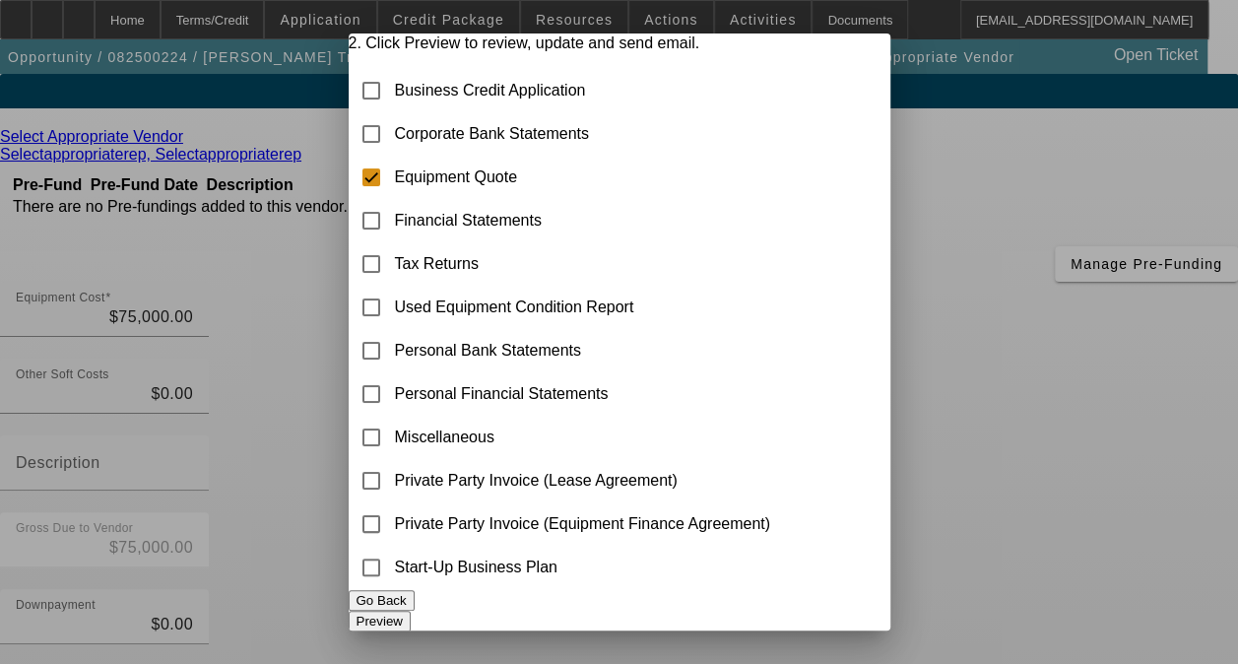
click at [411, 611] on button "Preview" at bounding box center [380, 621] width 62 height 21
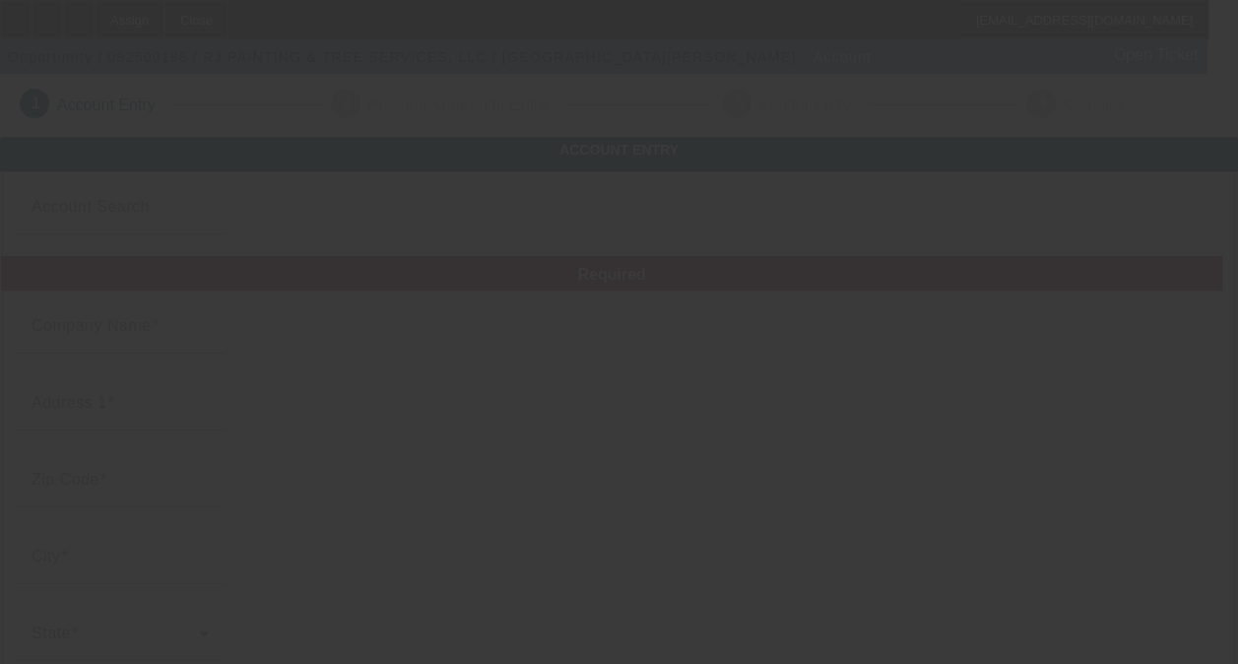
type input "[DATE]"
type input "RJ PAINTING & TREE SERVICES, LLC"
type input "[STREET_ADDRESS]"
type input "45390"
type input "[GEOGRAPHIC_DATA]"
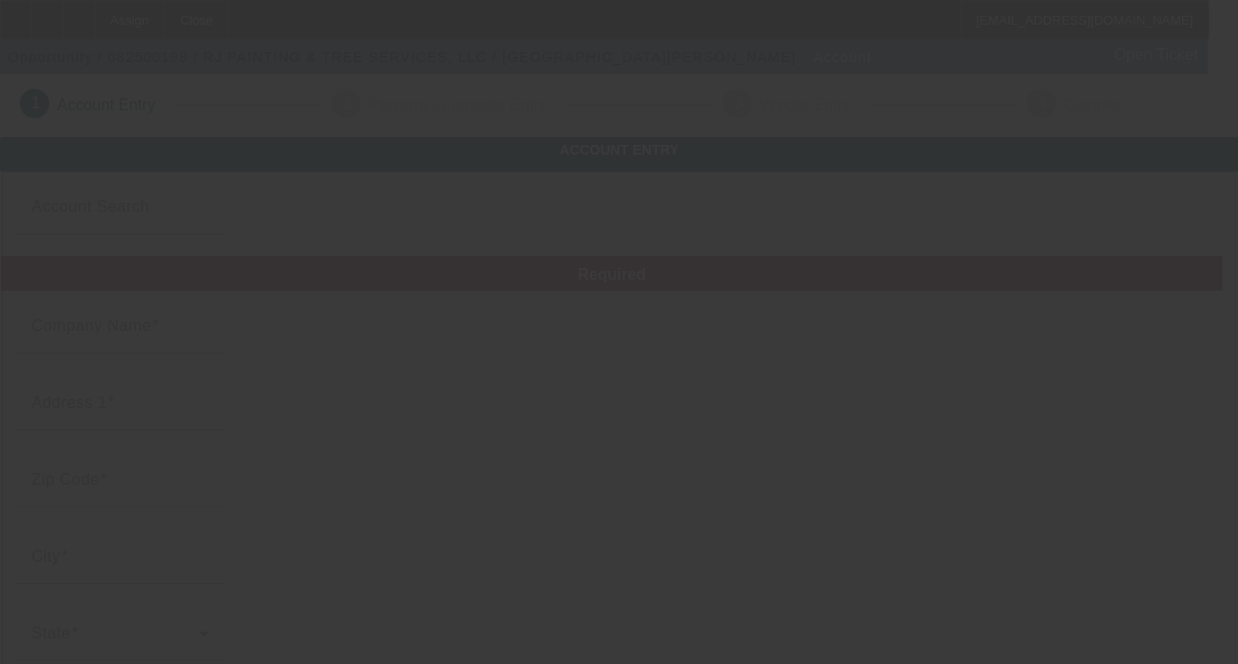
type input "[PHONE_NUMBER]"
type input "[EMAIL_ADDRESS][DOMAIN_NAME]"
type input "[US_EMPLOYER_IDENTIFICATION_NUMBER]"
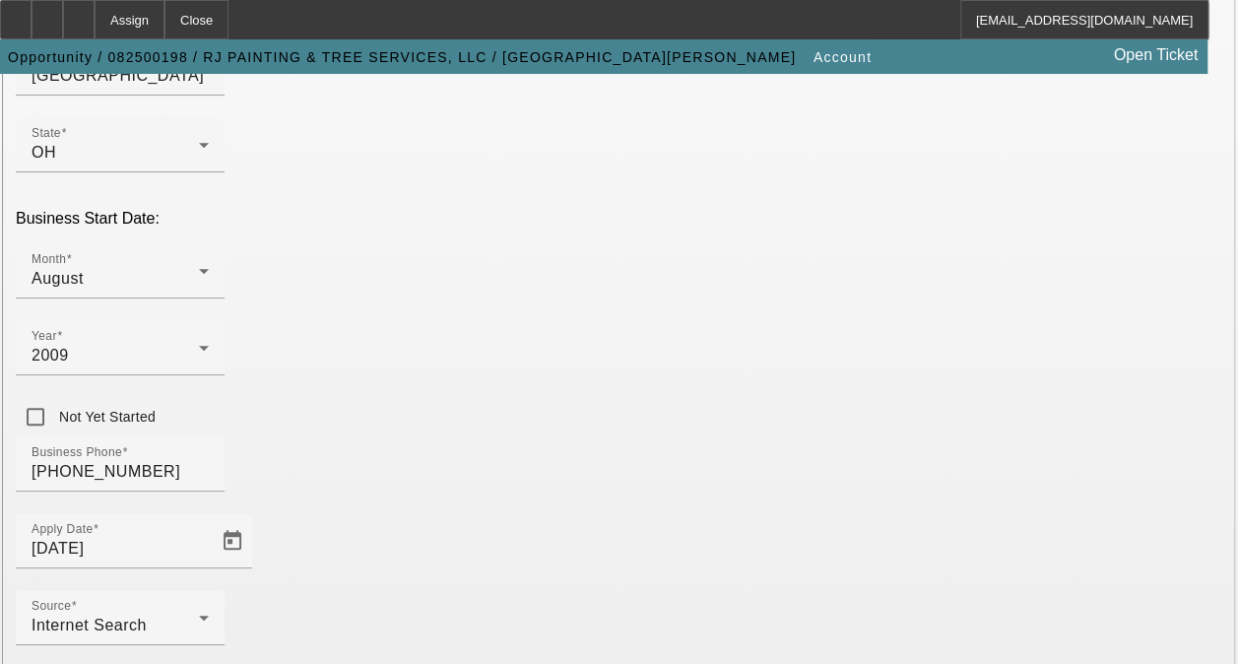
scroll to position [593, 0]
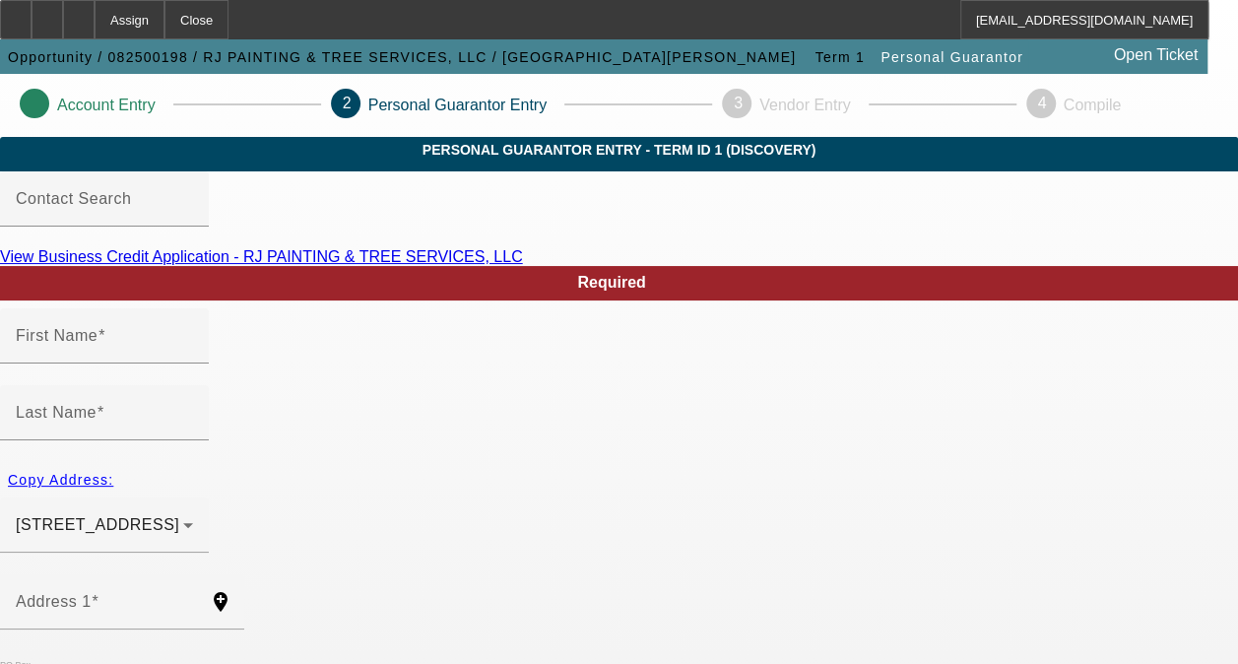
type input "[PERSON_NAME]"
type input "[STREET_ADDRESS]"
radio input "true"
type input "45390"
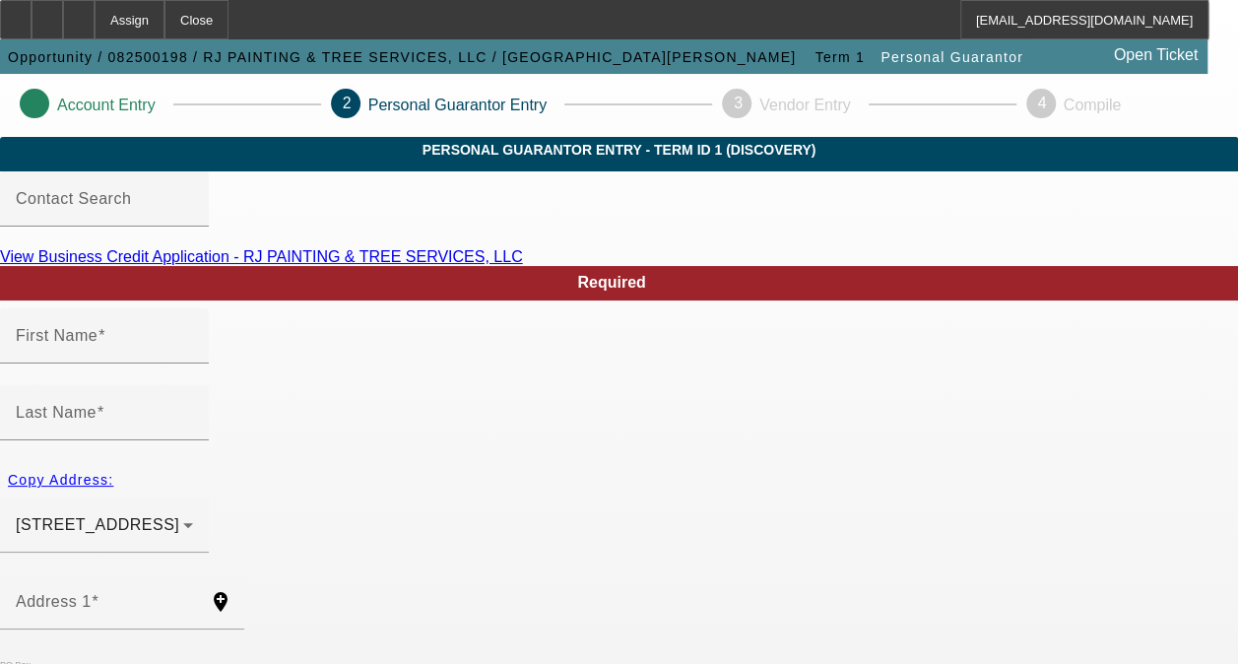
type input "Union City"
type input "[PHONE_NUMBER]"
type input "100"
type input "303-86-5856"
type input "rjpaintingllc@gmail.com"
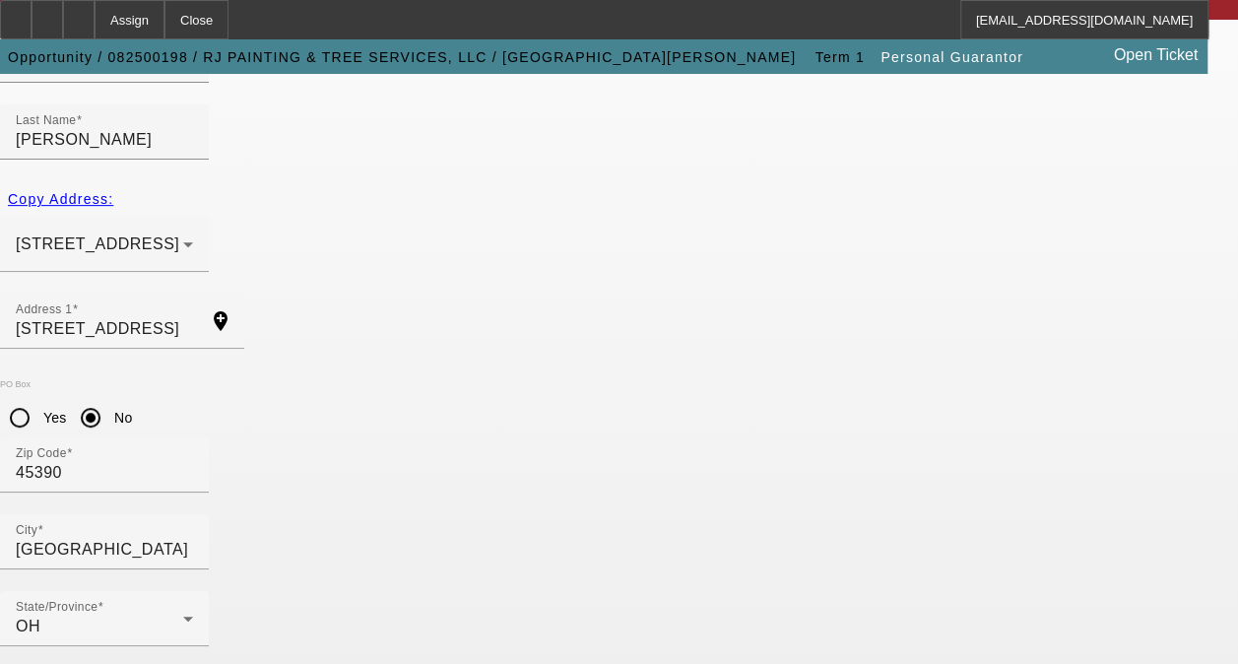
scroll to position [296, 0]
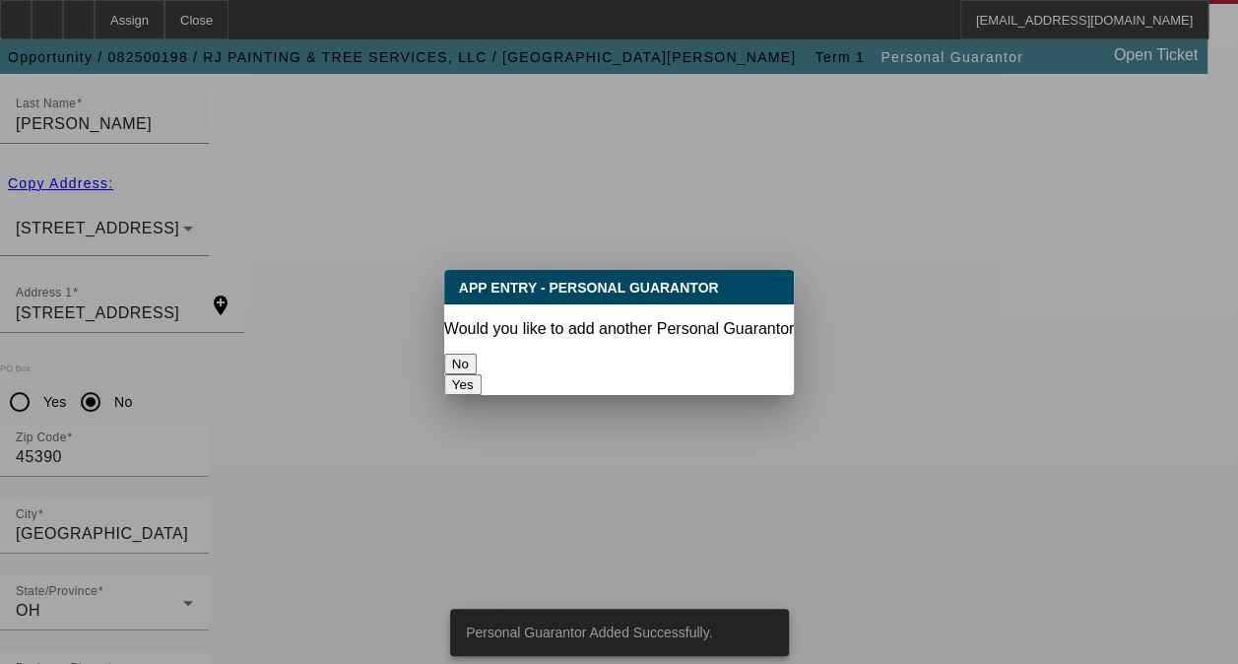
scroll to position [0, 0]
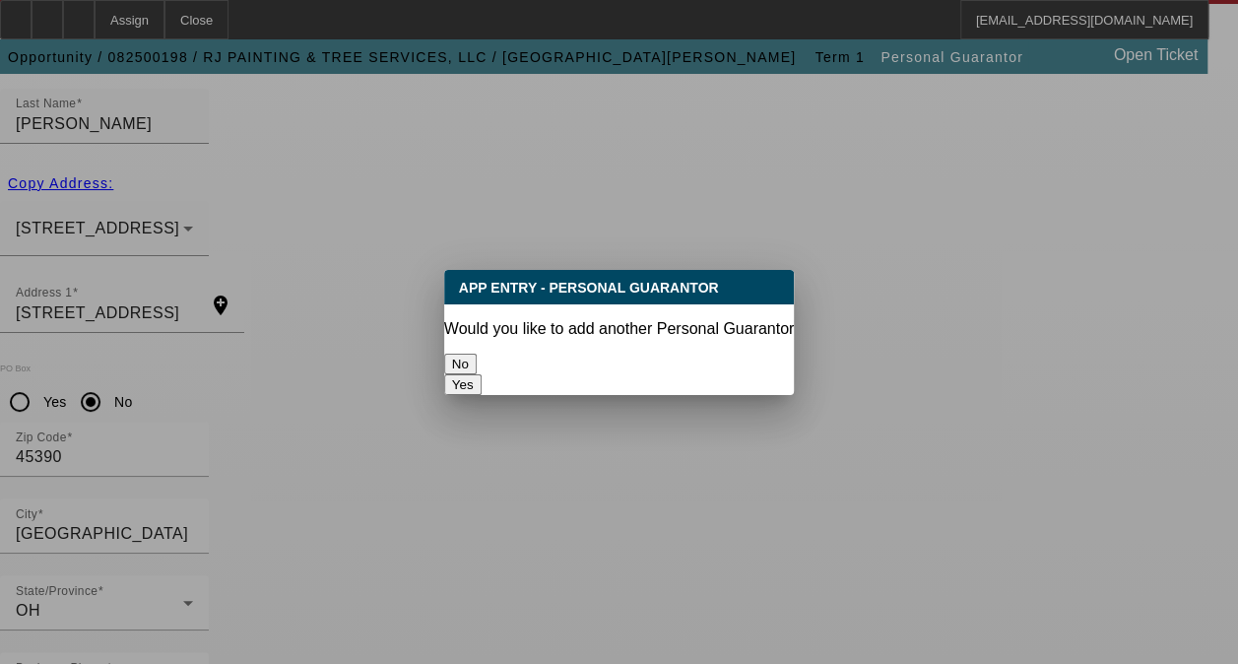
click at [477, 354] on button "No" at bounding box center [460, 364] width 32 height 21
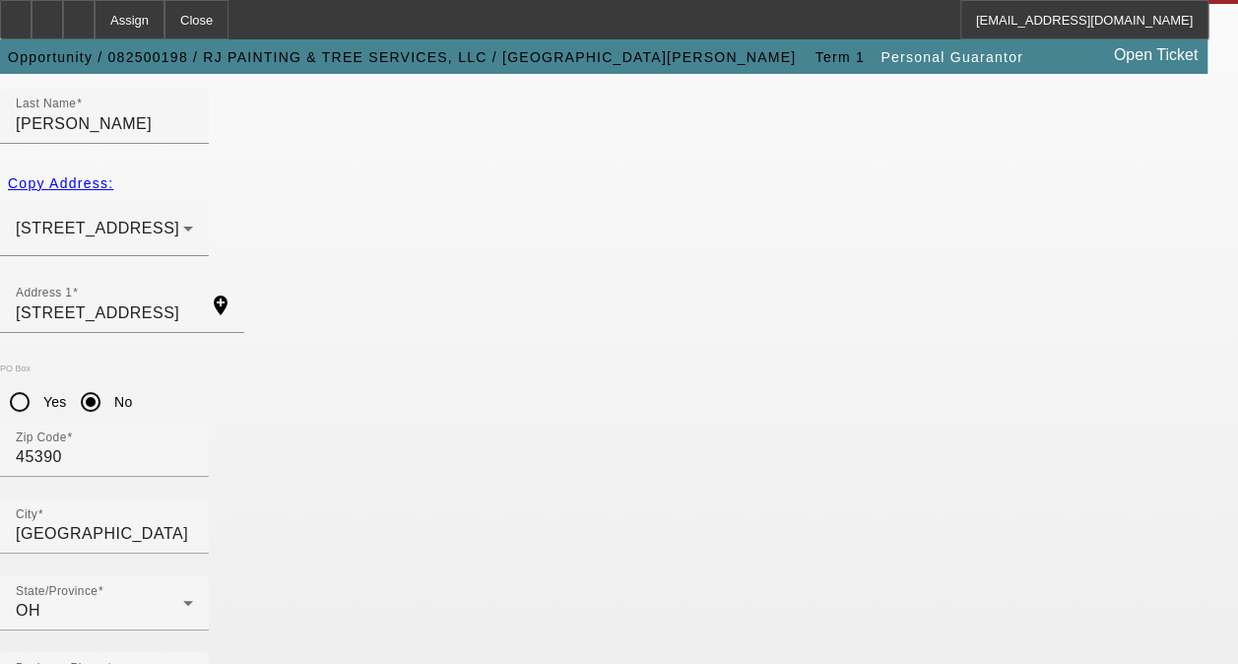
scroll to position [296, 0]
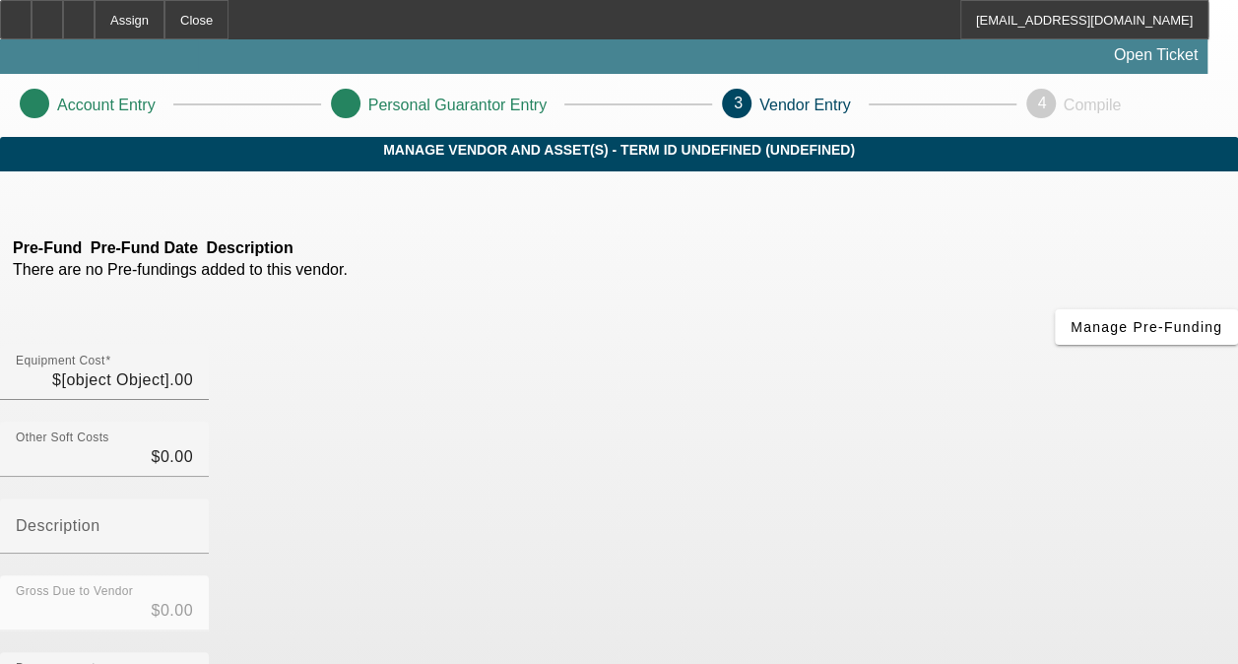
type input "$39,500.00"
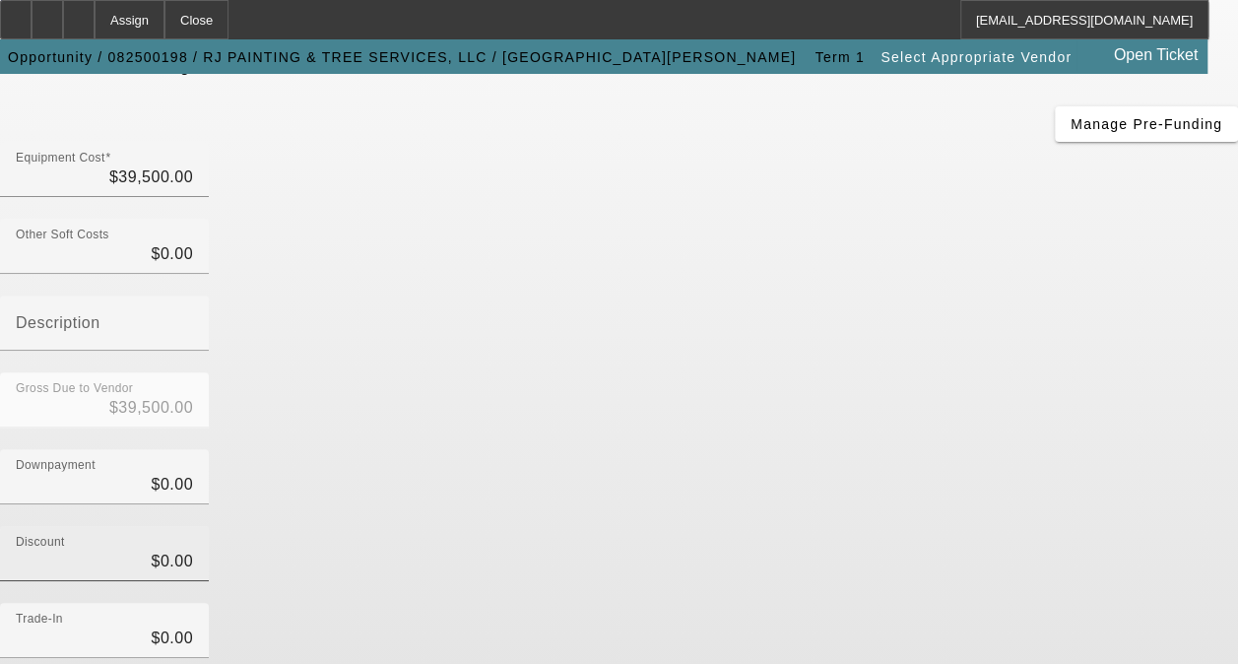
scroll to position [338, 0]
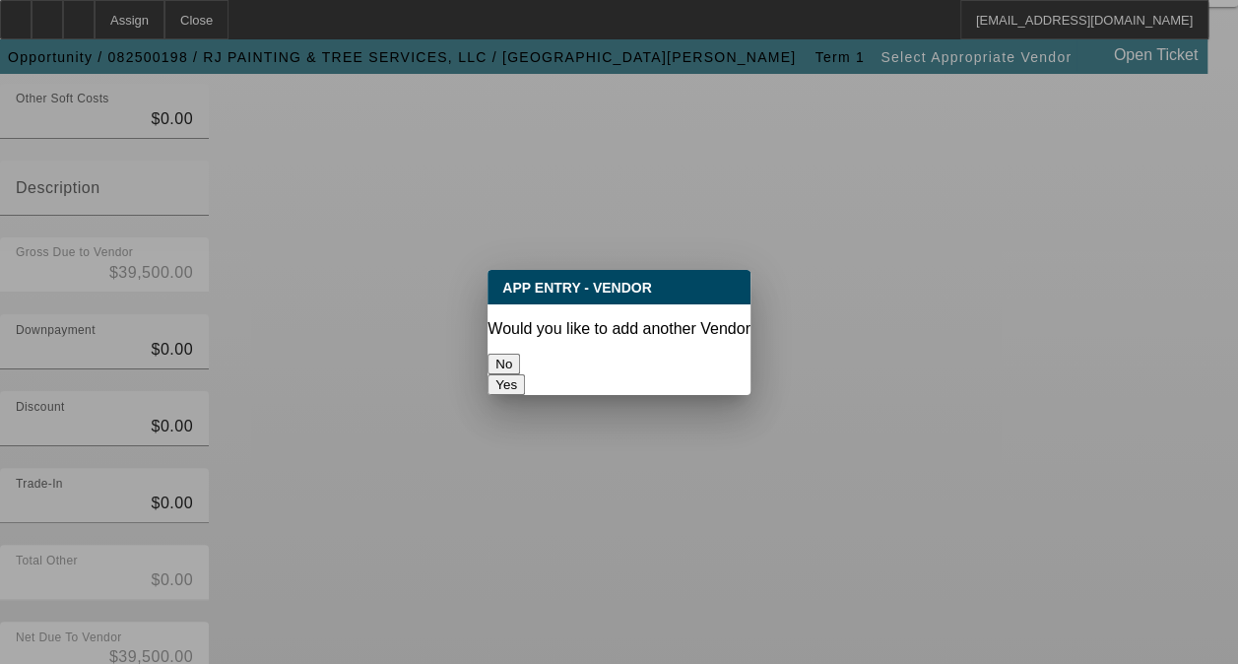
click at [520, 355] on button "No" at bounding box center [503, 364] width 32 height 21
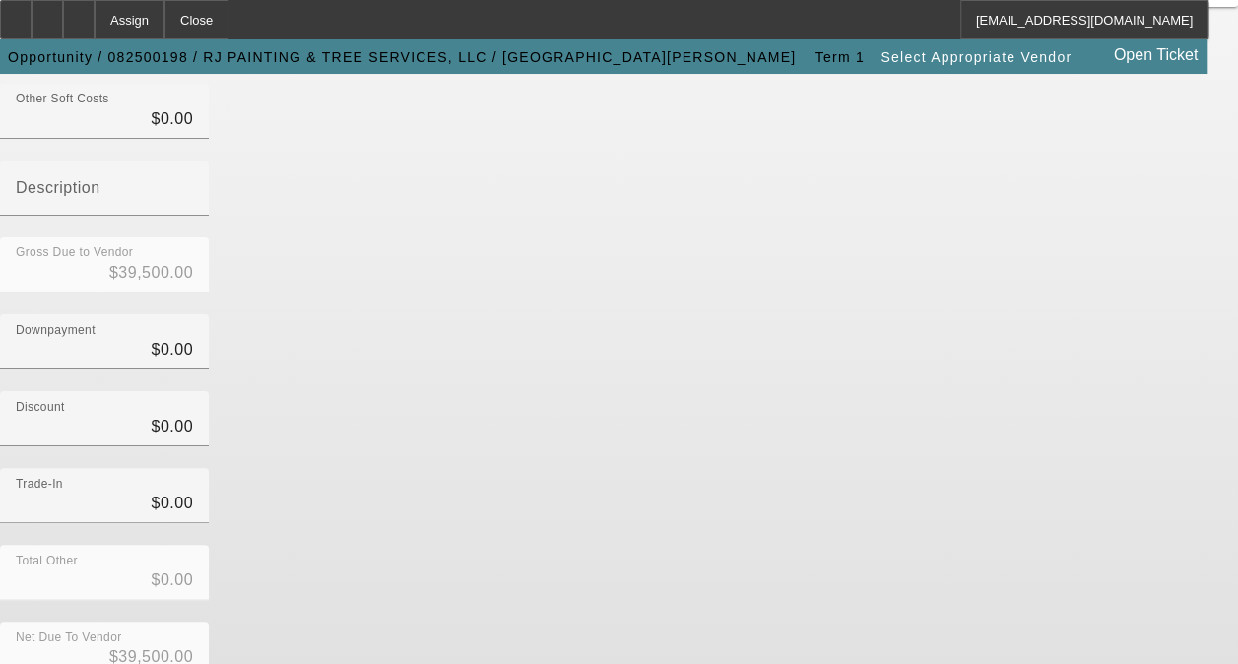
scroll to position [338, 0]
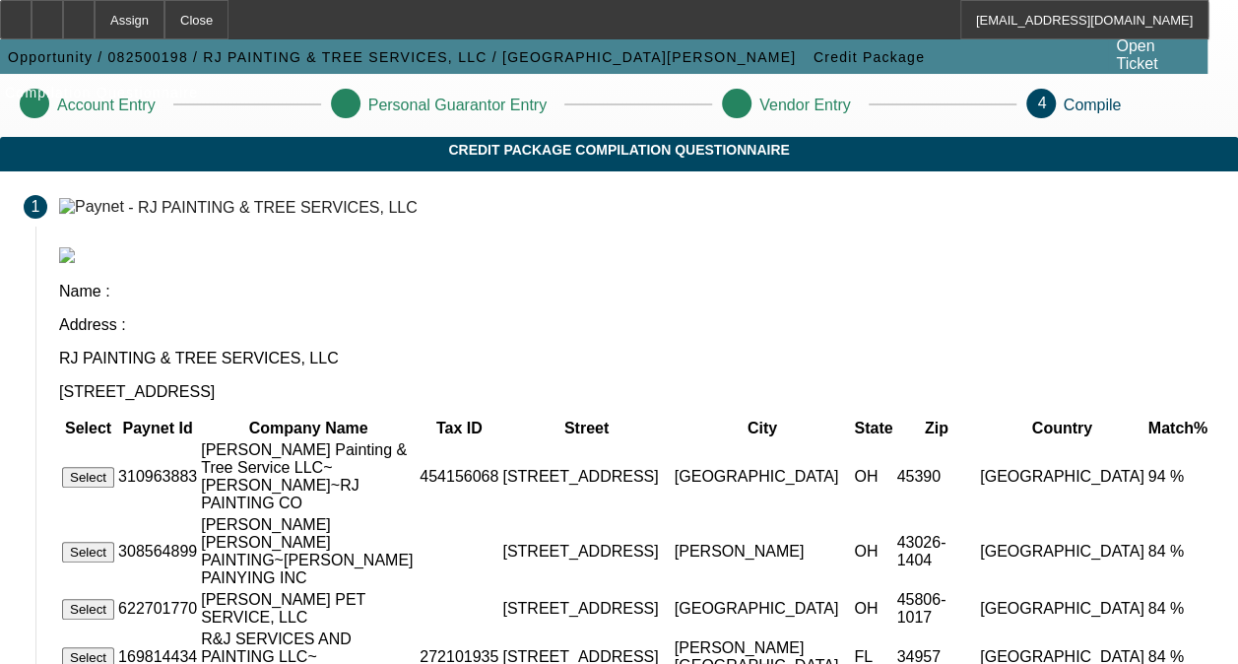
click at [99, 467] on button "Select" at bounding box center [88, 477] width 52 height 21
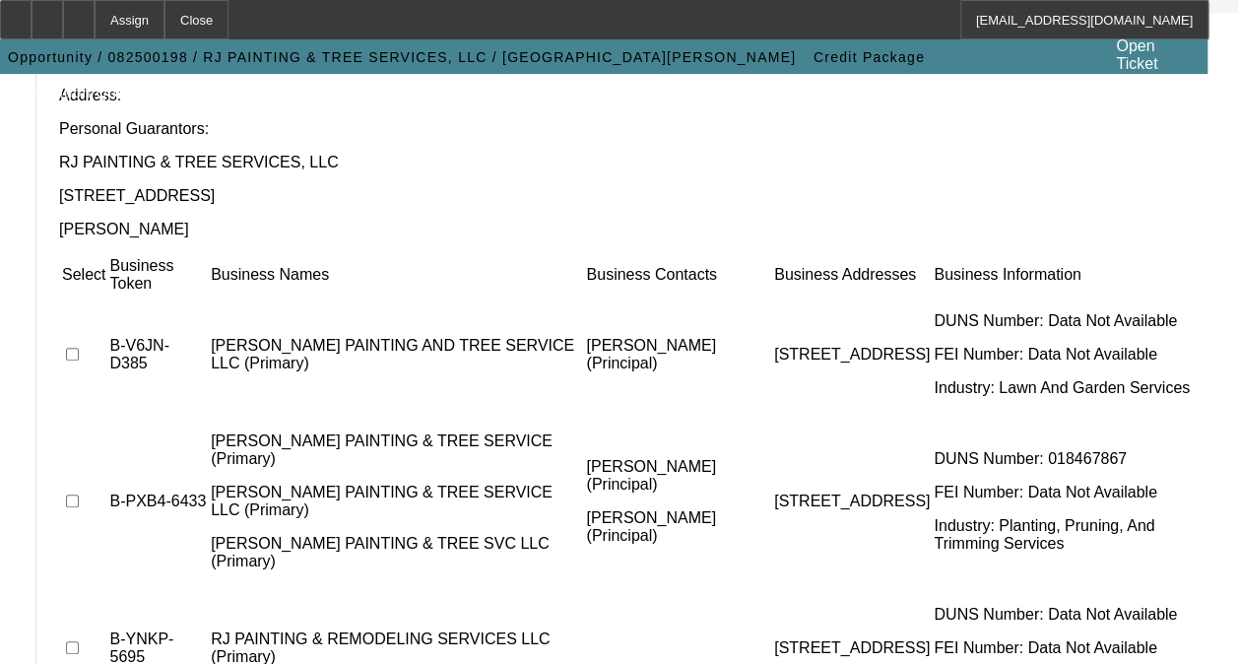
click at [79, 348] on input "checkbox" at bounding box center [72, 354] width 13 height 13
checkbox input "true"
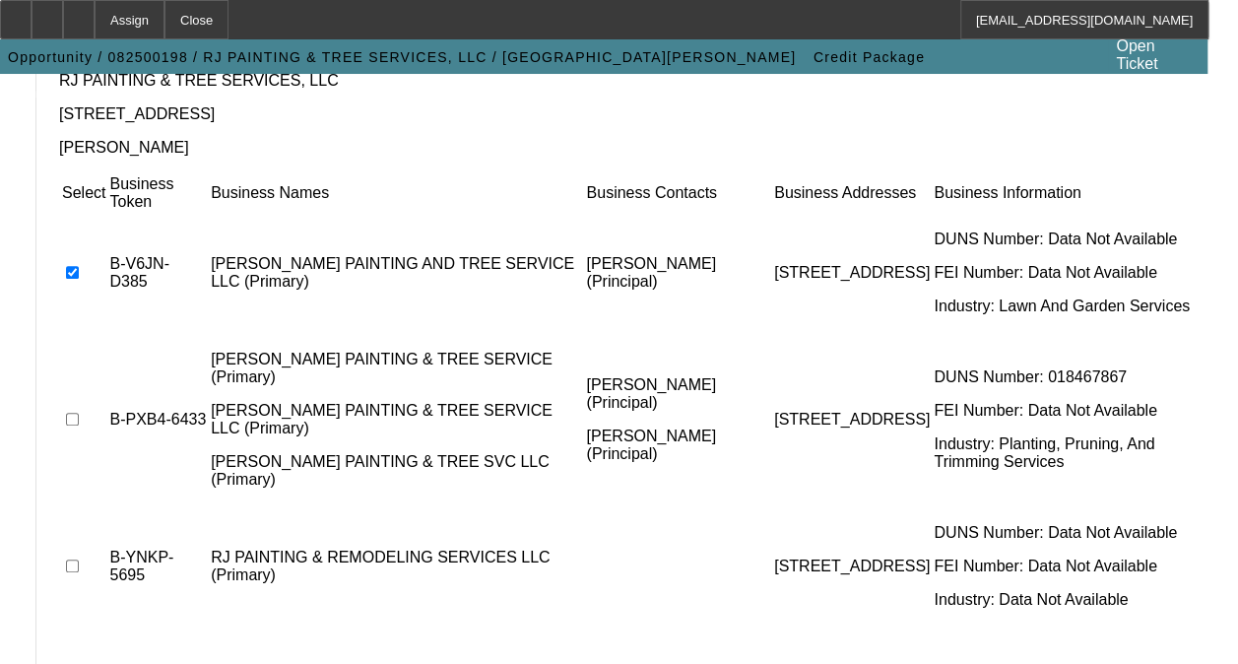
scroll to position [425, 0]
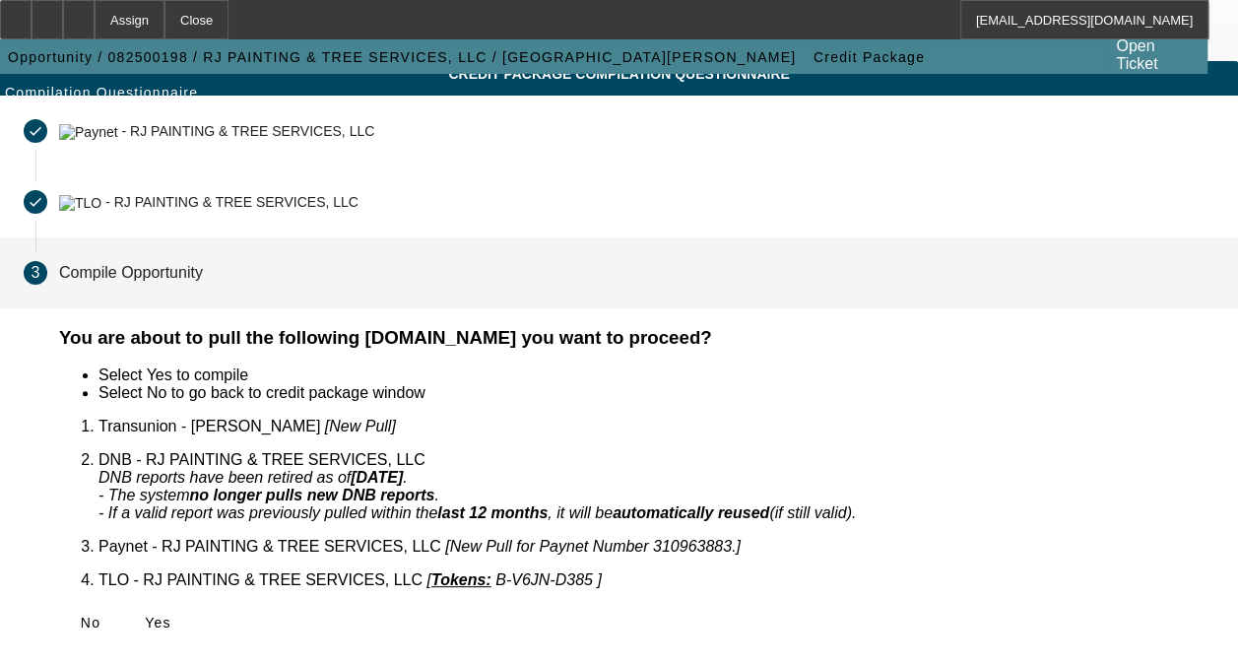
scroll to position [53, 0]
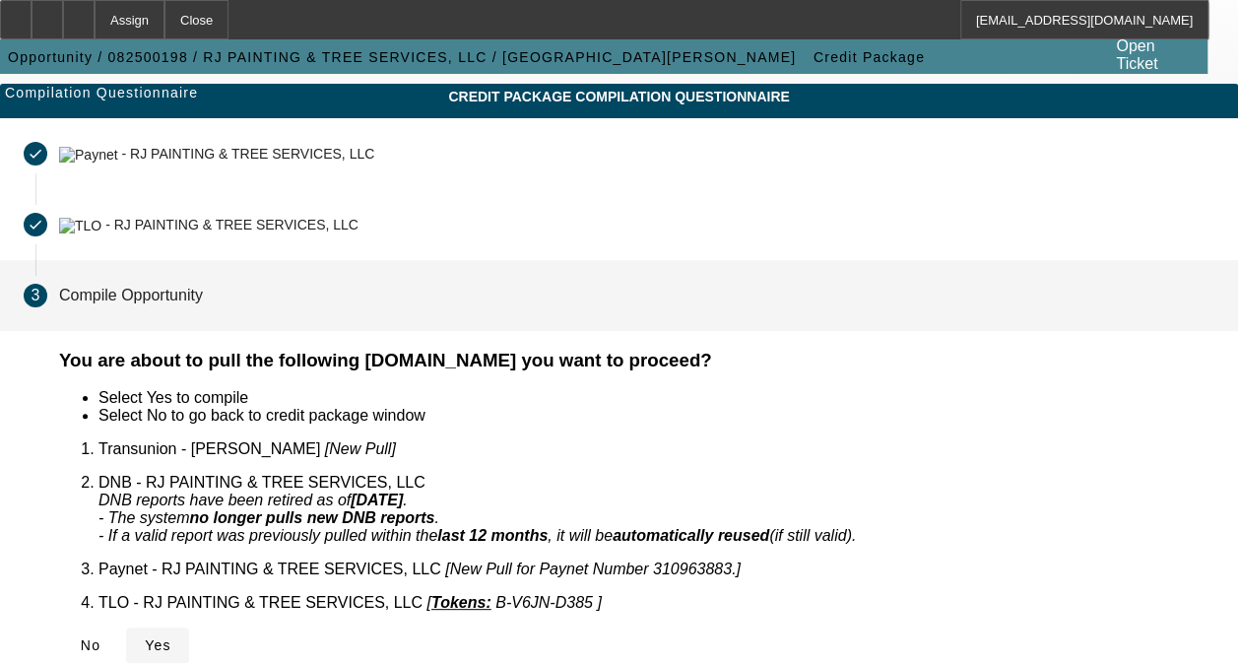
click at [189, 621] on span at bounding box center [157, 644] width 63 height 47
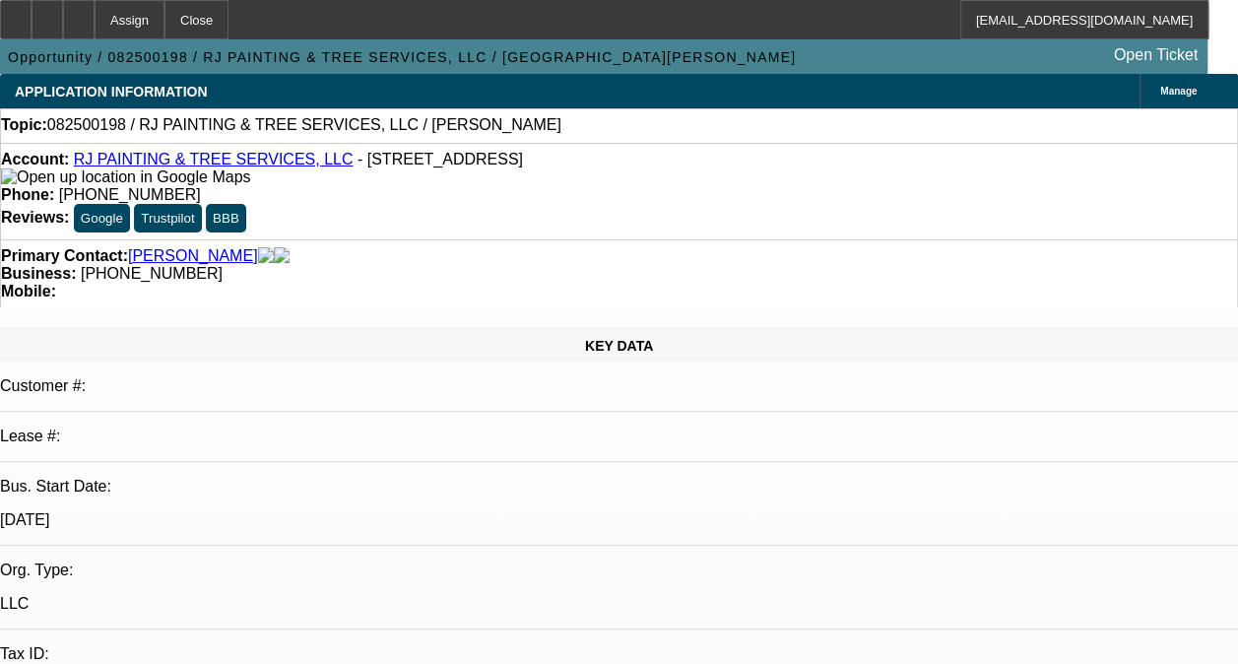
select select "0"
select select "2"
select select "0.1"
select select "1"
select select "2"
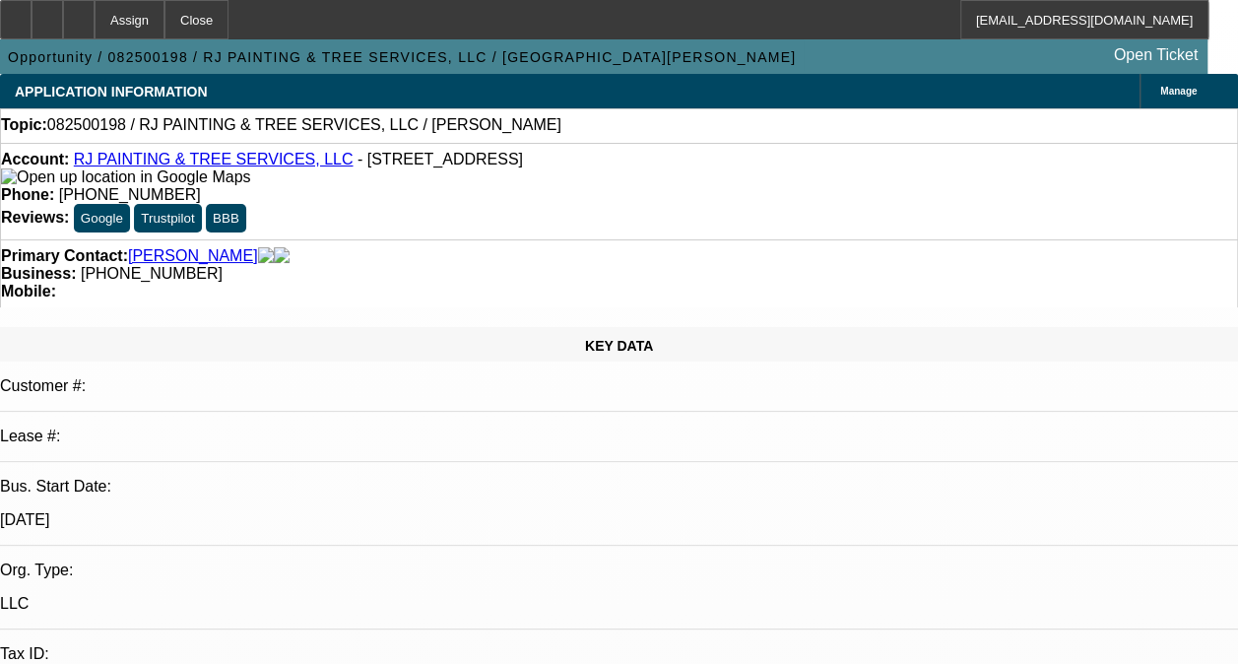
select select "4"
click at [79, 13] on icon at bounding box center [79, 13] width 0 height 0
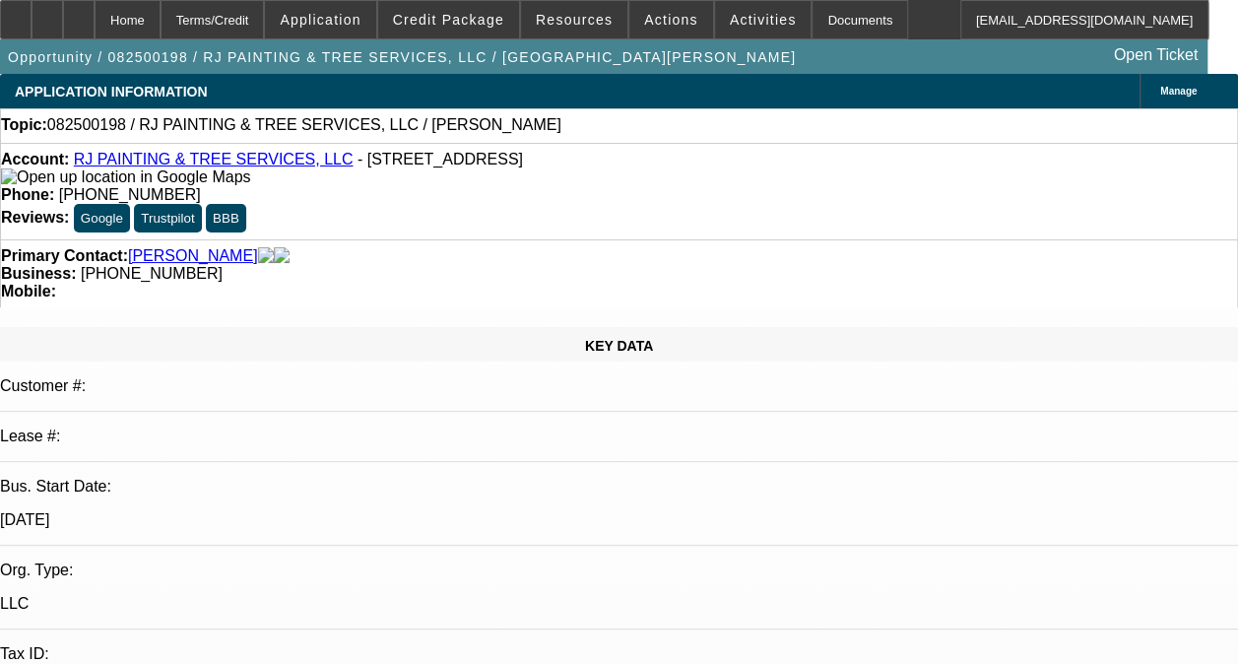
select select "0"
select select "2"
select select "0.1"
select select "1"
select select "2"
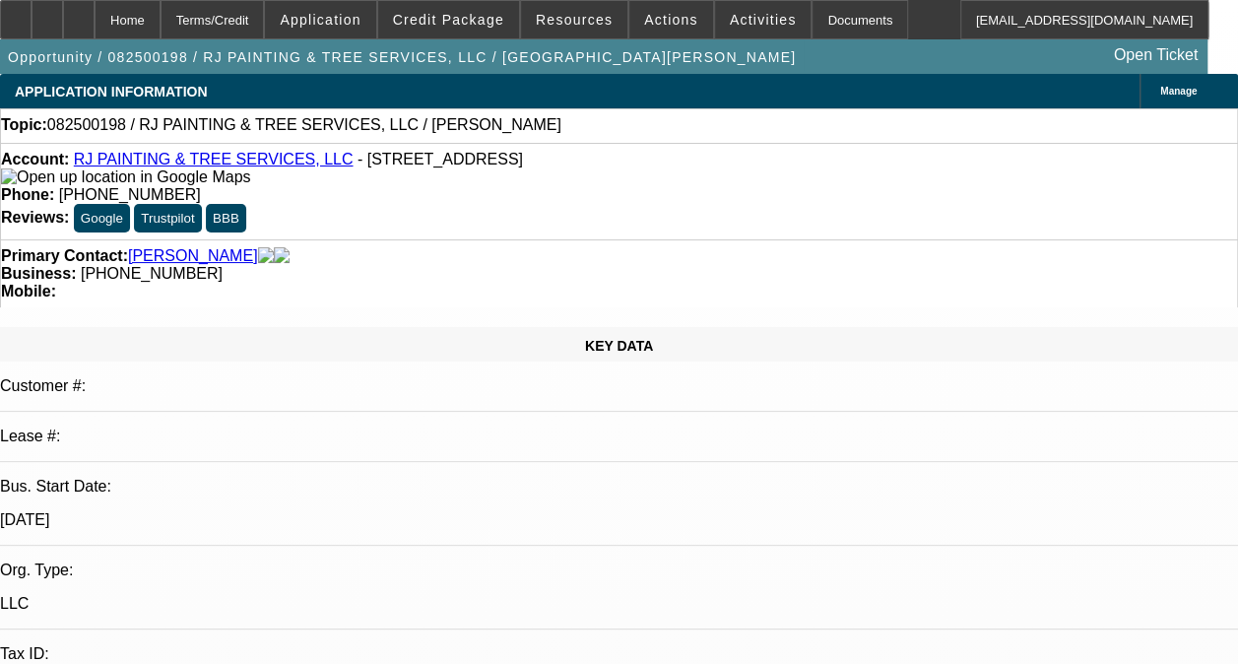
select select "4"
click at [442, 32] on span at bounding box center [448, 19] width 141 height 47
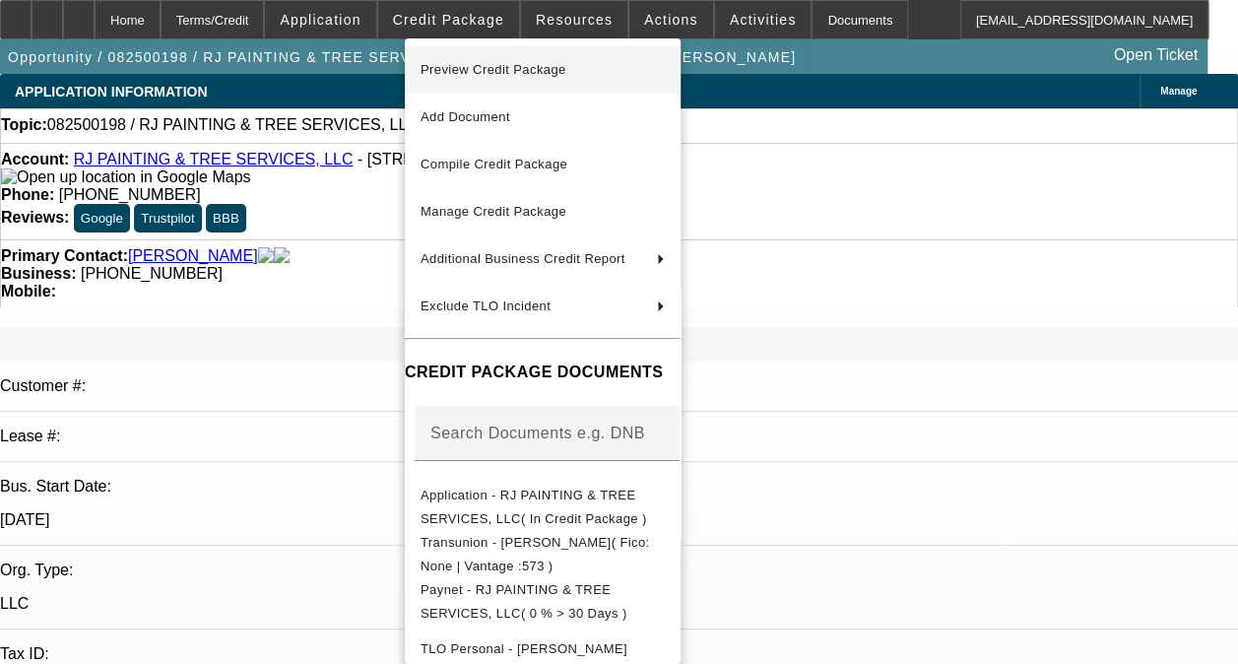
click at [544, 75] on span "Preview Credit Package" at bounding box center [494, 69] width 146 height 15
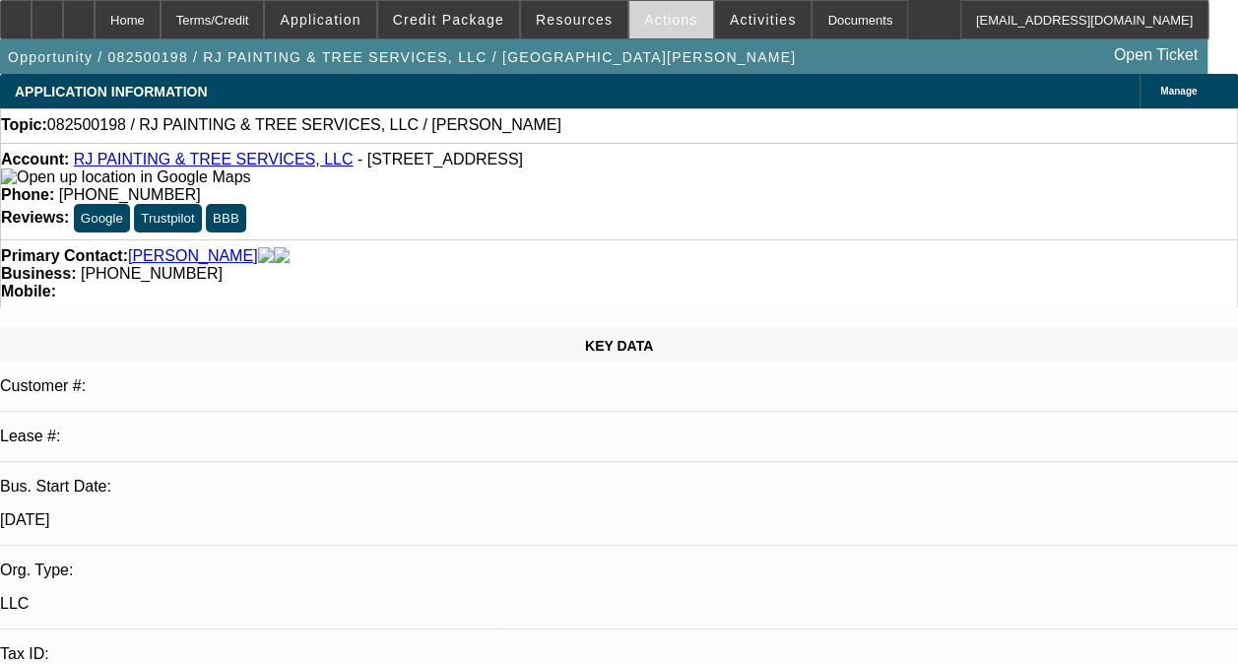
click at [671, 24] on span "Actions" at bounding box center [671, 20] width 54 height 16
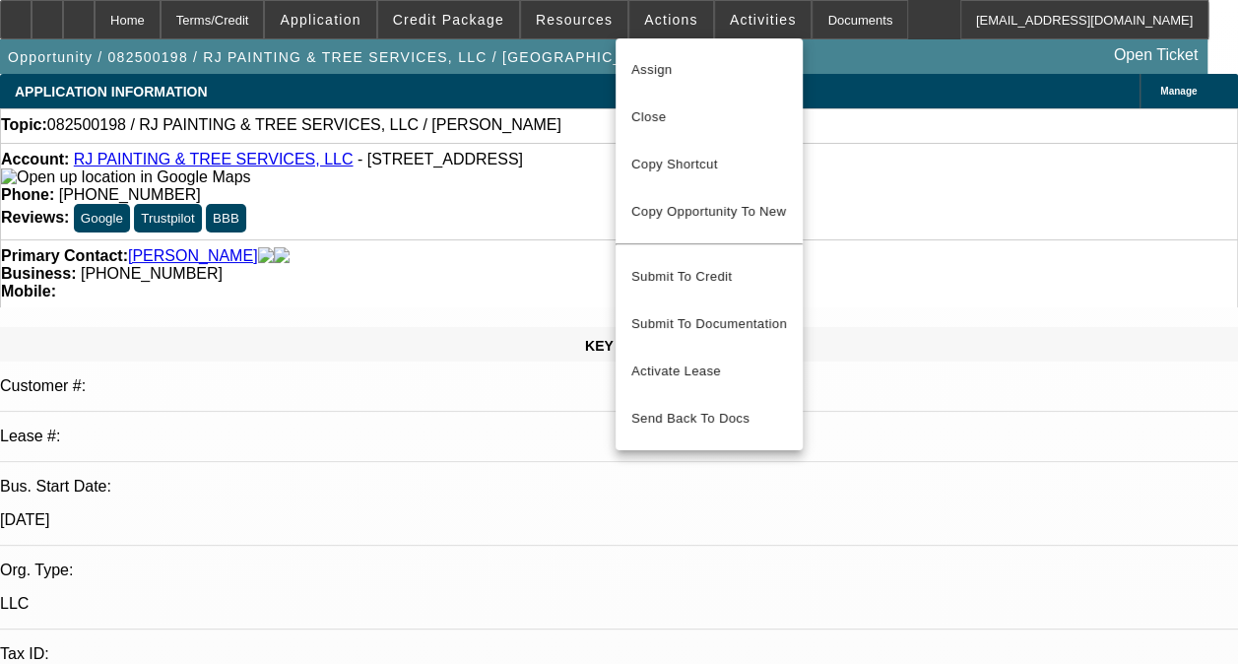
click at [733, 12] on div at bounding box center [619, 332] width 1238 height 664
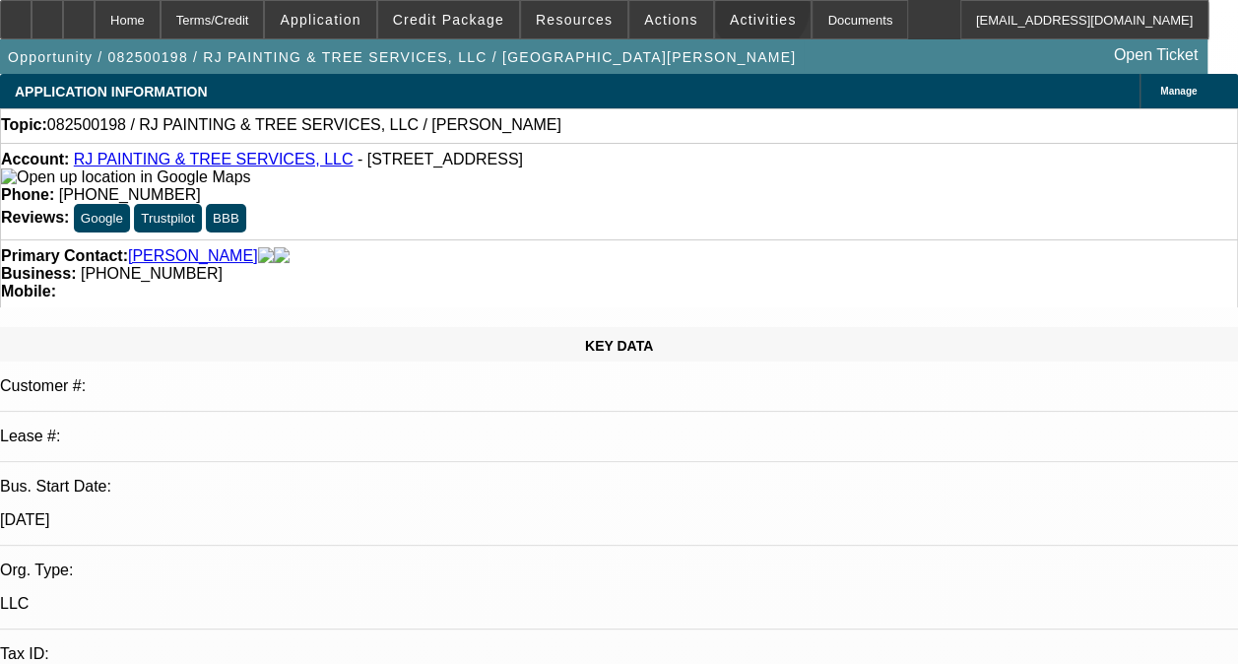
click at [733, 12] on span "Activities" at bounding box center [763, 20] width 67 height 16
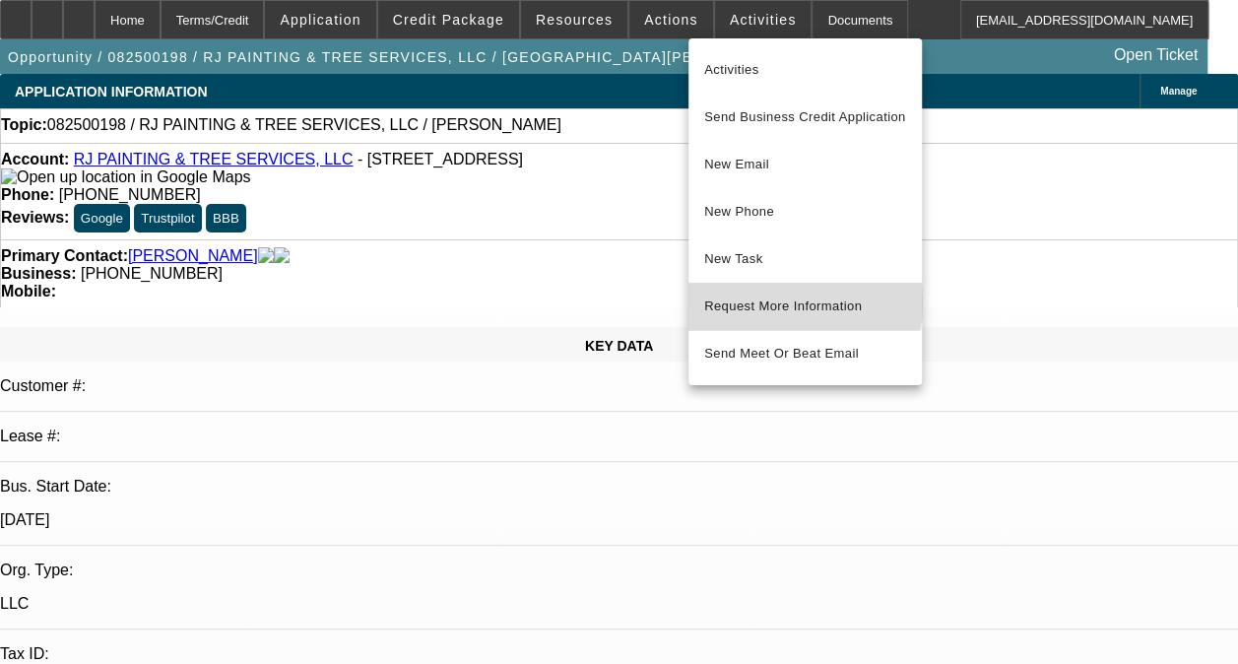
click at [765, 302] on span "Request More Information" at bounding box center [805, 306] width 202 height 24
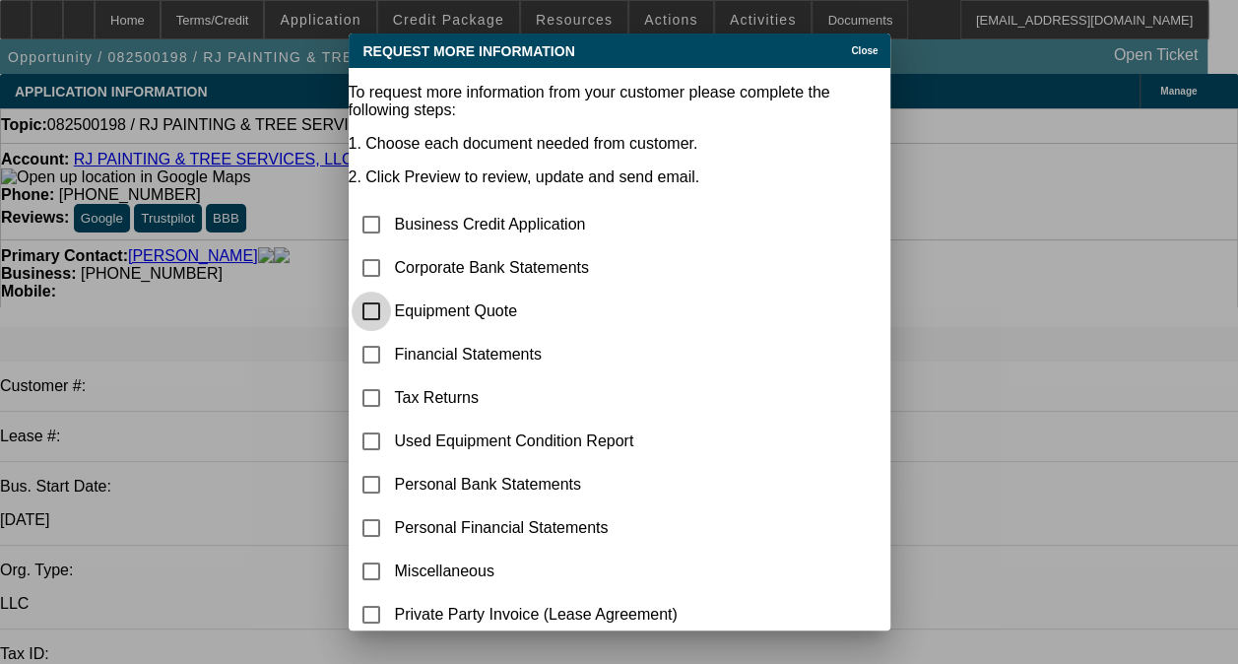
click at [391, 292] on input "checkbox" at bounding box center [371, 311] width 39 height 39
checkbox input "true"
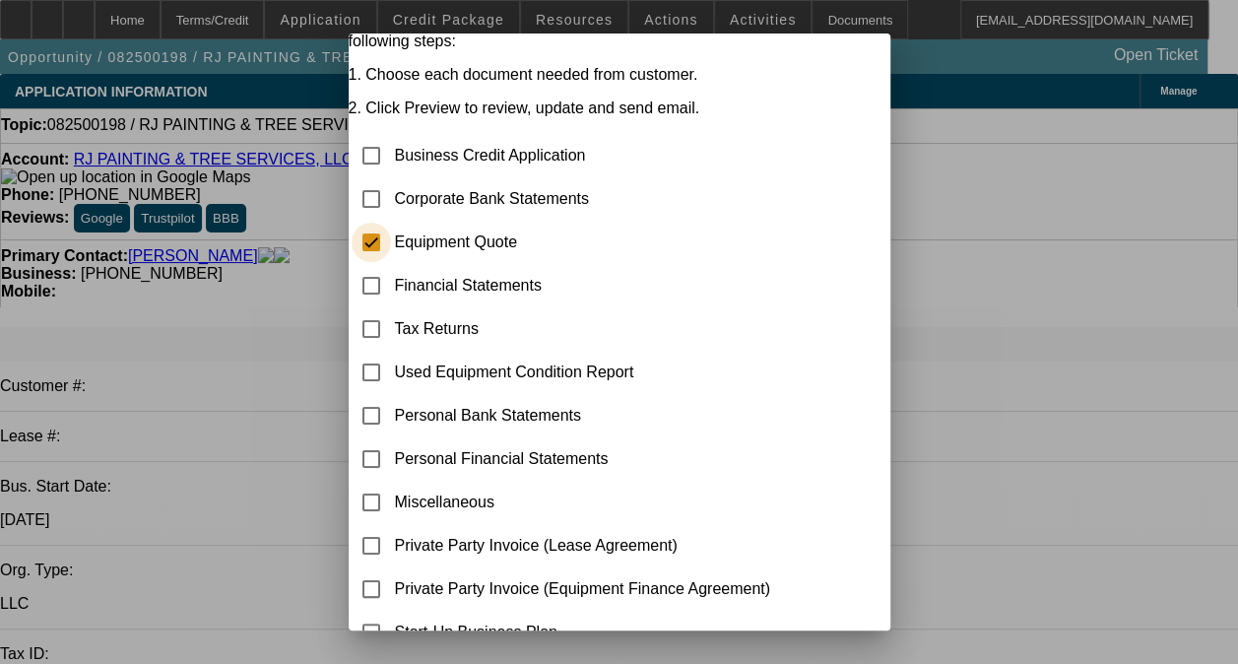
scroll to position [161, 0]
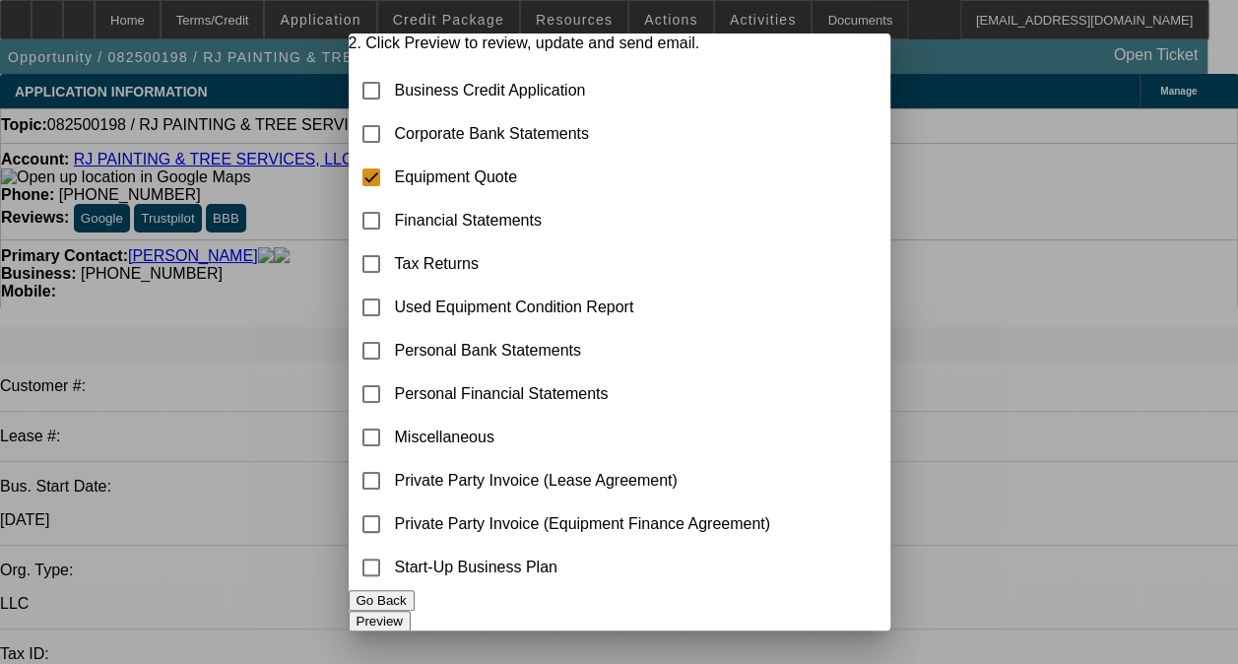
click at [411, 611] on button "Preview" at bounding box center [380, 621] width 62 height 21
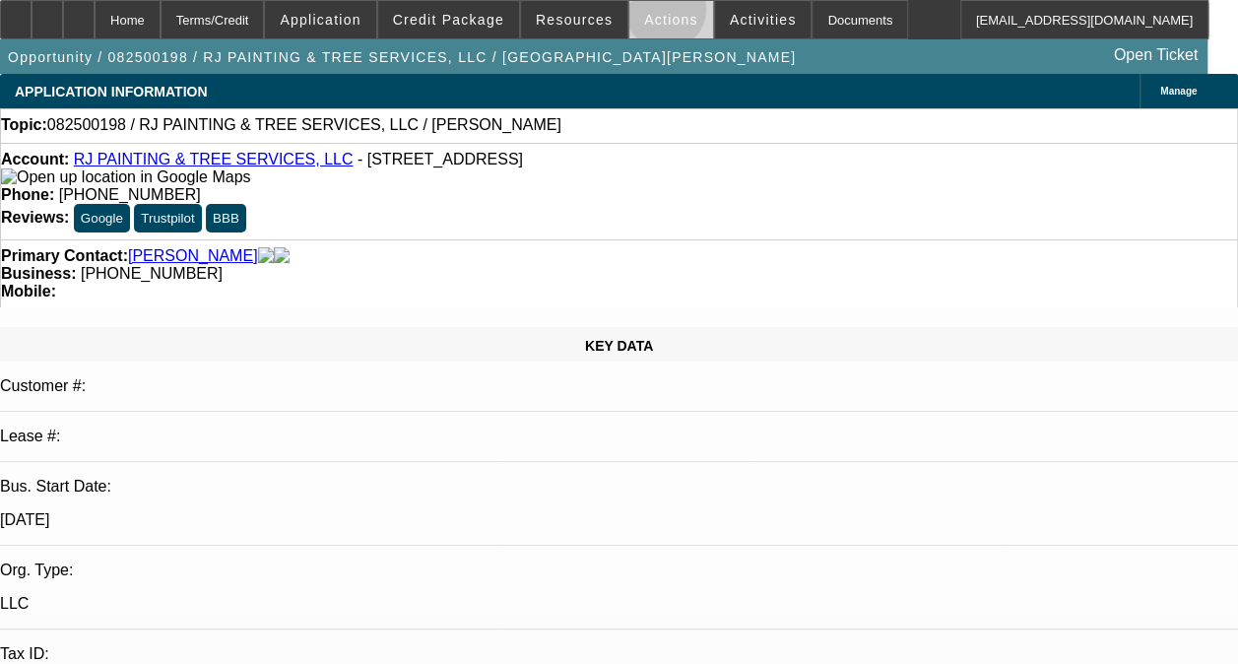
click at [651, 14] on span "Actions" at bounding box center [671, 20] width 54 height 16
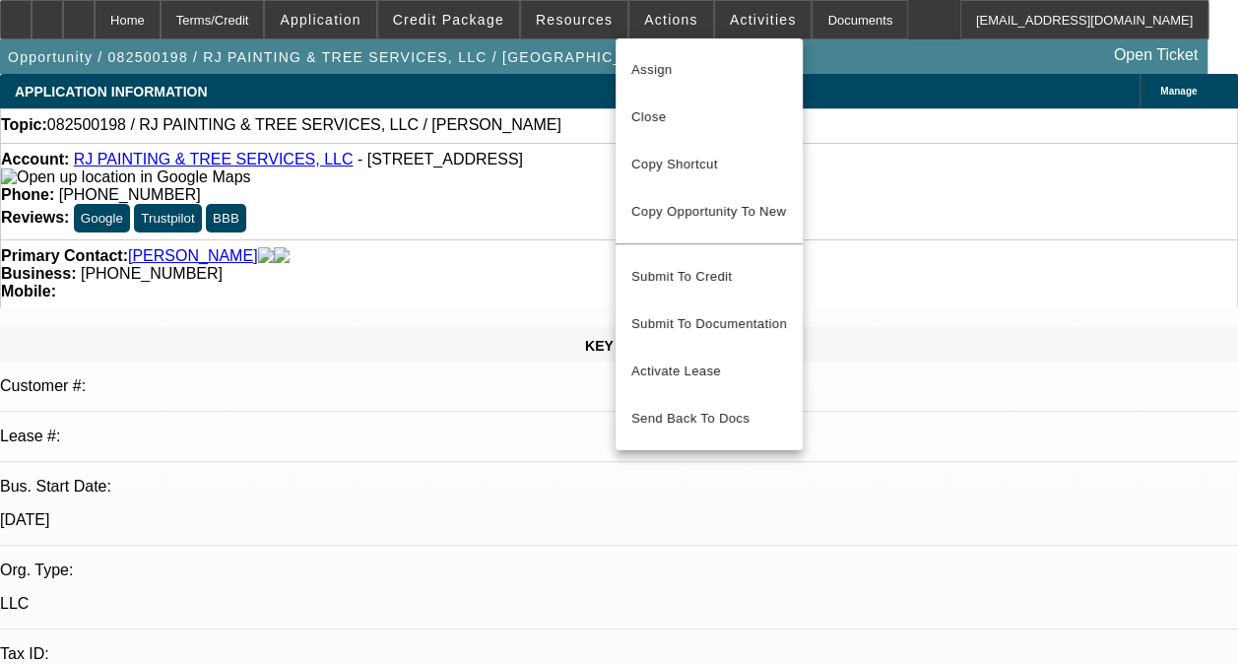
click at [746, 15] on div at bounding box center [619, 332] width 1238 height 664
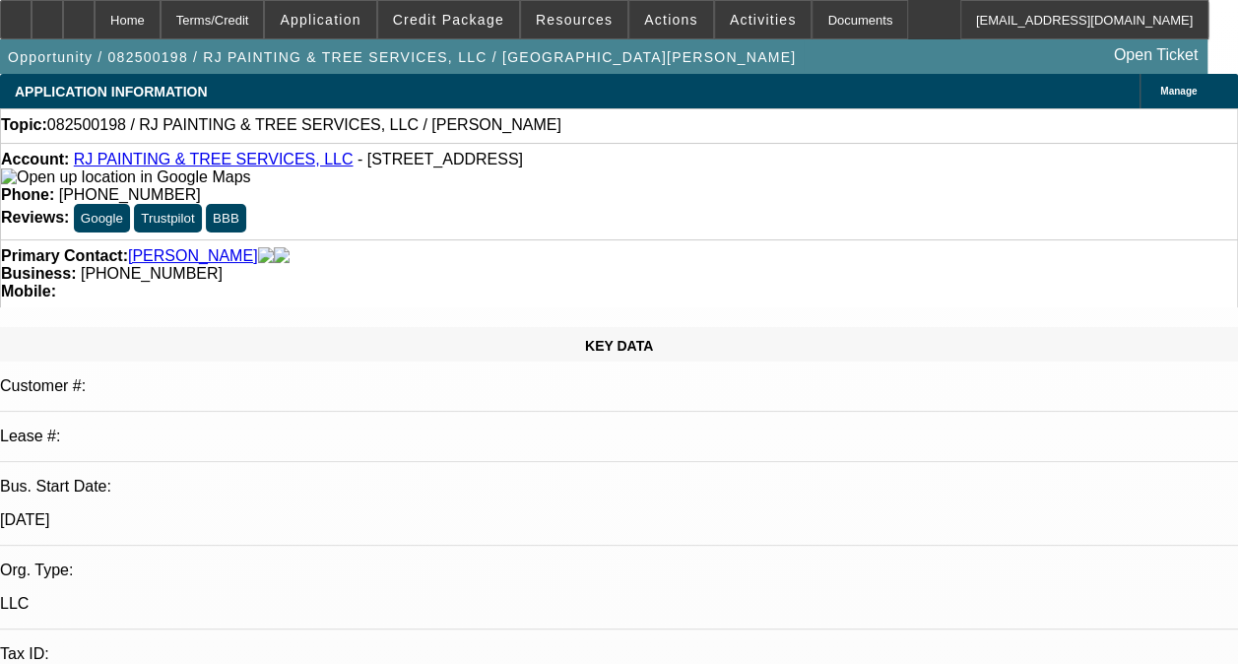
click at [746, 15] on span "Activities" at bounding box center [763, 20] width 67 height 16
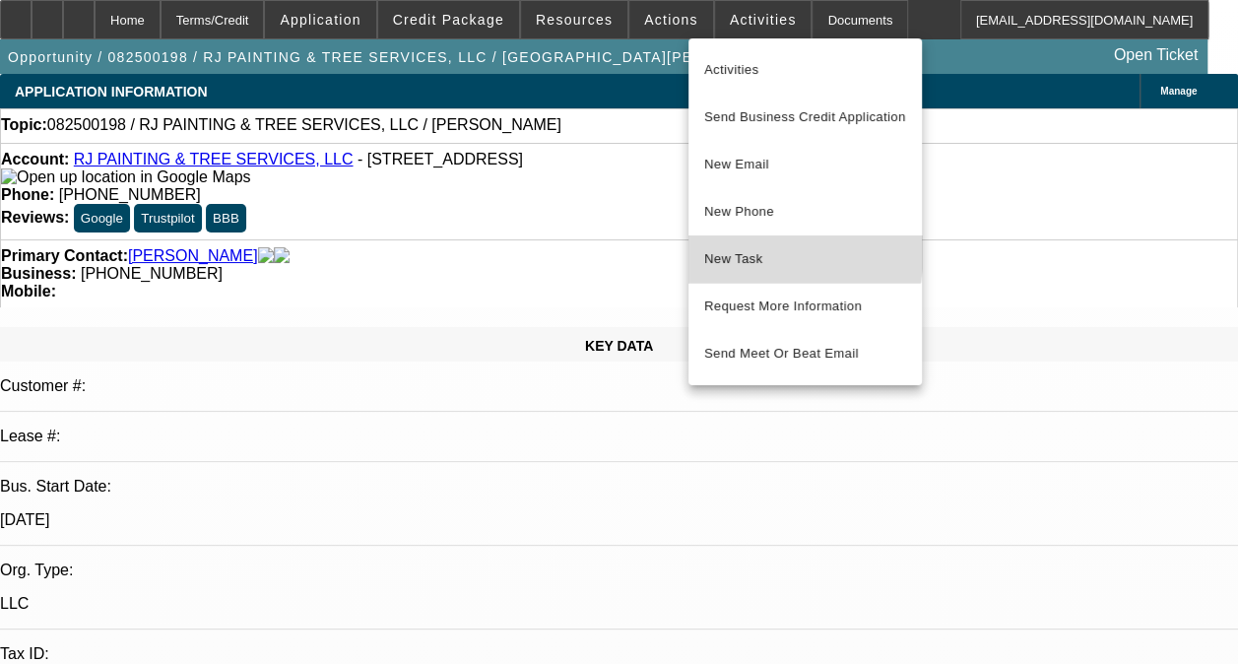
click at [755, 251] on span "New Task" at bounding box center [805, 259] width 202 height 24
